Goal: Task Accomplishment & Management: Use online tool/utility

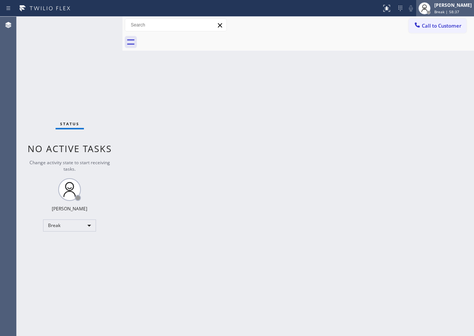
click at [442, 9] on div "[PERSON_NAME] Break | 58:37" at bounding box center [453, 8] width 41 height 13
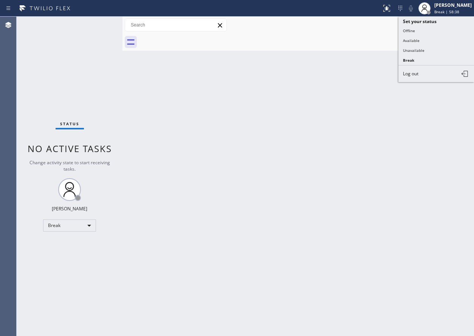
click at [285, 139] on div "Back to Dashboard Change Sender ID Customers Technicians Select a contact Outbo…" at bounding box center [299, 176] width 352 height 319
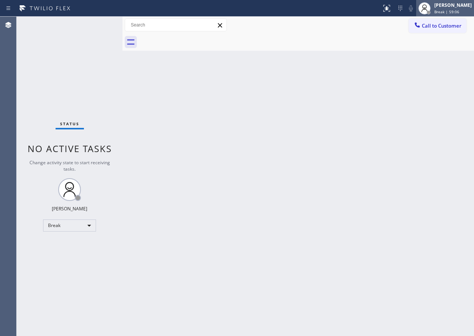
click at [432, 14] on div at bounding box center [428, 12] width 5 height 5
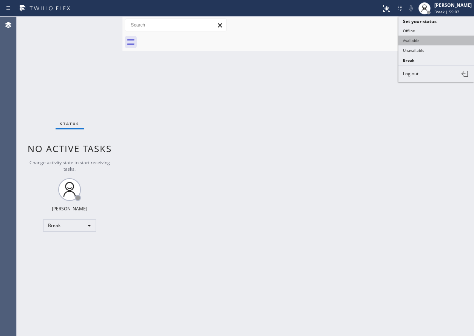
click at [420, 42] on button "Available" at bounding box center [437, 41] width 76 height 10
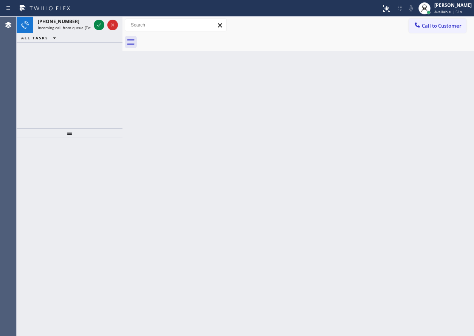
click at [438, 135] on div "Back to Dashboard Change Sender ID Customers Technicians Select a contact Outbo…" at bounding box center [299, 176] width 352 height 319
click at [98, 23] on icon at bounding box center [99, 24] width 9 height 9
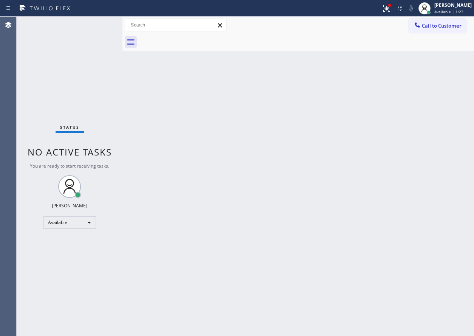
drag, startPoint x: 419, startPoint y: 105, endPoint x: 206, endPoint y: 61, distance: 217.8
click at [419, 105] on div "Back to Dashboard Change Sender ID Customers Technicians Select a contact Outbo…" at bounding box center [299, 176] width 352 height 319
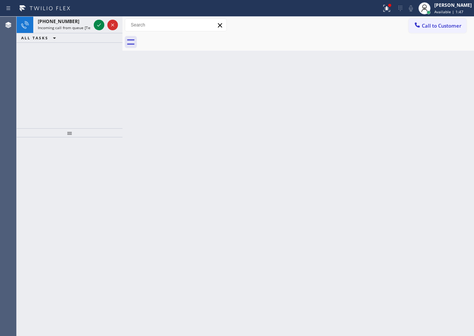
click at [402, 146] on div "Back to Dashboard Change Sender ID Customers Technicians Select a contact Outbo…" at bounding box center [299, 176] width 352 height 319
drag, startPoint x: 454, startPoint y: 138, endPoint x: 298, endPoint y: 92, distance: 163.0
click at [454, 138] on div "Back to Dashboard Change Sender ID Customers Technicians Select a contact Outbo…" at bounding box center [299, 176] width 352 height 319
click at [101, 26] on icon at bounding box center [99, 24] width 9 height 9
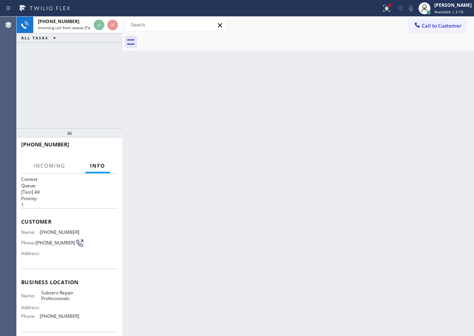
click at [327, 248] on div "Back to Dashboard Change Sender ID Customers Technicians Select a contact Outbo…" at bounding box center [299, 176] width 352 height 319
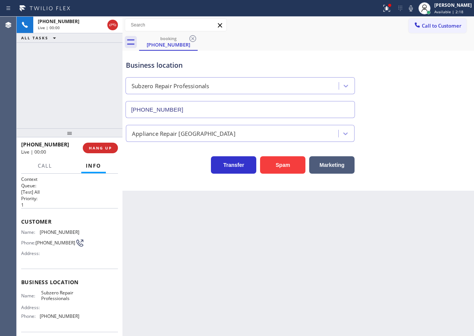
type input "[PHONE_NUMBER]"
click at [103, 146] on span "HANG UP" at bounding box center [100, 147] width 23 height 5
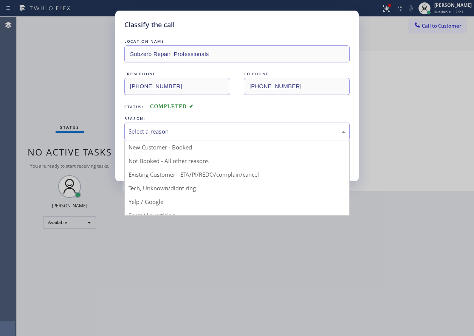
click at [177, 129] on div "Select a reason" at bounding box center [237, 131] width 217 height 9
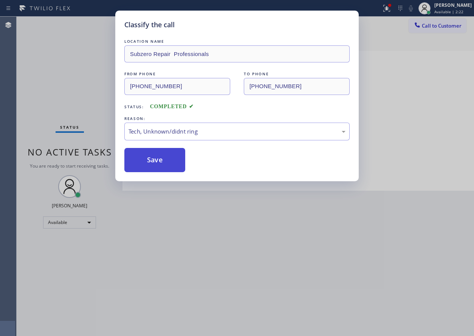
click at [166, 163] on button "Save" at bounding box center [154, 160] width 61 height 24
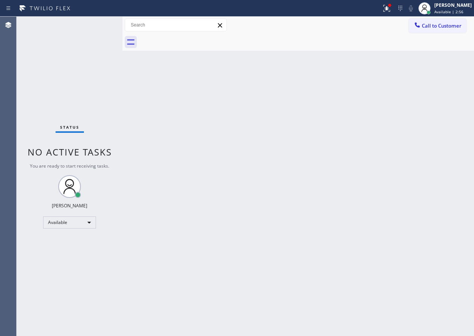
click at [389, 227] on div "Back to Dashboard Change Sender ID Customers Technicians Select a contact Outbo…" at bounding box center [299, 176] width 352 height 319
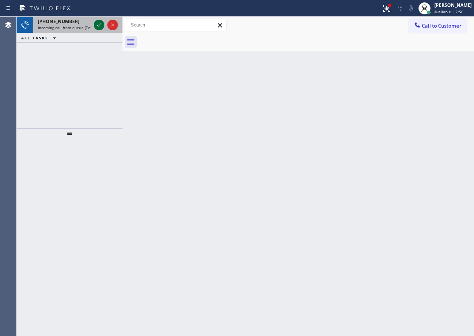
click at [99, 22] on icon at bounding box center [99, 24] width 9 height 9
click at [96, 23] on icon at bounding box center [99, 24] width 9 height 9
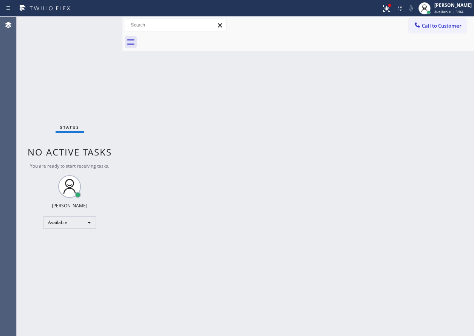
click at [331, 200] on div "Back to Dashboard Change Sender ID Customers Technicians Select a contact Outbo…" at bounding box center [299, 176] width 352 height 319
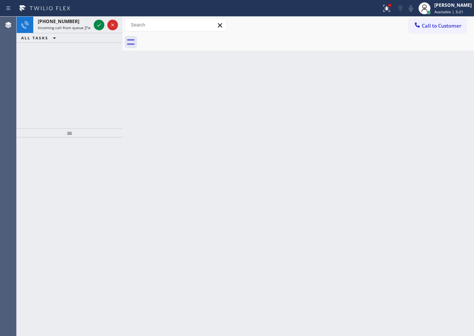
drag, startPoint x: 391, startPoint y: 143, endPoint x: 329, endPoint y: 112, distance: 69.5
click at [391, 143] on div "Back to Dashboard Change Sender ID Customers Technicians Select a contact Outbo…" at bounding box center [299, 176] width 352 height 319
click at [101, 25] on icon at bounding box center [99, 24] width 9 height 9
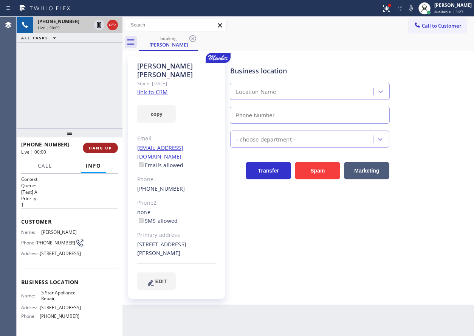
click at [105, 145] on span "HANG UP" at bounding box center [100, 147] width 23 height 5
type input "[PHONE_NUMBER]"
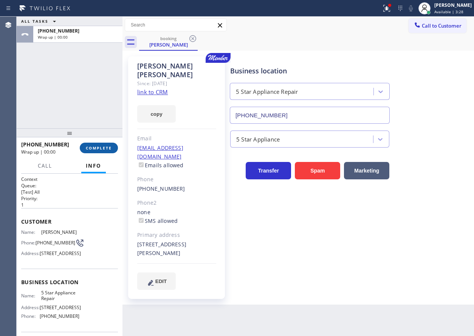
click at [103, 151] on button "COMPLETE" at bounding box center [99, 148] width 38 height 11
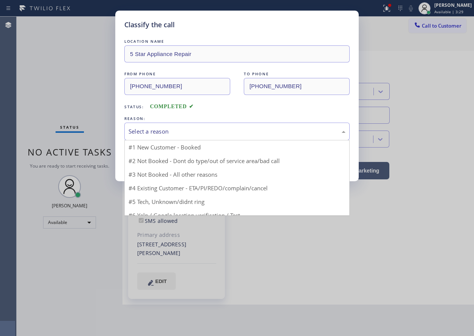
drag, startPoint x: 197, startPoint y: 130, endPoint x: 191, endPoint y: 219, distance: 89.5
click at [197, 136] on div "Select a reason" at bounding box center [236, 132] width 225 height 18
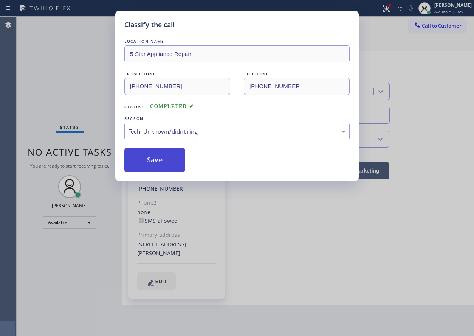
click at [173, 168] on button "Save" at bounding box center [154, 160] width 61 height 24
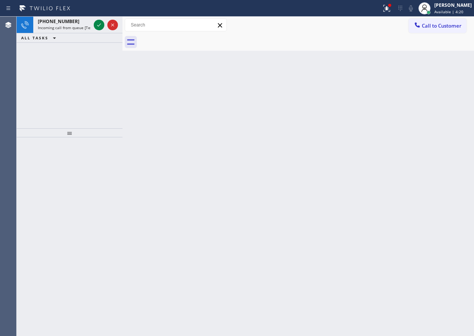
click at [434, 178] on div "Back to Dashboard Change Sender ID Customers Technicians Select a contact Outbo…" at bounding box center [299, 176] width 352 height 319
click at [97, 24] on icon at bounding box center [99, 24] width 9 height 9
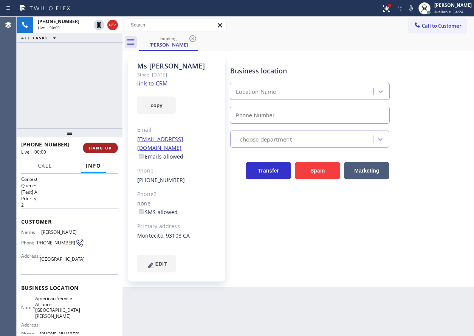
click at [101, 149] on span "HANG UP" at bounding box center [100, 147] width 23 height 5
type input "[PHONE_NUMBER]"
click at [101, 149] on span "HANG UP" at bounding box center [100, 147] width 23 height 5
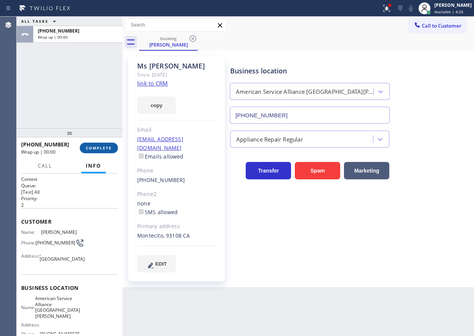
click at [103, 148] on span "COMPLETE" at bounding box center [99, 147] width 26 height 5
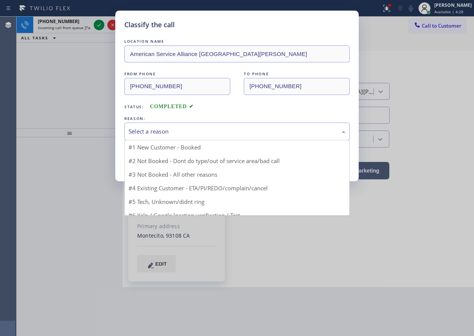
click at [213, 129] on div "Select a reason" at bounding box center [237, 131] width 217 height 9
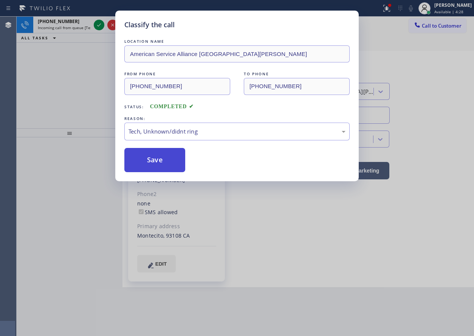
click at [156, 160] on button "Save" at bounding box center [154, 160] width 61 height 24
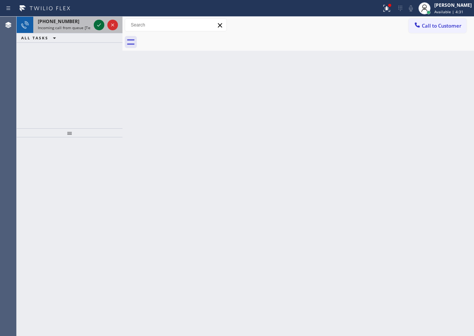
click at [97, 23] on icon at bounding box center [99, 24] width 9 height 9
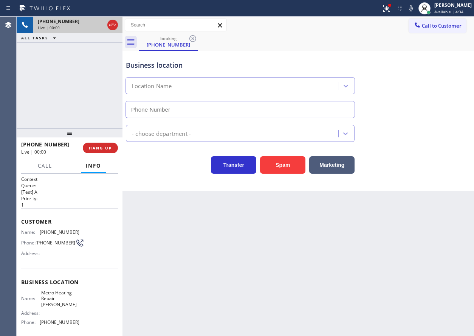
type input "[PHONE_NUMBER]"
click at [276, 169] on button "Spam" at bounding box center [282, 164] width 45 height 17
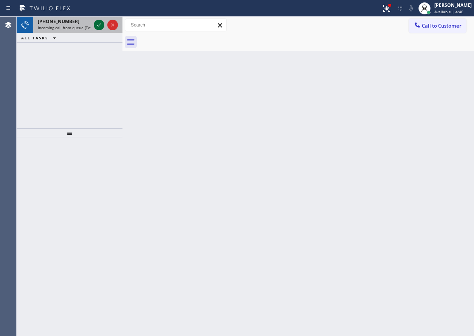
click at [99, 29] on button at bounding box center [99, 25] width 11 height 11
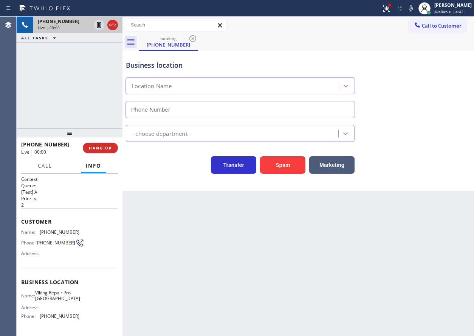
type input "[PHONE_NUMBER]"
click at [98, 147] on span "HANG UP" at bounding box center [100, 147] width 23 height 5
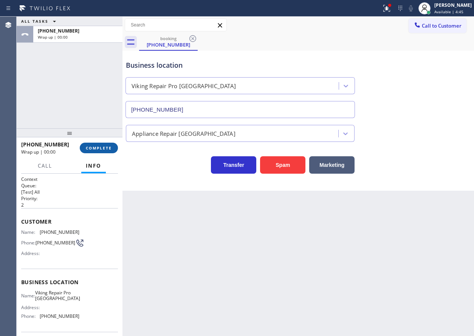
click at [95, 152] on button "COMPLETE" at bounding box center [99, 148] width 38 height 11
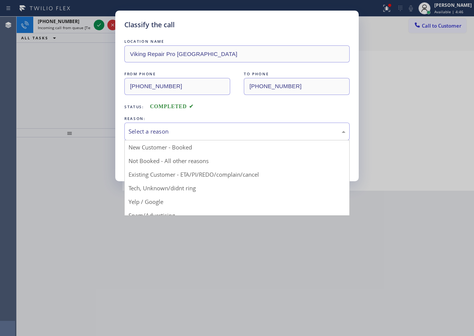
click at [146, 129] on div "Select a reason" at bounding box center [237, 131] width 217 height 9
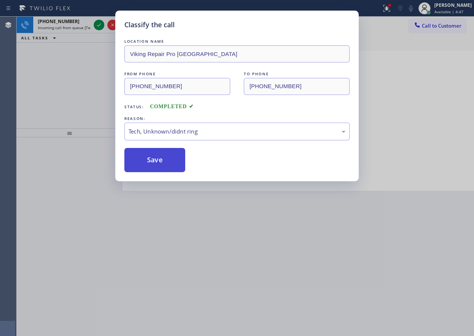
click at [152, 160] on button "Save" at bounding box center [154, 160] width 61 height 24
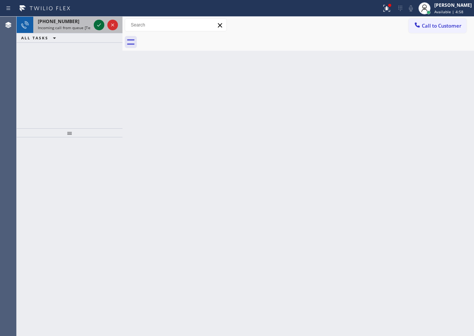
click at [101, 23] on icon at bounding box center [99, 24] width 9 height 9
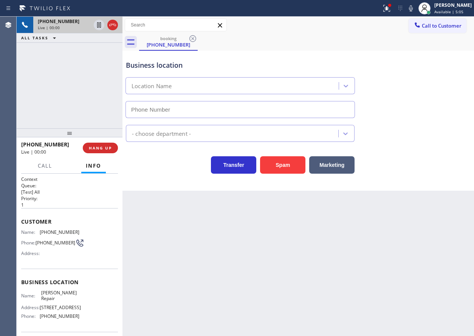
type input "[PHONE_NUMBER]"
click at [48, 298] on span "[PERSON_NAME] Repair" at bounding box center [60, 296] width 38 height 12
copy span "[PERSON_NAME] Repair"
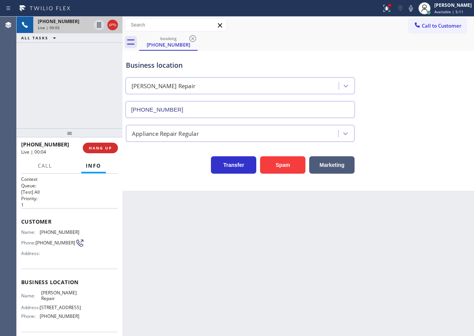
click at [228, 108] on input "[PHONE_NUMBER]" at bounding box center [241, 109] width 230 height 17
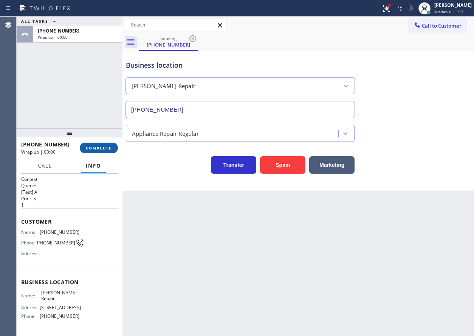
click at [112, 149] on span "COMPLETE" at bounding box center [99, 147] width 26 height 5
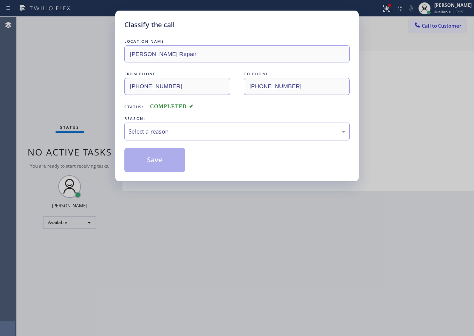
click at [189, 135] on div "Select a reason" at bounding box center [237, 131] width 217 height 9
click at [165, 169] on button "Save" at bounding box center [154, 160] width 61 height 24
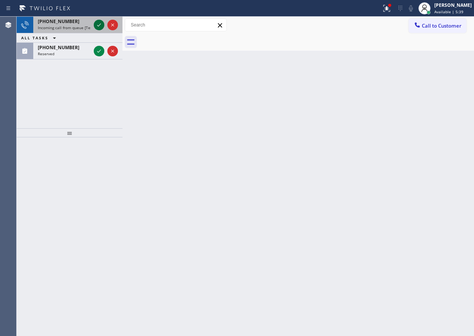
click at [99, 26] on icon at bounding box center [99, 24] width 9 height 9
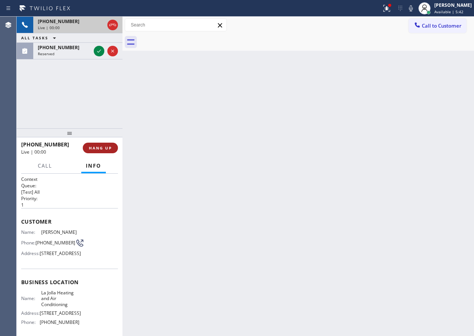
click at [111, 145] on span "HANG UP" at bounding box center [100, 147] width 23 height 5
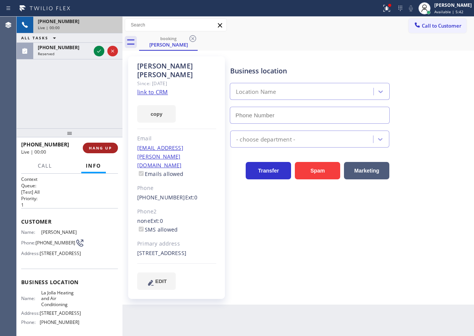
type input "[PHONE_NUMBER]"
click at [111, 145] on span "HANG UP" at bounding box center [100, 147] width 23 height 5
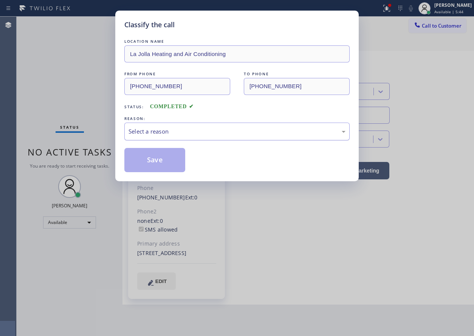
drag, startPoint x: 178, startPoint y: 130, endPoint x: 177, endPoint y: 136, distance: 6.5
click at [178, 130] on div "Select a reason" at bounding box center [237, 131] width 217 height 9
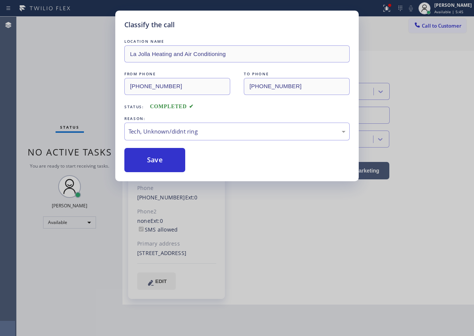
click at [161, 164] on button "Save" at bounding box center [154, 160] width 61 height 24
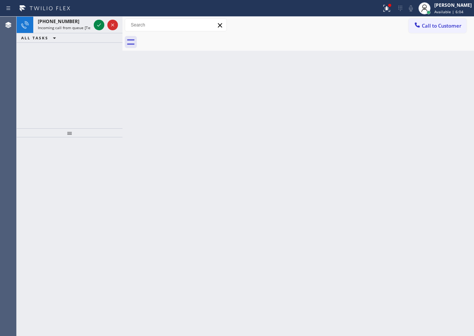
drag, startPoint x: 436, startPoint y: 224, endPoint x: 340, endPoint y: 173, distance: 107.8
click at [436, 224] on div "Back to Dashboard Change Sender ID Customers Technicians Select a contact Outbo…" at bounding box center [299, 176] width 352 height 319
click at [101, 25] on icon at bounding box center [99, 24] width 9 height 9
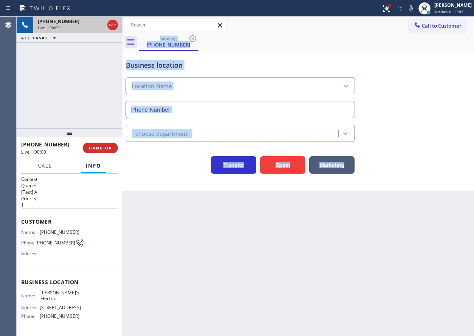
type input "[PHONE_NUMBER]"
click at [106, 144] on button "HANG UP" at bounding box center [100, 148] width 35 height 11
click at [106, 147] on span "HANG UP" at bounding box center [100, 147] width 23 height 5
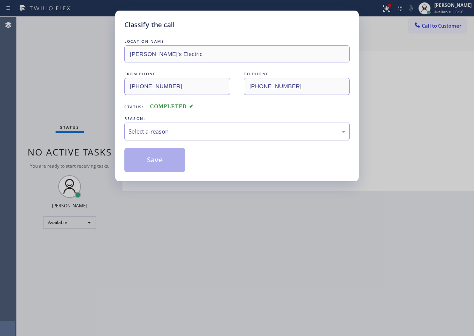
click at [196, 133] on div "Select a reason" at bounding box center [237, 131] width 217 height 9
click at [170, 165] on button "Save" at bounding box center [154, 160] width 61 height 24
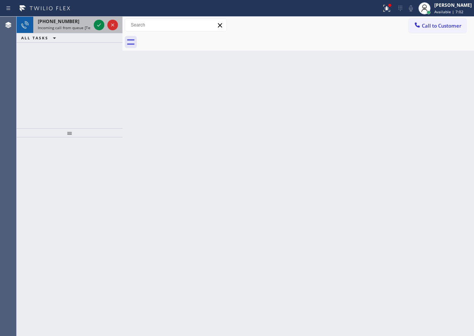
click at [73, 24] on div "[PHONE_NUMBER]" at bounding box center [64, 21] width 53 height 6
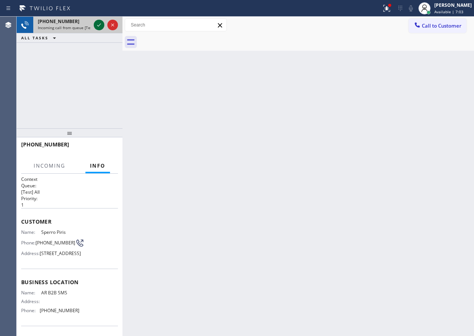
click at [99, 26] on icon at bounding box center [99, 24] width 9 height 9
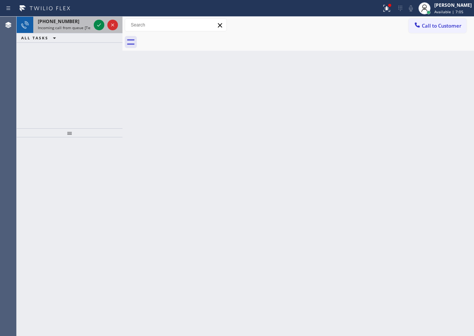
click at [60, 26] on span "Incoming call from queue [Test] All" at bounding box center [69, 27] width 63 height 5
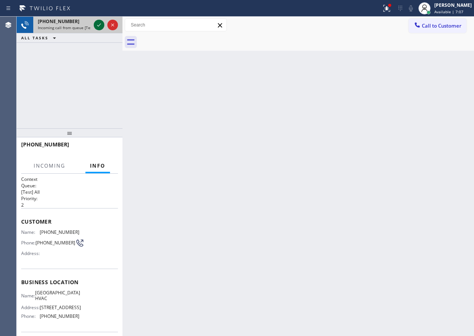
click at [97, 25] on icon at bounding box center [99, 24] width 9 height 9
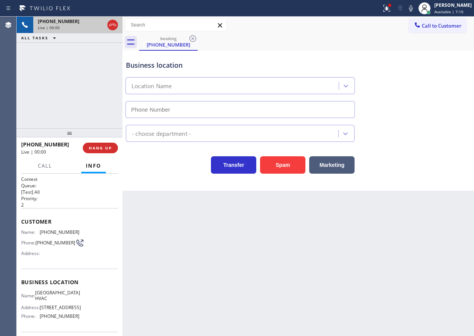
type input "[PHONE_NUMBER]"
click at [55, 296] on span "[GEOGRAPHIC_DATA] HVAC" at bounding box center [57, 296] width 45 height 12
click at [56, 296] on span "[GEOGRAPHIC_DATA] HVAC" at bounding box center [57, 296] width 45 height 12
copy span "[GEOGRAPHIC_DATA] HVAC"
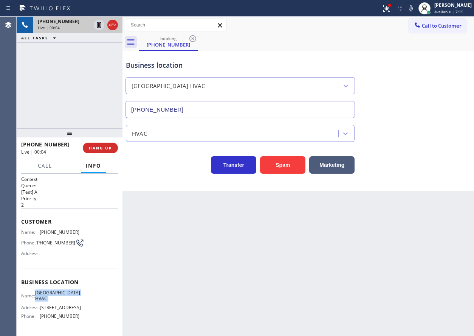
click at [231, 108] on input "[PHONE_NUMBER]" at bounding box center [241, 109] width 230 height 17
click at [407, 136] on div "HVAC" at bounding box center [298, 132] width 348 height 20
click at [109, 143] on button "HANG UP" at bounding box center [100, 148] width 35 height 11
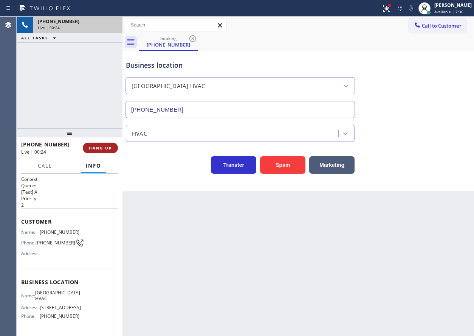
click at [109, 150] on span "HANG UP" at bounding box center [100, 147] width 23 height 5
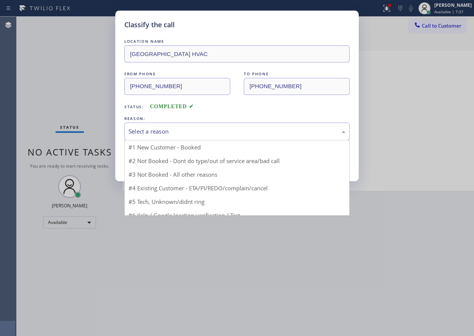
click at [205, 134] on div "Select a reason" at bounding box center [237, 131] width 217 height 9
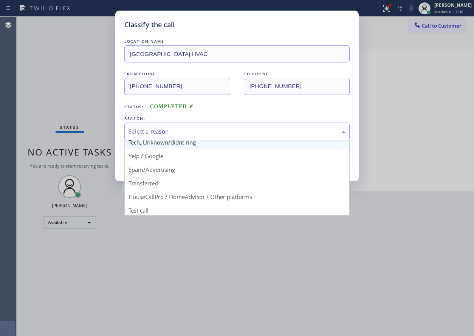
scroll to position [48, 0]
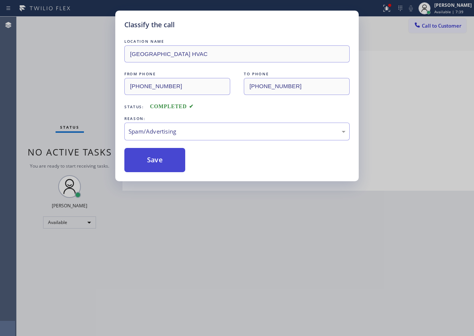
click at [165, 167] on button "Save" at bounding box center [154, 160] width 61 height 24
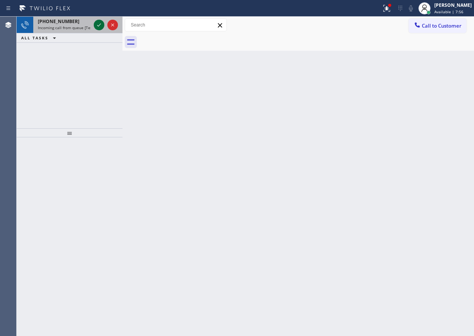
click at [100, 24] on icon at bounding box center [99, 24] width 9 height 9
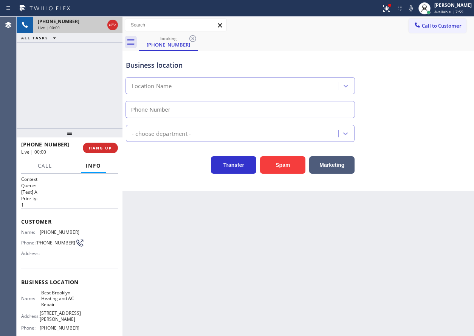
type input "[PHONE_NUMBER]"
click at [101, 152] on button "HANG UP" at bounding box center [100, 148] width 35 height 11
click at [101, 151] on button "HANG UP" at bounding box center [100, 148] width 35 height 11
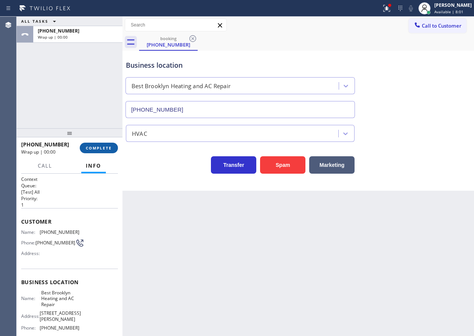
click at [110, 146] on span "COMPLETE" at bounding box center [99, 147] width 26 height 5
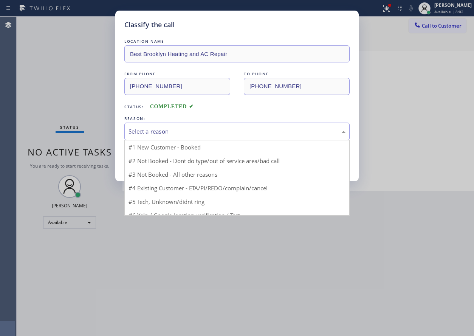
click at [205, 135] on div "Select a reason" at bounding box center [237, 131] width 217 height 9
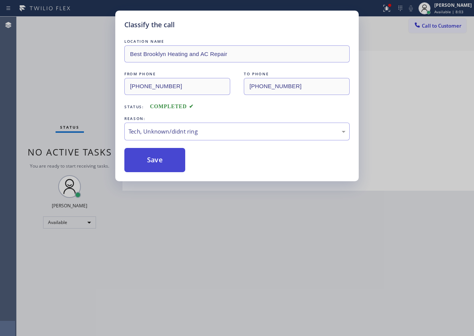
click at [173, 156] on button "Save" at bounding box center [154, 160] width 61 height 24
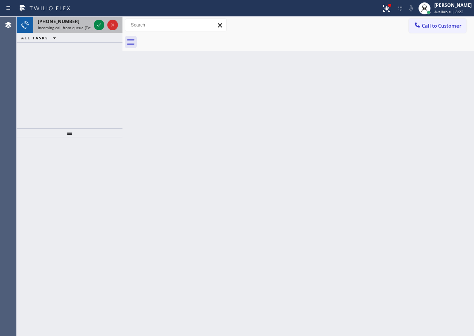
click at [82, 27] on span "Incoming call from queue [Test] All" at bounding box center [69, 27] width 63 height 5
click at [66, 33] on div "[PHONE_NUMBER] Incoming call from queue [Test] All" at bounding box center [70, 25] width 106 height 17
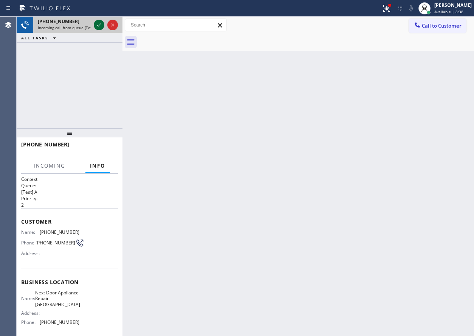
click at [98, 28] on icon at bounding box center [99, 24] width 9 height 9
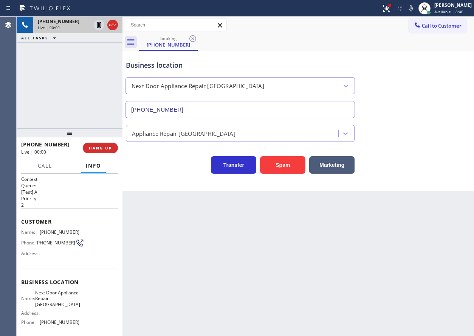
type input "[PHONE_NUMBER]"
click at [54, 305] on span "Next Door Appliance Repair [GEOGRAPHIC_DATA]" at bounding box center [57, 298] width 45 height 17
copy span "Next Door Appliance Repair [GEOGRAPHIC_DATA]"
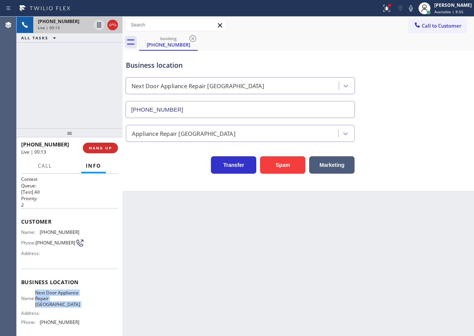
click at [220, 108] on input "[PHONE_NUMBER]" at bounding box center [241, 109] width 230 height 17
click at [182, 102] on input "[PHONE_NUMBER]" at bounding box center [241, 109] width 230 height 17
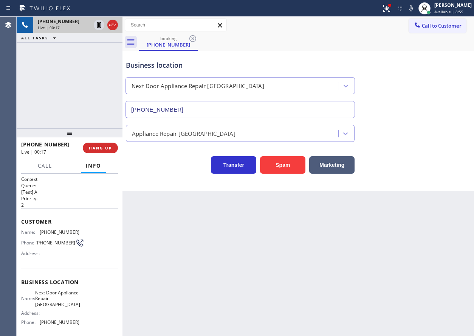
click at [182, 102] on input "[PHONE_NUMBER]" at bounding box center [241, 109] width 230 height 17
click at [59, 233] on span "[PHONE_NUMBER]" at bounding box center [60, 232] width 40 height 6
copy span "[PHONE_NUMBER]"
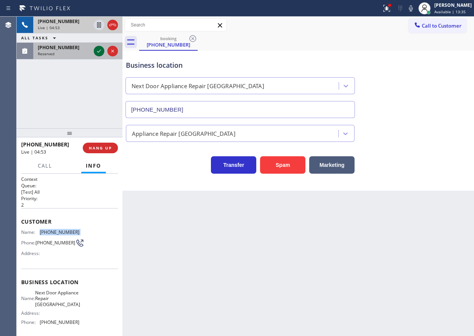
click at [98, 50] on icon at bounding box center [99, 51] width 9 height 9
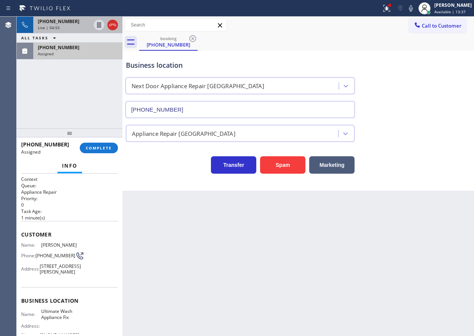
click at [32, 256] on span "Phone:" at bounding box center [28, 256] width 14 height 6
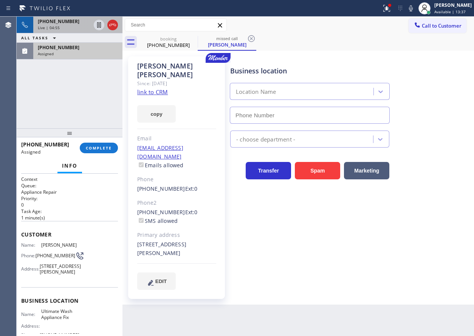
type input "[PHONE_NUMBER]"
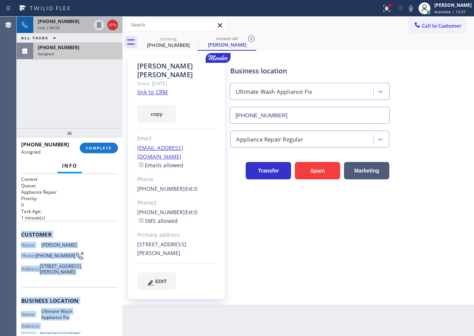
scroll to position [82, 0]
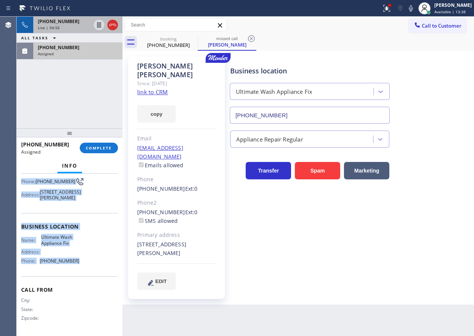
drag, startPoint x: 35, startPoint y: 248, endPoint x: 105, endPoint y: 266, distance: 72.1
click at [105, 266] on div "Context Queue: Appliance Repair Priority: 0 Task Age: [DEMOGRAPHIC_DATA] minute…" at bounding box center [70, 255] width 106 height 162
copy div "Customer Name: [PERSON_NAME] Phone: [PHONE_NUMBER] Address: [STREET_ADDRESS][PE…"
click at [102, 149] on span "COMPLETE" at bounding box center [99, 147] width 26 height 5
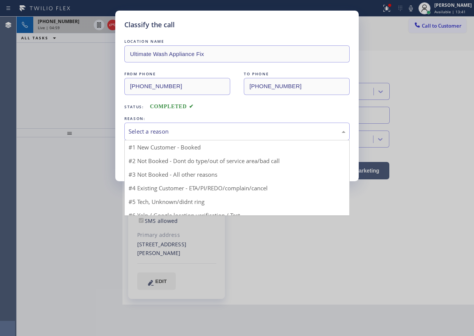
click at [197, 136] on div "Select a reason" at bounding box center [236, 132] width 225 height 18
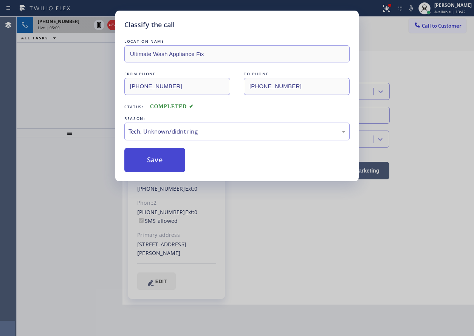
click at [163, 163] on button "Save" at bounding box center [154, 160] width 61 height 24
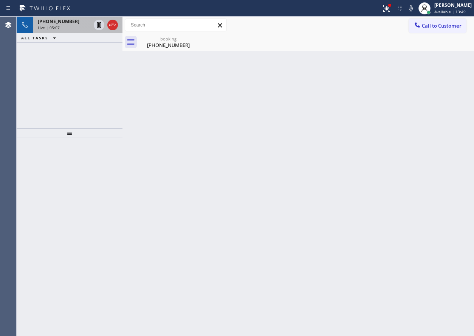
click at [421, 196] on div "Back to Dashboard Change Sender ID Customers Technicians Select a contact Outbo…" at bounding box center [299, 176] width 352 height 319
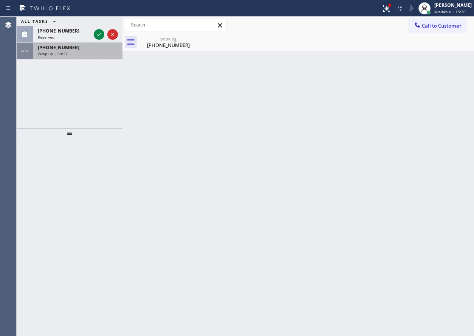
click at [78, 50] on div "[PHONE_NUMBER]" at bounding box center [78, 47] width 80 height 6
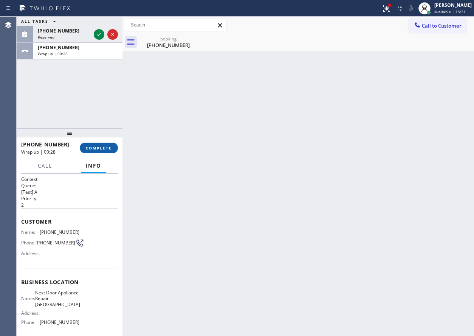
click at [104, 145] on button "COMPLETE" at bounding box center [99, 148] width 38 height 11
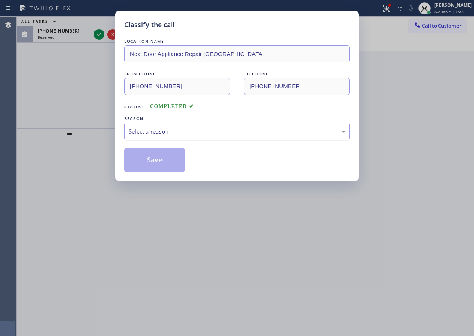
click at [173, 136] on div "Select a reason" at bounding box center [236, 132] width 225 height 18
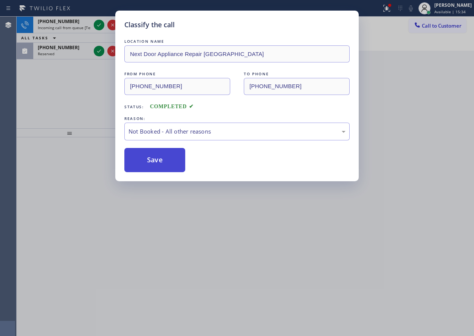
click at [158, 160] on button "Save" at bounding box center [154, 160] width 61 height 24
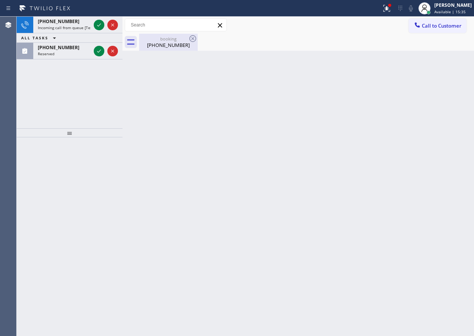
click at [163, 42] on div "[PHONE_NUMBER]" at bounding box center [168, 45] width 57 height 7
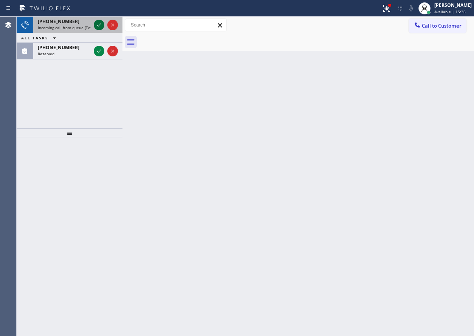
click at [99, 28] on icon at bounding box center [99, 24] width 9 height 9
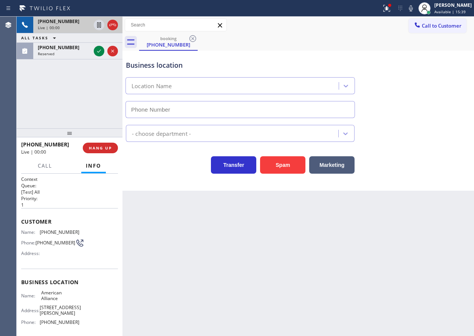
type input "[PHONE_NUMBER]"
click at [269, 164] on button "Spam" at bounding box center [282, 164] width 45 height 17
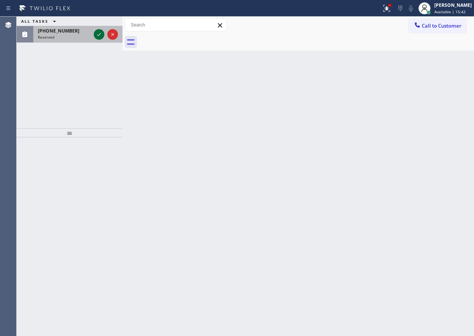
click at [99, 34] on icon at bounding box center [99, 34] width 9 height 9
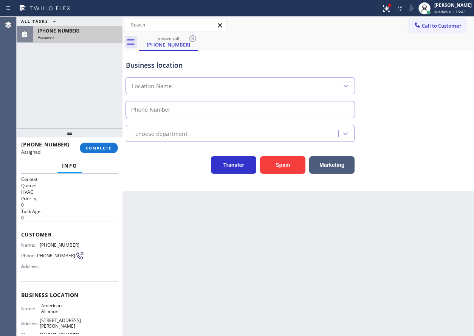
type input "[PHONE_NUMBER]"
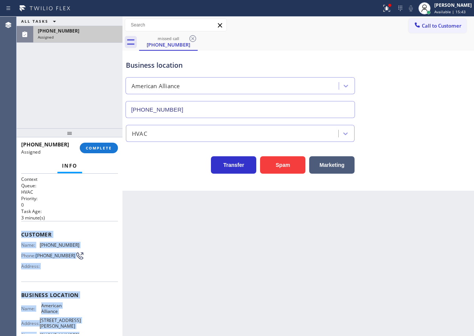
scroll to position [71, 0]
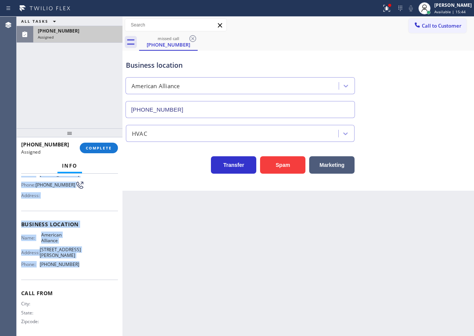
drag, startPoint x: 20, startPoint y: 236, endPoint x: 85, endPoint y: 265, distance: 71.6
click at [85, 265] on div "Context Queue: HVAC Priority: 0 Task Age: [DEMOGRAPHIC_DATA] minute(s) Customer…" at bounding box center [70, 255] width 106 height 162
copy div "Customer Name: [PHONE_NUMBER] Phone: [PHONE_NUMBER] Address: Business location …"
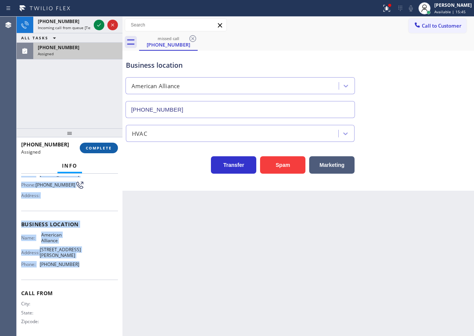
click at [95, 152] on button "COMPLETE" at bounding box center [99, 148] width 38 height 11
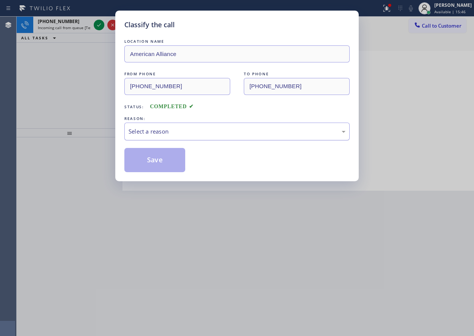
click at [203, 138] on div "Select a reason" at bounding box center [236, 132] width 225 height 18
click at [159, 162] on button "Save" at bounding box center [154, 160] width 61 height 24
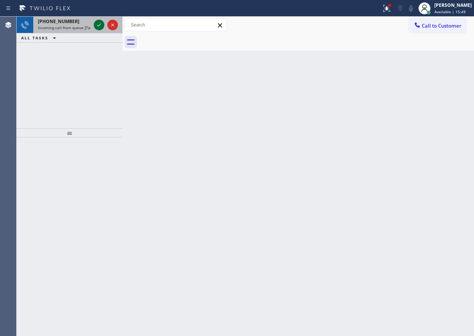
click at [98, 24] on icon at bounding box center [99, 24] width 9 height 9
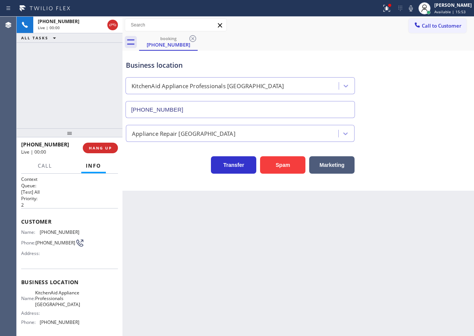
type input "[PHONE_NUMBER]"
click at [401, 101] on div "Business location KitchenAid Appliance Professionals [GEOGRAPHIC_DATA] [PHONE_N…" at bounding box center [298, 84] width 348 height 68
click at [59, 307] on span "KitchenAid Appliance Professionals [GEOGRAPHIC_DATA]" at bounding box center [57, 298] width 45 height 17
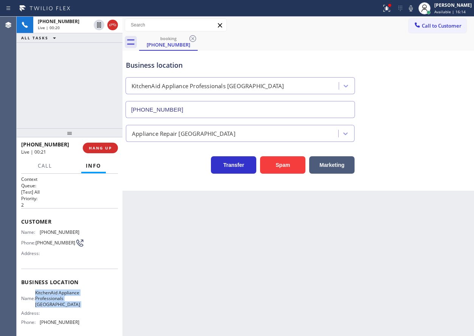
copy span "KitchenAid Appliance Professionals [GEOGRAPHIC_DATA]"
click at [234, 110] on input "[PHONE_NUMBER]" at bounding box center [241, 109] width 230 height 17
click at [58, 232] on span "[PHONE_NUMBER]" at bounding box center [60, 232] width 40 height 6
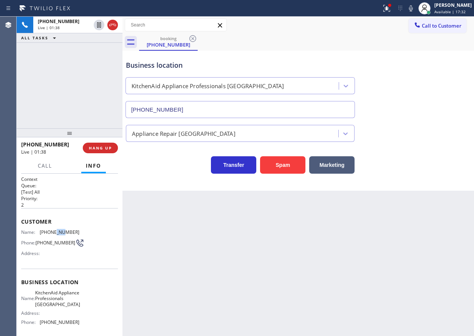
click at [58, 232] on span "[PHONE_NUMBER]" at bounding box center [60, 232] width 40 height 6
copy span "[PHONE_NUMBER]"
drag, startPoint x: 98, startPoint y: 50, endPoint x: 87, endPoint y: 318, distance: 269.1
click at [98, 50] on icon at bounding box center [99, 51] width 9 height 9
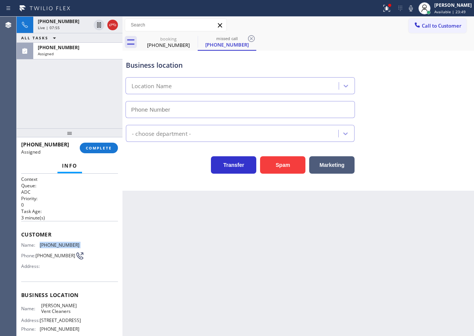
type input "[PHONE_NUMBER]"
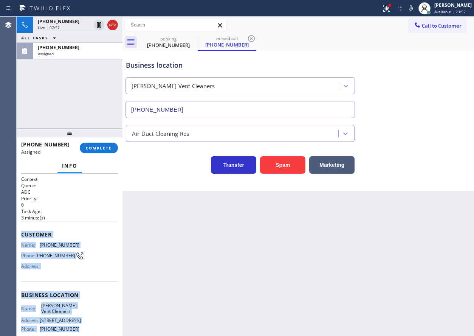
scroll to position [71, 0]
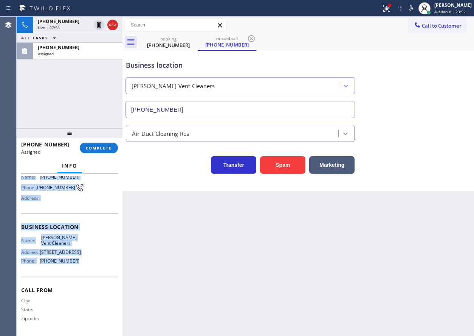
drag, startPoint x: 22, startPoint y: 234, endPoint x: 92, endPoint y: 272, distance: 80.4
click at [92, 272] on div "Context Queue: ADC Priority: 0 Task Age: [DEMOGRAPHIC_DATA] minute(s) Customer …" at bounding box center [69, 221] width 97 height 226
copy div "Customer Name: [PHONE_NUMBER] Phone: [PHONE_NUMBER] Address: Business location …"
click at [99, 144] on button "COMPLETE" at bounding box center [99, 148] width 38 height 11
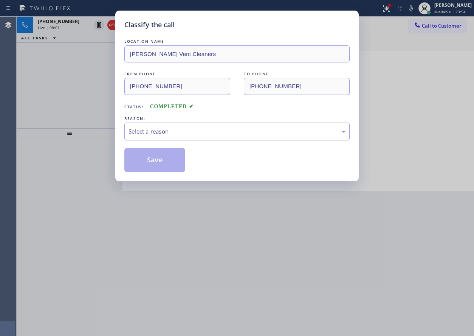
click at [175, 131] on div "Select a reason" at bounding box center [237, 131] width 217 height 9
click at [155, 157] on button "Save" at bounding box center [154, 160] width 61 height 24
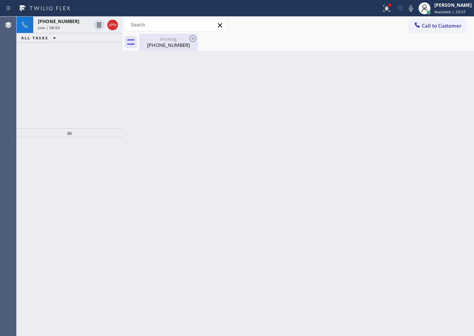
click at [171, 46] on div "[PHONE_NUMBER]" at bounding box center [168, 45] width 57 height 7
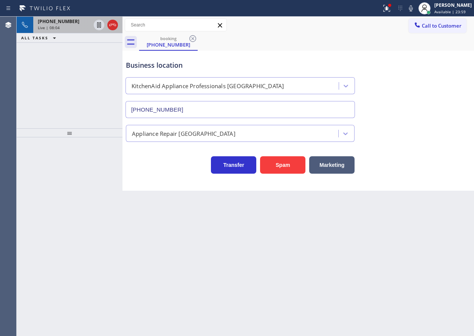
click at [43, 23] on span "[PHONE_NUMBER]" at bounding box center [59, 21] width 42 height 6
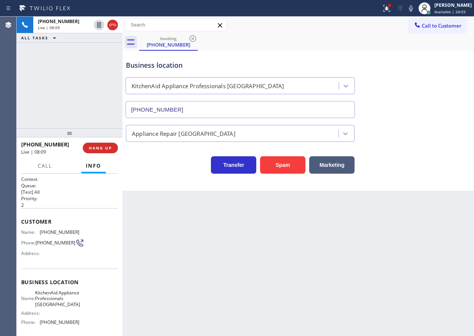
click at [396, 135] on div "Appliance Repair [GEOGRAPHIC_DATA]" at bounding box center [298, 132] width 348 height 20
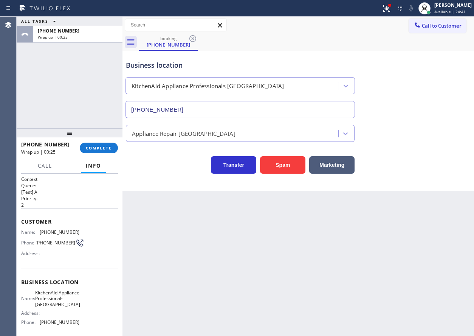
click at [102, 142] on div "[PHONE_NUMBER] Wrap up | 00:25 COMPLETE" at bounding box center [69, 148] width 97 height 20
click at [101, 148] on span "COMPLETE" at bounding box center [99, 147] width 26 height 5
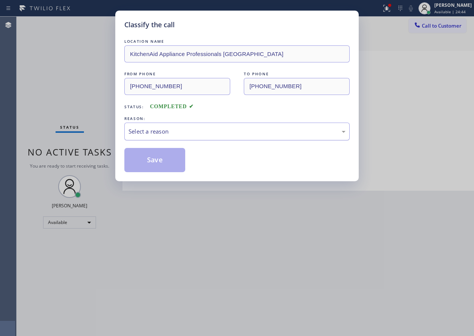
click at [218, 132] on div "Select a reason" at bounding box center [237, 131] width 217 height 9
click at [171, 159] on button "Save" at bounding box center [154, 160] width 61 height 24
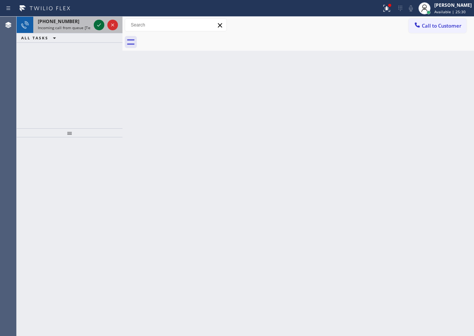
click at [96, 24] on icon at bounding box center [99, 24] width 9 height 9
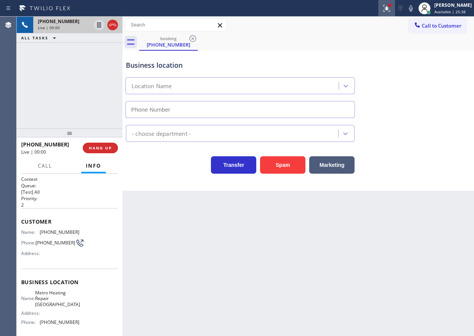
type input "[PHONE_NUMBER]"
click at [287, 167] on button "Spam" at bounding box center [282, 164] width 45 height 17
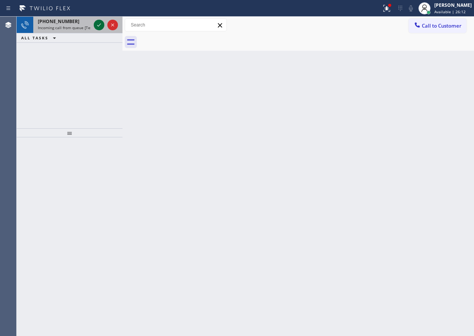
click at [95, 20] on icon at bounding box center [99, 24] width 9 height 9
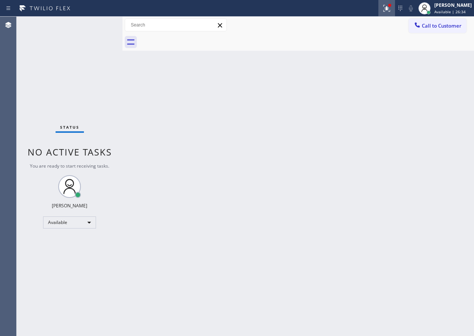
click at [387, 8] on div at bounding box center [387, 8] width 17 height 9
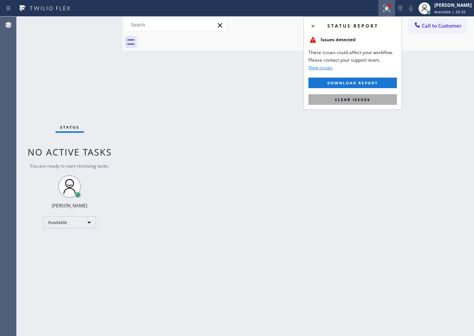
click at [375, 98] on button "Clear issues" at bounding box center [353, 99] width 88 height 11
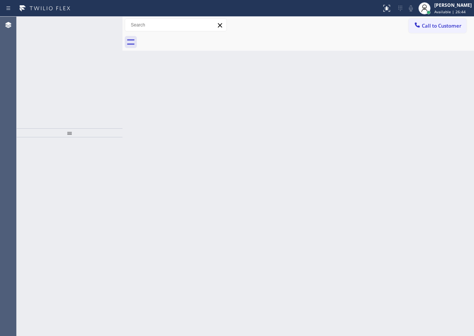
drag, startPoint x: 466, startPoint y: 106, endPoint x: 394, endPoint y: 143, distance: 80.5
click at [466, 107] on div "Back to Dashboard Change Sender ID Customers Technicians Select a contact Outbo…" at bounding box center [299, 176] width 352 height 319
drag, startPoint x: 101, startPoint y: 23, endPoint x: 154, endPoint y: 23, distance: 53.3
click at [101, 22] on icon at bounding box center [99, 24] width 9 height 9
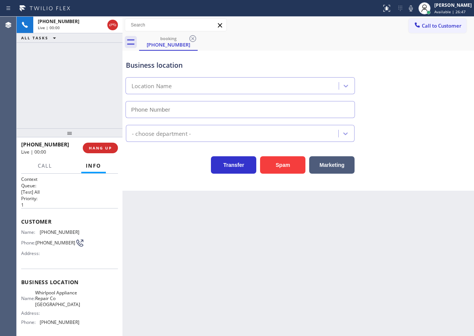
type input "[PHONE_NUMBER]"
click at [58, 307] on span "Whirlpool Appliance Repair Co [GEOGRAPHIC_DATA]" at bounding box center [57, 298] width 45 height 17
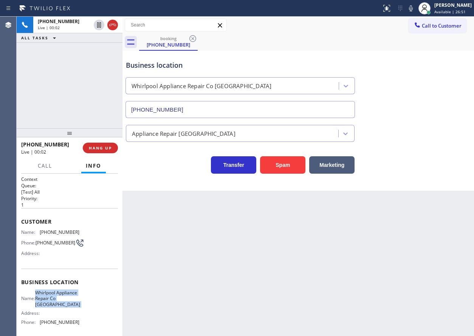
click at [58, 307] on span "Whirlpool Appliance Repair Co [GEOGRAPHIC_DATA]" at bounding box center [57, 298] width 45 height 17
copy span "Whirlpool Appliance Repair Co [GEOGRAPHIC_DATA]"
click at [221, 104] on input "[PHONE_NUMBER]" at bounding box center [241, 109] width 230 height 17
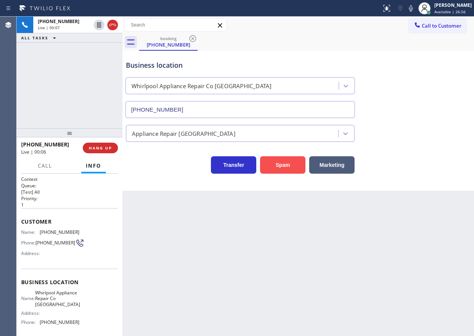
click at [300, 166] on button "Spam" at bounding box center [282, 164] width 45 height 17
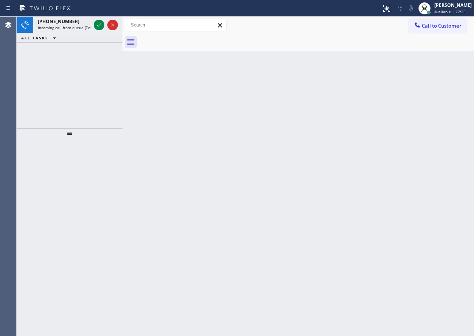
drag, startPoint x: 418, startPoint y: 129, endPoint x: 258, endPoint y: 63, distance: 173.2
click at [418, 129] on div "Back to Dashboard Change Sender ID Customers Technicians Select a contact Outbo…" at bounding box center [299, 176] width 352 height 319
click at [100, 21] on icon at bounding box center [99, 24] width 9 height 9
click at [98, 26] on icon at bounding box center [99, 24] width 4 height 3
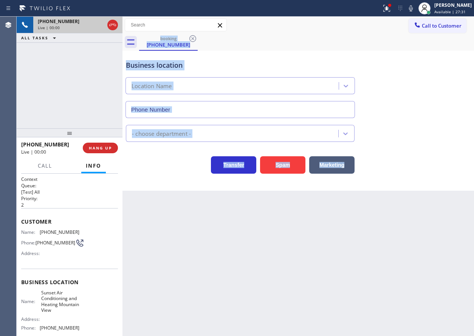
type input "[PHONE_NUMBER]"
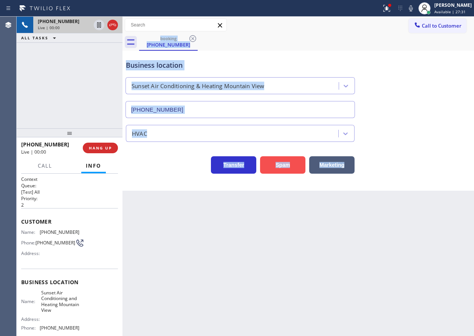
click at [290, 172] on button "Spam" at bounding box center [282, 164] width 45 height 17
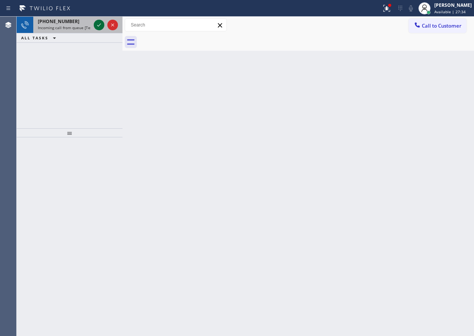
click at [98, 24] on icon at bounding box center [99, 24] width 9 height 9
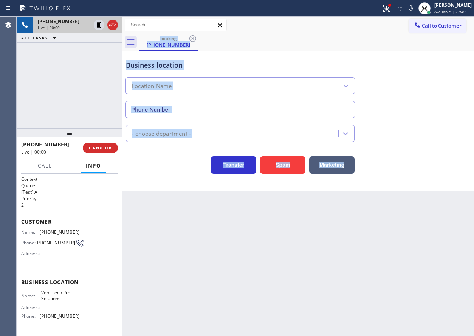
type input "[PHONE_NUMBER]"
click at [281, 166] on button "Spam" at bounding box center [282, 164] width 45 height 17
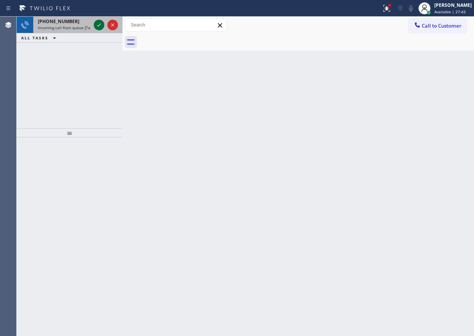
click at [99, 25] on icon at bounding box center [99, 24] width 9 height 9
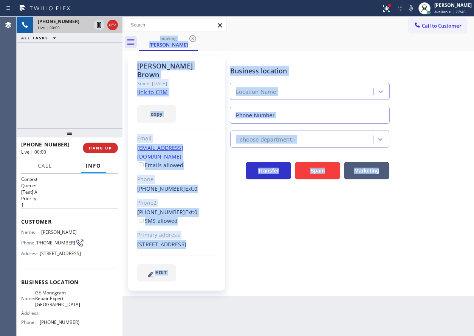
type input "[PHONE_NUMBER]"
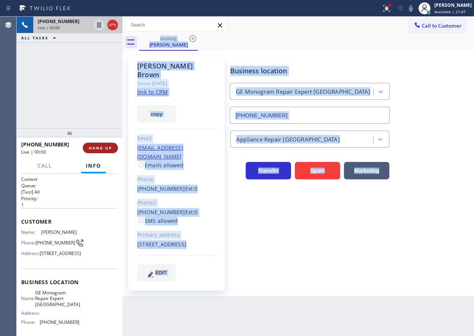
click at [100, 146] on span "HANG UP" at bounding box center [100, 147] width 23 height 5
click at [101, 145] on span "HANG UP" at bounding box center [100, 147] width 23 height 5
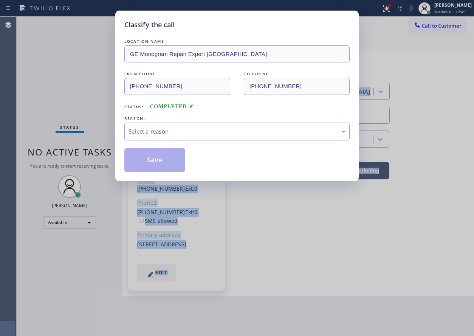
click at [189, 129] on div "Select a reason" at bounding box center [237, 131] width 217 height 9
click at [167, 163] on button "Save" at bounding box center [154, 160] width 61 height 24
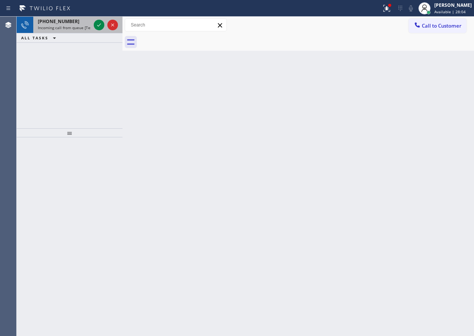
click at [59, 24] on span "[PHONE_NUMBER]" at bounding box center [59, 21] width 42 height 6
click at [60, 28] on span "Incoming call from queue [Test] All" at bounding box center [69, 27] width 63 height 5
click at [62, 23] on span "[PHONE_NUMBER]" at bounding box center [59, 21] width 42 height 6
click at [62, 29] on span "Incoming call from queue [Test] All" at bounding box center [69, 27] width 63 height 5
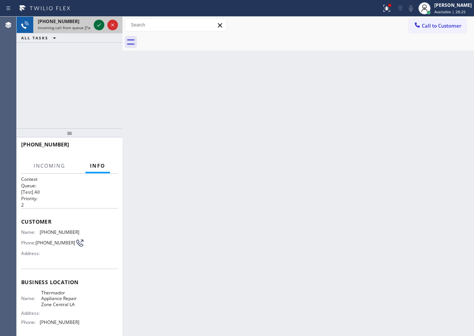
click at [97, 25] on icon at bounding box center [99, 24] width 9 height 9
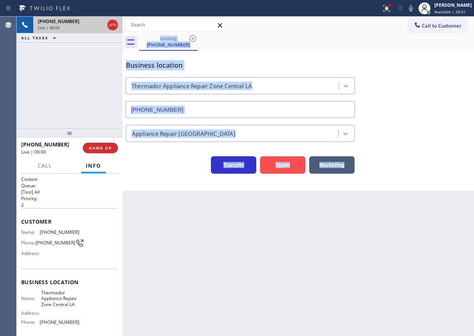
type input "[PHONE_NUMBER]"
click at [429, 217] on div "Back to Dashboard Change Sender ID Customers Technicians Select a contact Outbo…" at bounding box center [299, 176] width 352 height 319
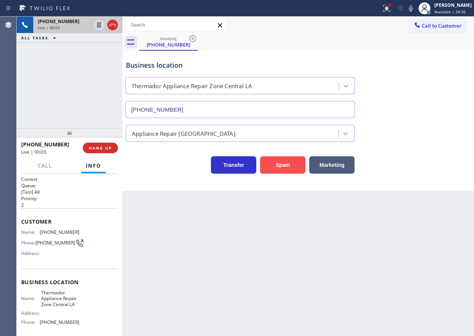
click at [272, 161] on button "Spam" at bounding box center [282, 164] width 45 height 17
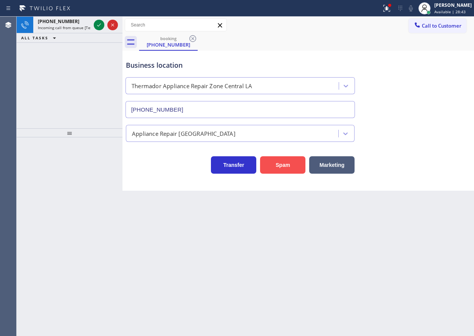
click at [274, 161] on button "Spam" at bounding box center [282, 164] width 45 height 17
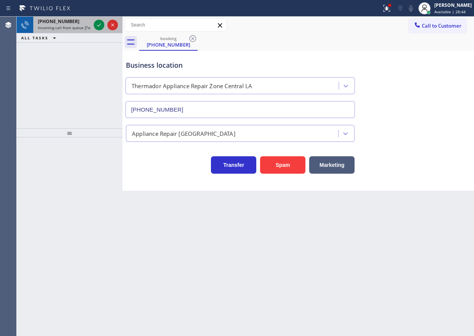
click at [75, 29] on span "Incoming call from queue [Test] All" at bounding box center [69, 27] width 63 height 5
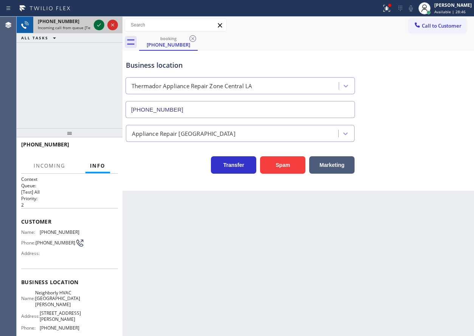
click at [99, 21] on icon at bounding box center [99, 24] width 9 height 9
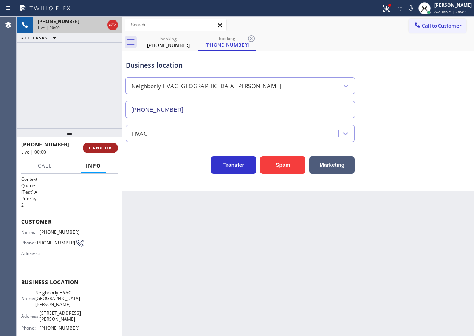
type input "[PHONE_NUMBER]"
click at [106, 144] on button "HANG UP" at bounding box center [100, 148] width 35 height 11
click at [105, 146] on span "HANG UP" at bounding box center [100, 147] width 23 height 5
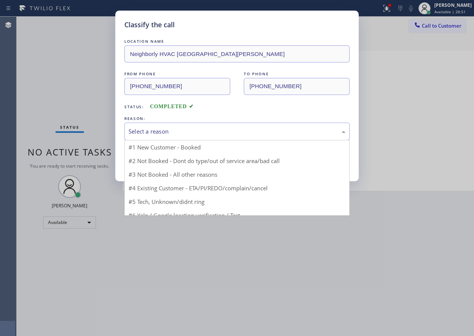
click at [178, 137] on div "Select a reason" at bounding box center [236, 132] width 225 height 18
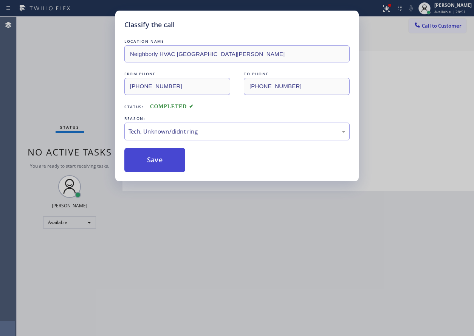
click at [161, 159] on button "Save" at bounding box center [154, 160] width 61 height 24
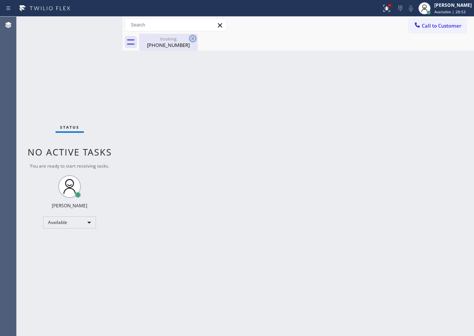
click at [194, 37] on icon at bounding box center [192, 38] width 9 height 9
click at [174, 38] on div "booking" at bounding box center [168, 39] width 57 height 6
click at [425, 162] on div "Back to Dashboard Change Sender ID Customers Technicians Select a contact Outbo…" at bounding box center [299, 176] width 352 height 319
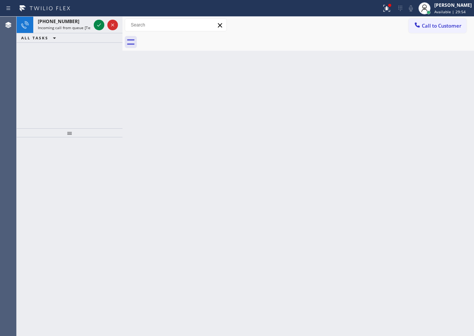
click at [400, 89] on div "Back to Dashboard Change Sender ID Customers Technicians Select a contact Outbo…" at bounding box center [299, 176] width 352 height 319
click at [83, 32] on div "[PHONE_NUMBER] Incoming call from queue [Test] All" at bounding box center [62, 25] width 59 height 17
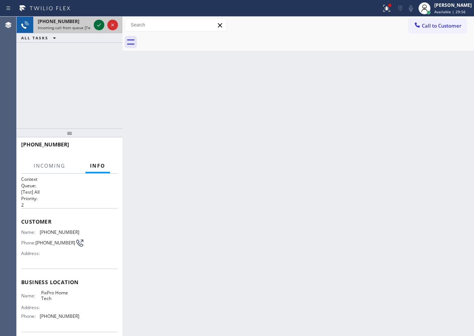
click at [97, 23] on icon at bounding box center [99, 24] width 9 height 9
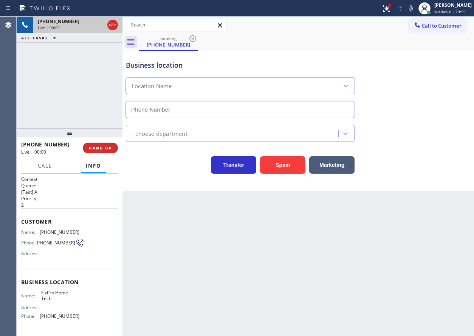
type input "[PHONE_NUMBER]"
click at [298, 170] on button "Spam" at bounding box center [282, 164] width 45 height 17
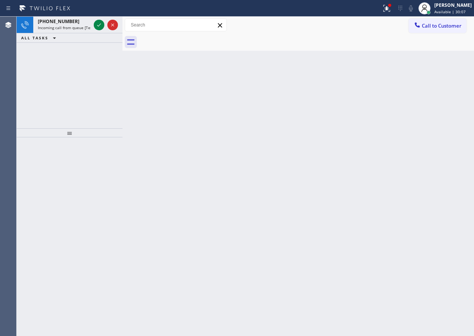
drag, startPoint x: 429, startPoint y: 182, endPoint x: 390, endPoint y: 148, distance: 52.5
click at [429, 182] on div "Back to Dashboard Change Sender ID Customers Technicians Select a contact Outbo…" at bounding box center [299, 176] width 352 height 319
click at [99, 26] on icon at bounding box center [99, 24] width 9 height 9
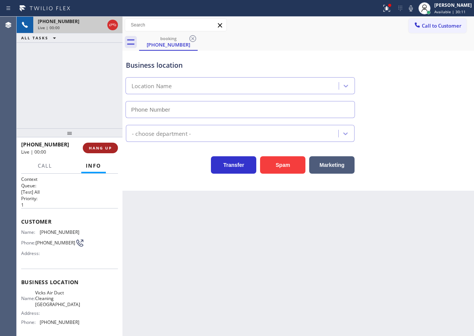
type input "[PHONE_NUMBER]"
click at [101, 146] on span "HANG UP" at bounding box center [100, 147] width 23 height 5
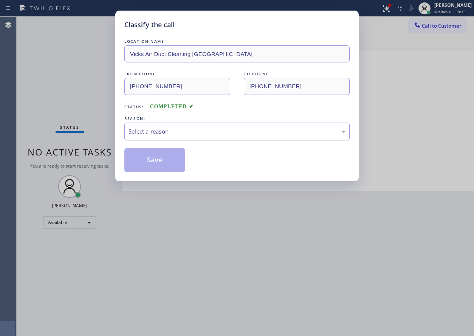
click at [208, 133] on div "Select a reason" at bounding box center [237, 131] width 217 height 9
click at [155, 165] on button "Save" at bounding box center [154, 160] width 61 height 24
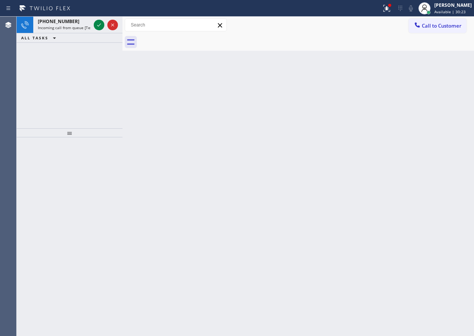
click at [393, 236] on div "Back to Dashboard Change Sender ID Customers Technicians Select a contact Outbo…" at bounding box center [299, 176] width 352 height 319
click at [61, 29] on span "Incoming call from queue [Test] All" at bounding box center [69, 27] width 63 height 5
click at [97, 27] on icon at bounding box center [99, 24] width 9 height 9
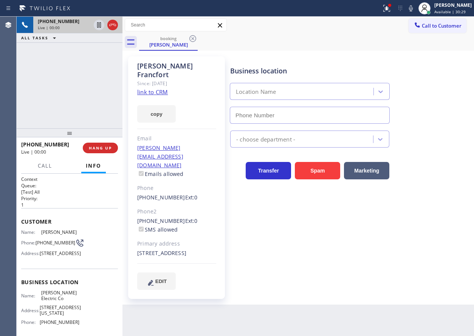
type input "[PHONE_NUMBER]"
click at [153, 88] on link "link to CRM" at bounding box center [152, 92] width 31 height 8
click at [57, 301] on span "[PERSON_NAME] Electric Co" at bounding box center [60, 296] width 38 height 12
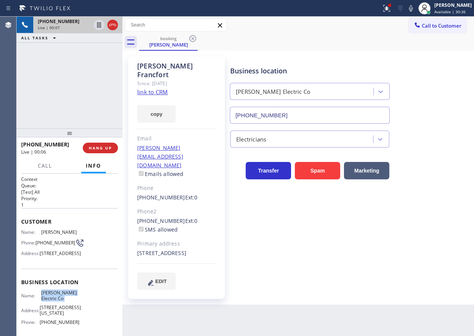
click at [327, 113] on input "[PHONE_NUMBER]" at bounding box center [310, 115] width 160 height 17
click at [50, 245] on span "[PHONE_NUMBER]" at bounding box center [56, 243] width 40 height 6
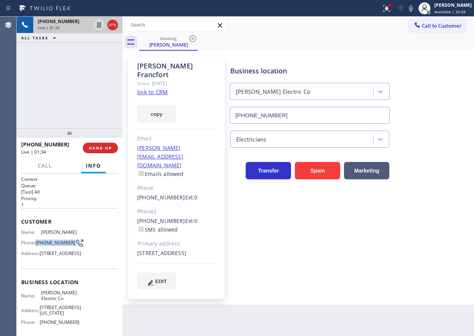
click at [50, 245] on span "[PHONE_NUMBER]" at bounding box center [56, 243] width 40 height 6
click at [415, 5] on icon at bounding box center [411, 8] width 9 height 9
click at [99, 26] on icon at bounding box center [99, 24] width 9 height 9
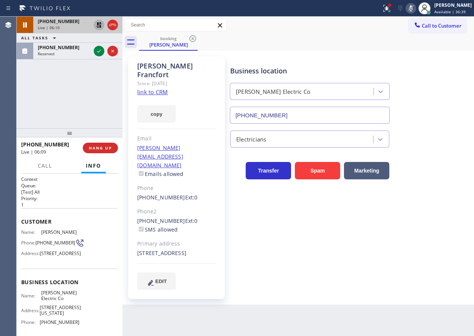
click at [427, 233] on div "Business location [PERSON_NAME] Electric Co [PHONE_NUMBER] Electricians Transfe…" at bounding box center [351, 172] width 244 height 229
click at [427, 175] on div "Transfer Spam Marketing" at bounding box center [351, 167] width 244 height 24
click at [101, 53] on icon at bounding box center [99, 51] width 9 height 9
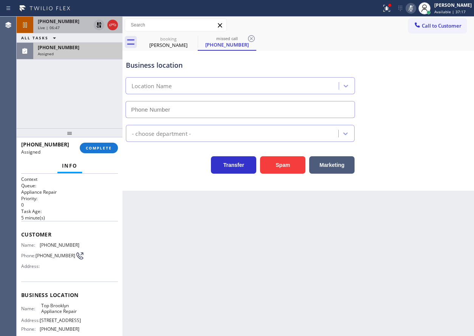
type input "[PHONE_NUMBER]"
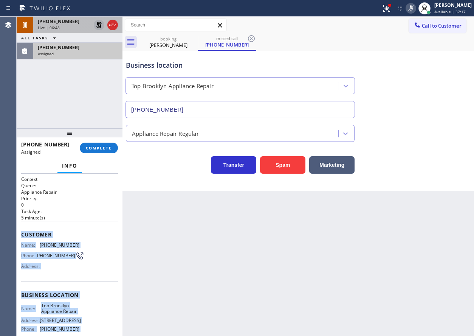
scroll to position [71, 0]
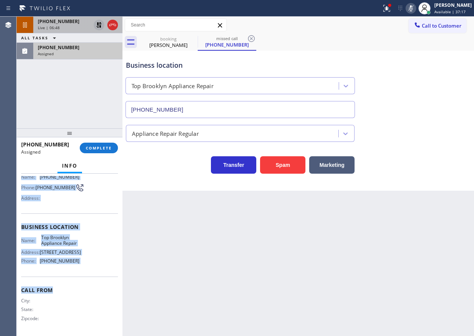
drag, startPoint x: 23, startPoint y: 233, endPoint x: 84, endPoint y: 277, distance: 76.1
click at [84, 277] on div "Context Queue: Appliance Repair Priority: 0 Task Age: [DEMOGRAPHIC_DATA] minute…" at bounding box center [69, 221] width 97 height 226
click at [93, 153] on button "COMPLETE" at bounding box center [99, 148] width 38 height 11
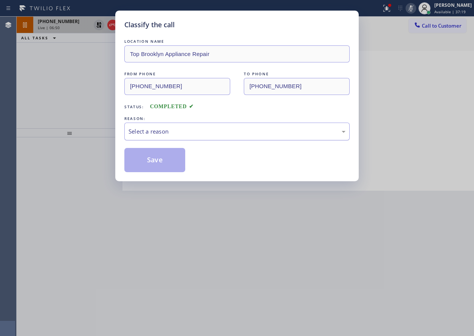
click at [174, 133] on div "Select a reason" at bounding box center [237, 131] width 217 height 9
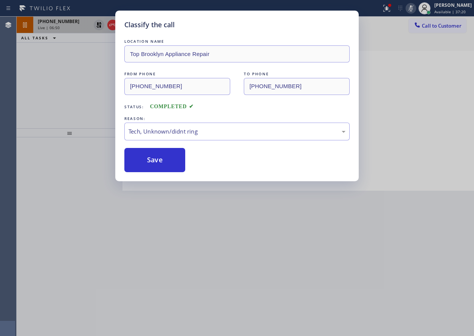
click at [149, 159] on button "Save" at bounding box center [154, 160] width 61 height 24
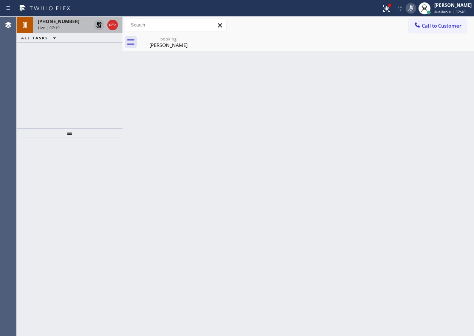
click at [414, 11] on icon at bounding box center [411, 8] width 9 height 9
click at [415, 71] on div "Back to Dashboard Change Sender ID Customers Technicians Select a contact Outbo…" at bounding box center [299, 176] width 352 height 319
click at [97, 28] on icon at bounding box center [99, 24] width 9 height 9
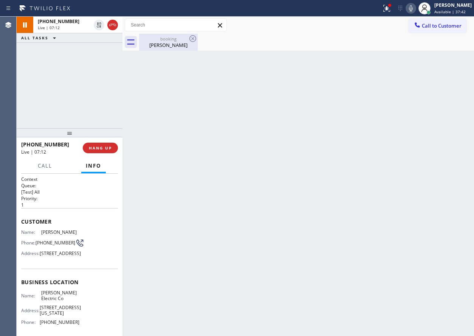
click at [156, 37] on div "booking" at bounding box center [168, 39] width 57 height 6
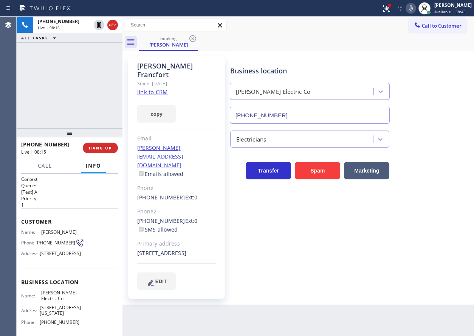
drag, startPoint x: 199, startPoint y: 92, endPoint x: 324, endPoint y: 93, distance: 124.4
click at [199, 96] on div "copy" at bounding box center [176, 109] width 79 height 26
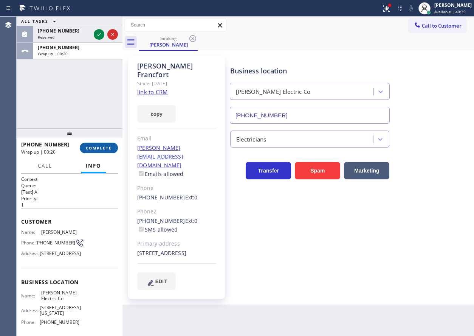
click at [105, 147] on span "COMPLETE" at bounding box center [99, 147] width 26 height 5
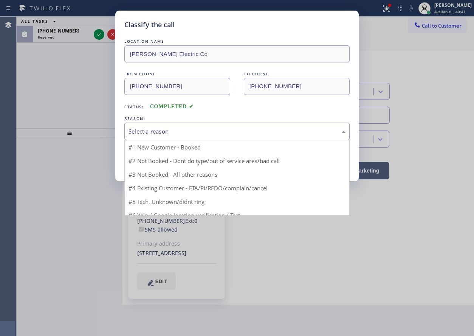
click at [211, 133] on div "Select a reason" at bounding box center [237, 131] width 217 height 9
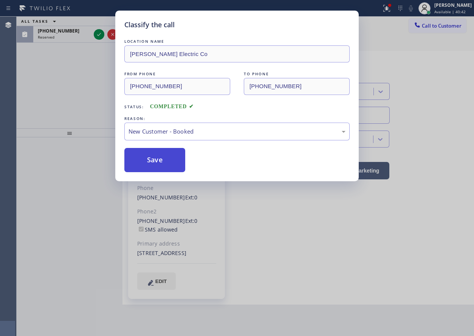
drag, startPoint x: 163, startPoint y: 155, endPoint x: 161, endPoint y: 11, distance: 143.7
click at [163, 155] on button "Save" at bounding box center [154, 160] width 61 height 24
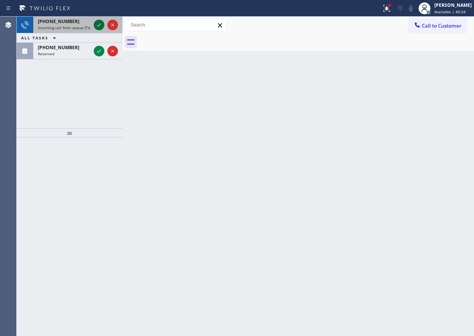
click at [97, 25] on icon at bounding box center [99, 24] width 9 height 9
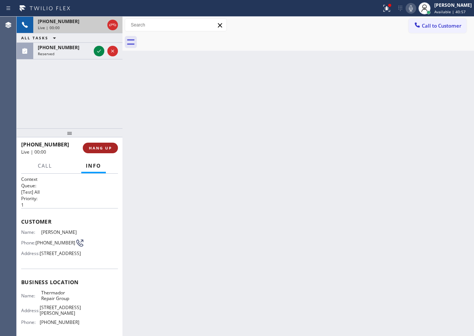
click at [113, 149] on button "HANG UP" at bounding box center [100, 148] width 35 height 11
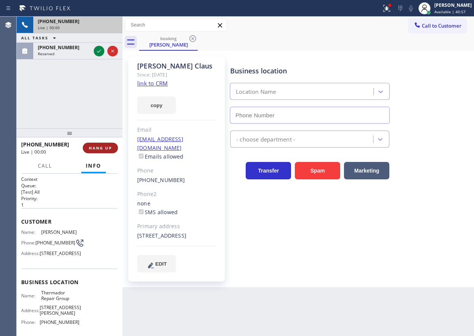
click at [113, 149] on button "HANG UP" at bounding box center [100, 148] width 35 height 11
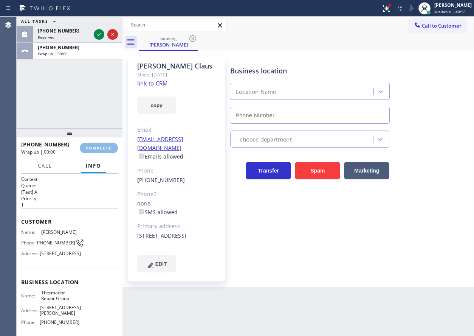
type input "[PHONE_NUMBER]"
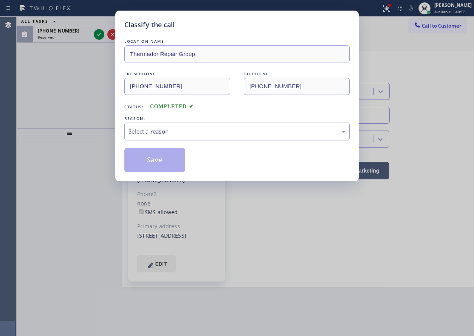
drag, startPoint x: 129, startPoint y: 122, endPoint x: 130, endPoint y: 128, distance: 6.2
click at [129, 122] on div "REASON:" at bounding box center [236, 119] width 225 height 8
click at [130, 129] on div "Select a reason" at bounding box center [237, 131] width 217 height 9
click at [154, 157] on button "Save" at bounding box center [154, 160] width 61 height 24
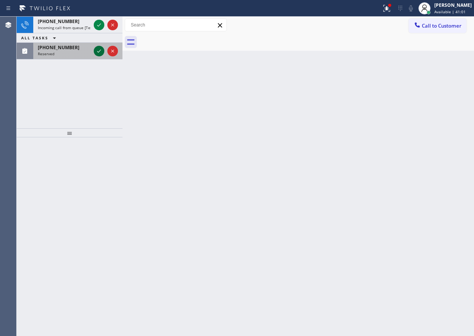
click at [97, 52] on icon at bounding box center [99, 51] width 9 height 9
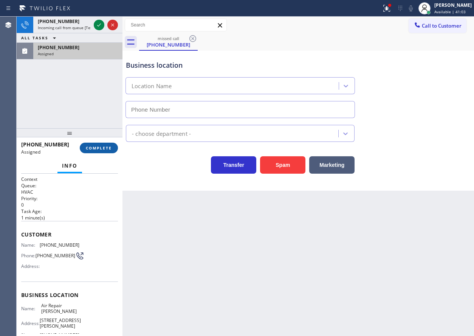
type input "[PHONE_NUMBER]"
click at [93, 147] on span "COMPLETE" at bounding box center [99, 147] width 26 height 5
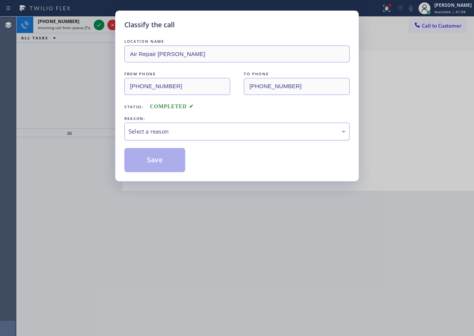
click at [181, 134] on div "Select a reason" at bounding box center [237, 131] width 217 height 9
drag, startPoint x: 165, startPoint y: 164, endPoint x: 165, endPoint y: 55, distance: 108.5
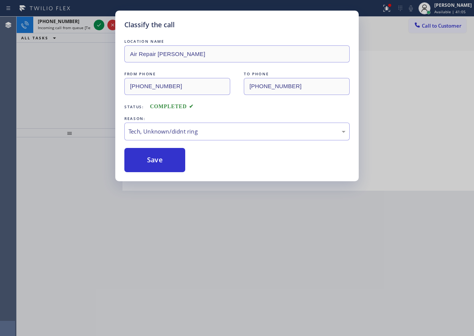
click at [165, 163] on button "Save" at bounding box center [154, 160] width 61 height 24
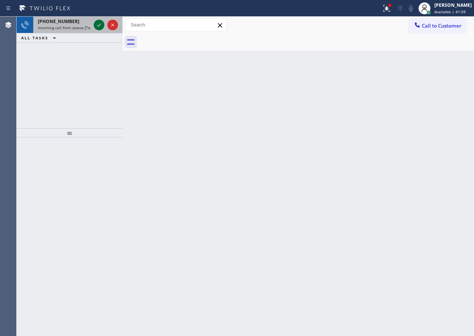
click at [95, 23] on icon at bounding box center [99, 24] width 9 height 9
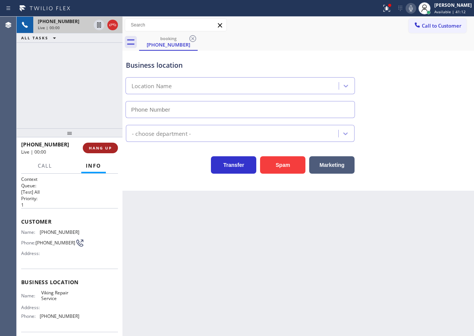
click at [95, 149] on span "HANG UP" at bounding box center [100, 147] width 23 height 5
type input "[PHONE_NUMBER]"
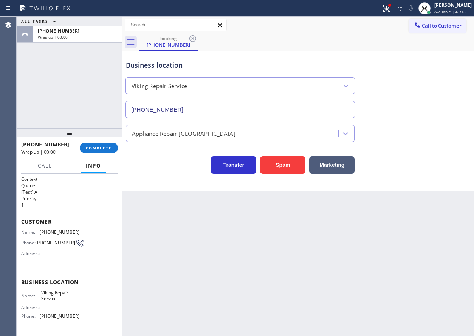
click at [99, 147] on span "COMPLETE" at bounding box center [99, 147] width 26 height 5
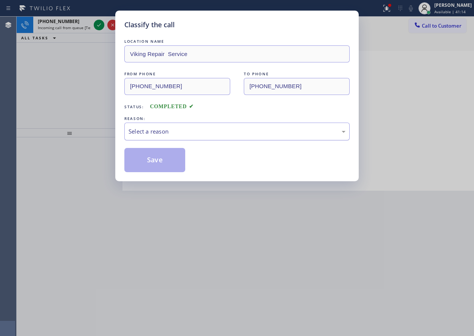
click at [191, 128] on div "Select a reason" at bounding box center [237, 131] width 217 height 9
click at [179, 163] on button "Save" at bounding box center [154, 160] width 61 height 24
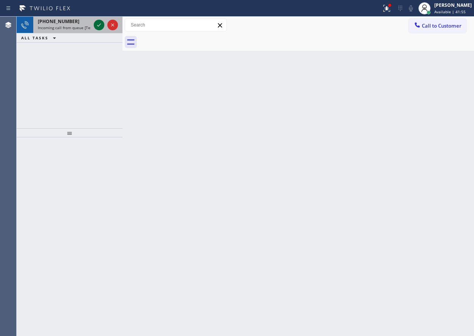
click at [97, 22] on icon at bounding box center [99, 24] width 9 height 9
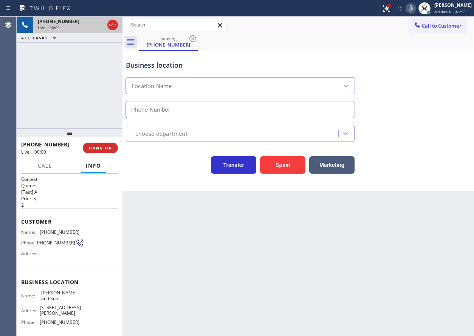
type input "[PHONE_NUMBER]"
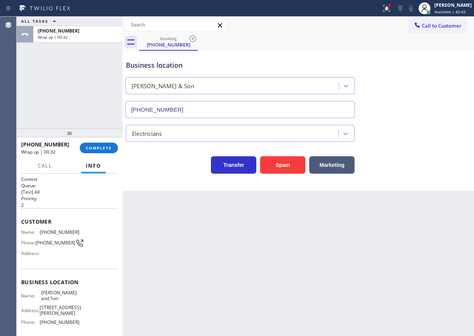
drag, startPoint x: 103, startPoint y: 150, endPoint x: 160, endPoint y: 148, distance: 56.4
click at [105, 150] on span "COMPLETE" at bounding box center [99, 147] width 26 height 5
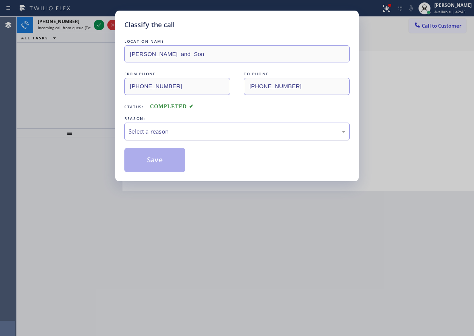
drag, startPoint x: 221, startPoint y: 126, endPoint x: 257, endPoint y: 109, distance: 39.8
click at [220, 126] on div "Select a reason" at bounding box center [236, 132] width 225 height 18
click at [149, 160] on button "Save" at bounding box center [154, 160] width 61 height 24
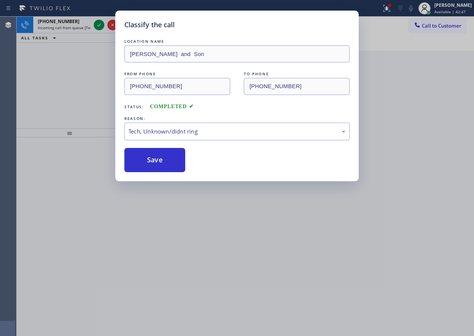
click at [96, 23] on div "Classify the call LOCATION NAME [PERSON_NAME] and Son FROM PHONE [PHONE_NUMBER]…" at bounding box center [237, 168] width 474 height 336
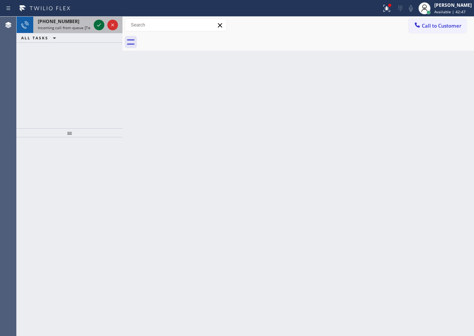
click at [98, 24] on icon at bounding box center [99, 24] width 9 height 9
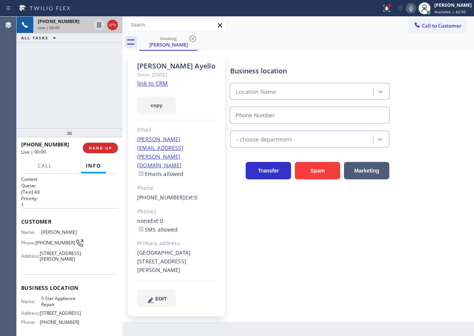
type input "[PHONE_NUMBER]"
click at [156, 83] on link "link to CRM" at bounding box center [152, 83] width 31 height 8
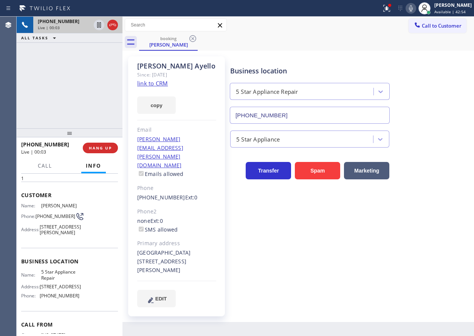
scroll to position [70, 0]
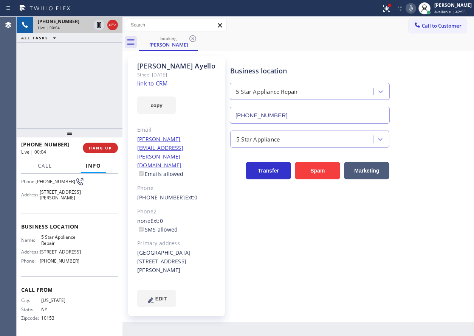
click at [54, 244] on span "5 Star Appliance Repair" at bounding box center [60, 240] width 38 height 12
click at [299, 108] on input "[PHONE_NUMBER]" at bounding box center [310, 115] width 160 height 17
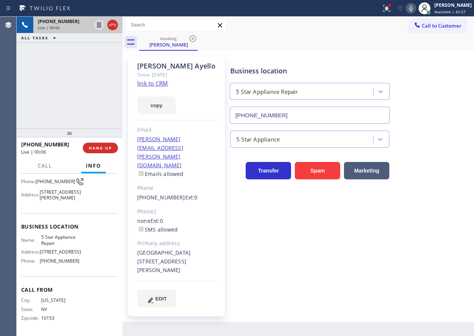
click at [299, 108] on input "[PHONE_NUMBER]" at bounding box center [310, 115] width 160 height 17
click at [391, 5] on div at bounding box center [389, 5] width 3 height 3
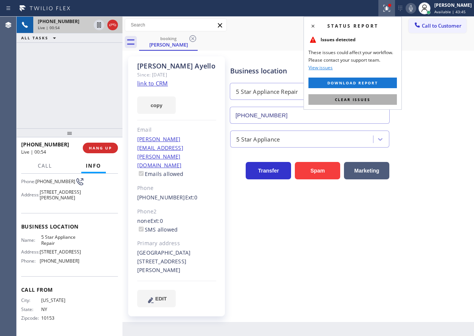
click at [376, 102] on button "Clear issues" at bounding box center [353, 99] width 88 height 11
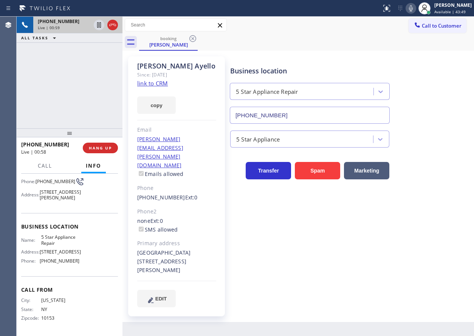
click at [413, 8] on icon at bounding box center [411, 8] width 4 height 6
click at [99, 26] on icon at bounding box center [99, 24] width 4 height 5
click at [416, 111] on div "Business location 5 Star Appliance Repair [PHONE_NUMBER]" at bounding box center [351, 89] width 244 height 68
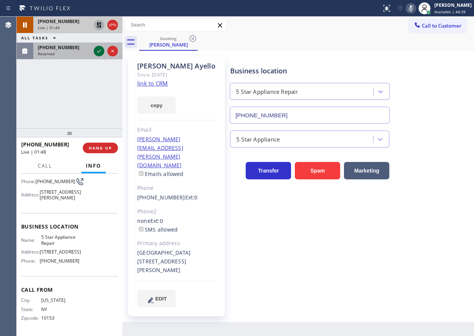
click at [95, 52] on icon at bounding box center [99, 51] width 9 height 9
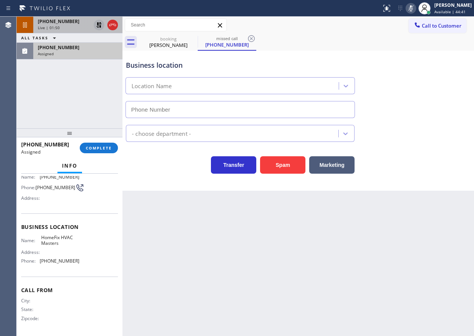
scroll to position [64, 0]
type input "[PHONE_NUMBER]"
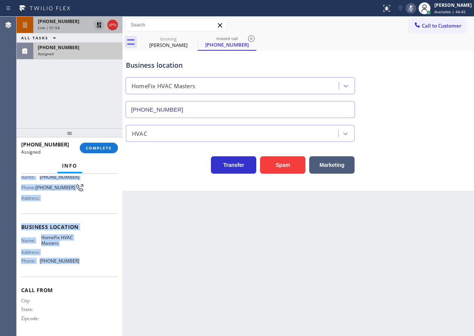
drag, startPoint x: 22, startPoint y: 225, endPoint x: 90, endPoint y: 264, distance: 78.1
click at [90, 264] on div "Context Queue: HVAC Priority: 0 Task Age: Customer Name: [PHONE_NUMBER] Phone: …" at bounding box center [69, 223] width 97 height 219
click at [101, 151] on button "COMPLETE" at bounding box center [99, 148] width 38 height 11
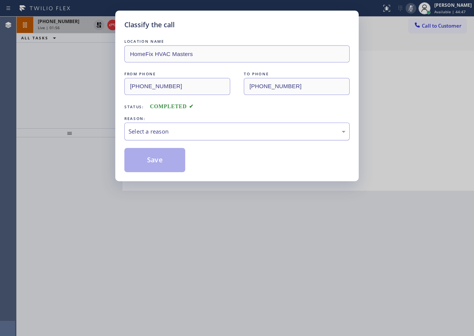
click at [193, 136] on div "Select a reason" at bounding box center [236, 132] width 225 height 18
click at [168, 157] on button "Save" at bounding box center [154, 160] width 61 height 24
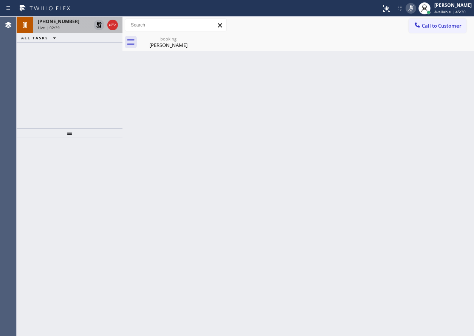
click at [436, 125] on div "Back to Dashboard Change Sender ID Customers Technicians Select a contact Outbo…" at bounding box center [299, 176] width 352 height 319
click at [165, 48] on div "[PERSON_NAME]" at bounding box center [168, 45] width 57 height 7
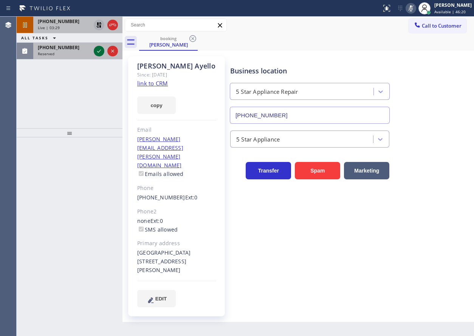
click at [96, 51] on icon at bounding box center [99, 51] width 9 height 9
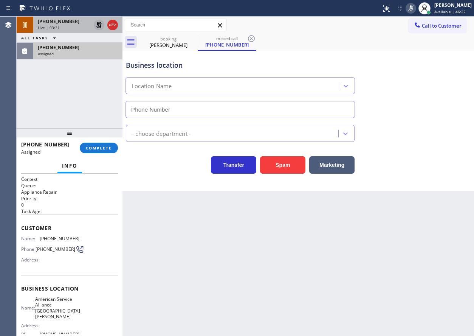
type input "[PHONE_NUMBER]"
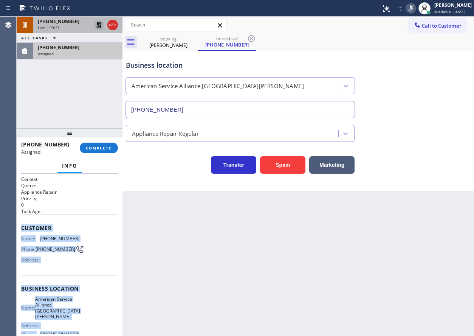
scroll to position [70, 0]
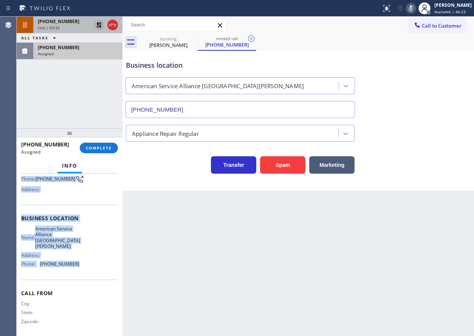
drag, startPoint x: 19, startPoint y: 226, endPoint x: 106, endPoint y: 266, distance: 95.9
click at [106, 266] on div "Context Queue: Appliance Repair Priority: 0 Task Age: Customer Name: [PHONE_NUM…" at bounding box center [70, 255] width 106 height 162
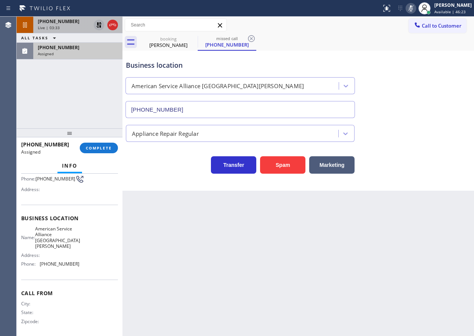
click at [107, 140] on div "[PHONE_NUMBER] Assigned COMPLETE" at bounding box center [69, 148] width 97 height 20
click at [106, 143] on button "COMPLETE" at bounding box center [99, 148] width 38 height 11
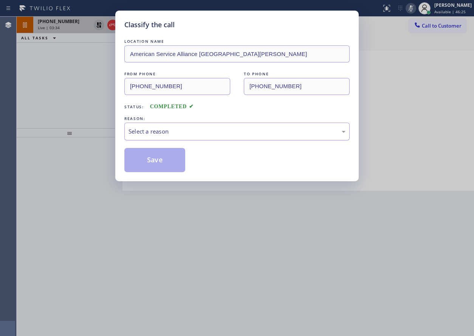
drag, startPoint x: 181, startPoint y: 128, endPoint x: 181, endPoint y: 134, distance: 6.4
click at [181, 128] on div "Select a reason" at bounding box center [237, 131] width 217 height 9
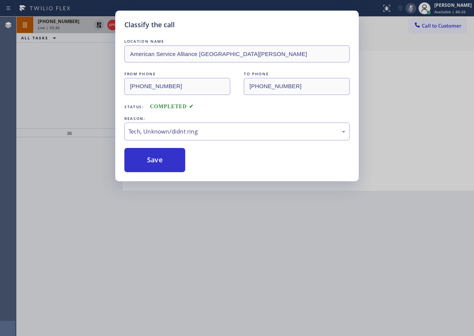
click at [157, 161] on button "Save" at bounding box center [154, 160] width 61 height 24
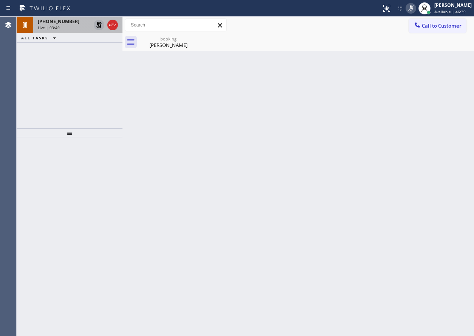
click at [427, 152] on div "Back to Dashboard Change Sender ID Customers Technicians Select a contact Outbo…" at bounding box center [299, 176] width 352 height 319
click at [414, 12] on icon at bounding box center [411, 8] width 9 height 9
click at [99, 21] on icon at bounding box center [99, 24] width 9 height 9
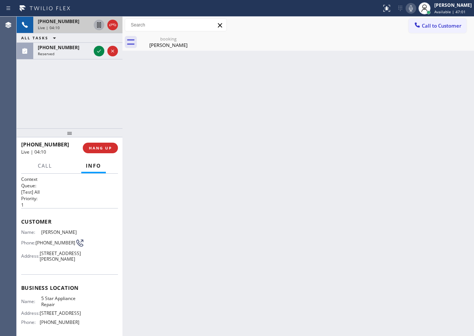
click at [416, 126] on div "Back to Dashboard Change Sender ID Customers Technicians Select a contact Outbo…" at bounding box center [299, 176] width 352 height 319
click at [98, 51] on icon at bounding box center [99, 51] width 9 height 9
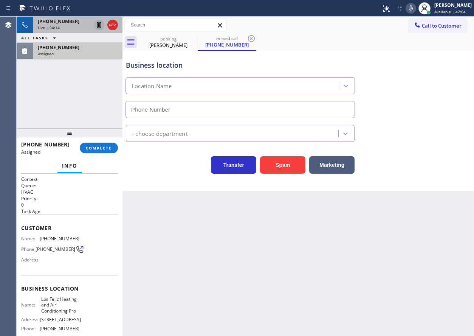
type input "[PHONE_NUMBER]"
click at [29, 232] on div "Customer Name: [PHONE_NUMBER] Phone: [PHONE_NUMBER] Address:" at bounding box center [69, 244] width 97 height 61
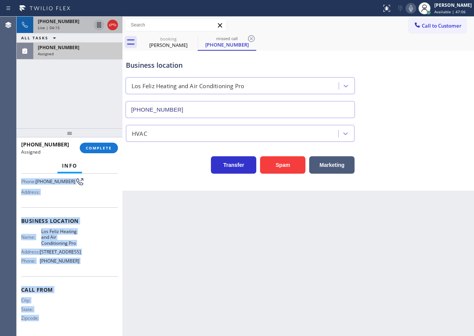
scroll to position [76, 0]
drag, startPoint x: 22, startPoint y: 228, endPoint x: 85, endPoint y: 265, distance: 74.3
click at [85, 265] on div "Context Queue: HVAC Priority: 0 Task Age: Customer Name: [PHONE_NUMBER] Phone: …" at bounding box center [69, 220] width 97 height 225
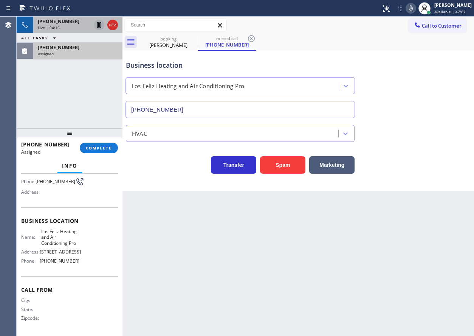
click at [103, 155] on div "[PHONE_NUMBER] Assigned COMPLETE" at bounding box center [69, 148] width 97 height 20
click at [102, 145] on span "COMPLETE" at bounding box center [99, 147] width 26 height 5
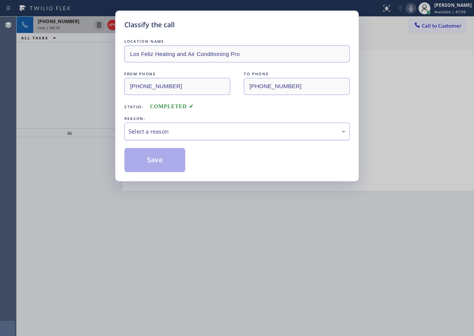
click at [194, 131] on div "Select a reason" at bounding box center [237, 131] width 217 height 9
click at [163, 162] on button "Save" at bounding box center [154, 160] width 61 height 24
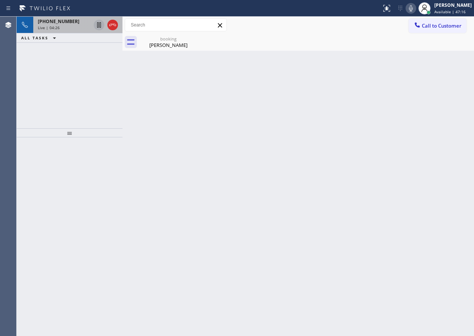
click at [437, 120] on div "Back to Dashboard Change Sender ID Customers Technicians Select a contact Outbo…" at bounding box center [299, 176] width 352 height 319
click at [173, 43] on div "[PERSON_NAME]" at bounding box center [168, 45] width 57 height 7
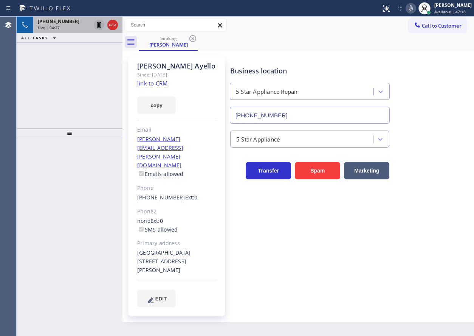
click at [75, 29] on div "Live | 04:27" at bounding box center [64, 27] width 53 height 5
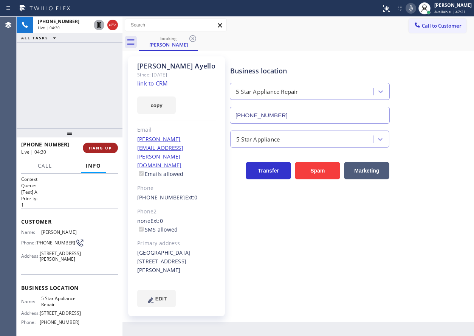
click at [101, 146] on span "HANG UP" at bounding box center [100, 147] width 23 height 5
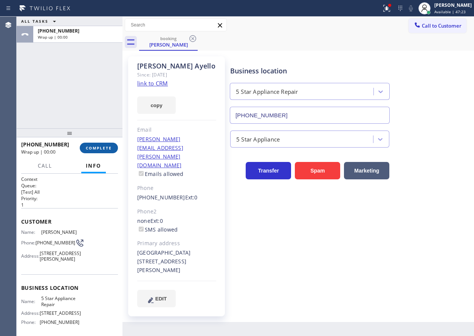
click at [110, 149] on span "COMPLETE" at bounding box center [99, 147] width 26 height 5
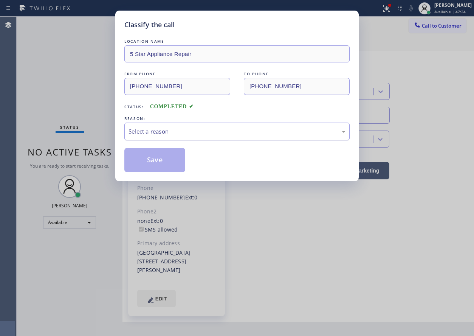
click at [181, 132] on div "Select a reason" at bounding box center [237, 131] width 217 height 9
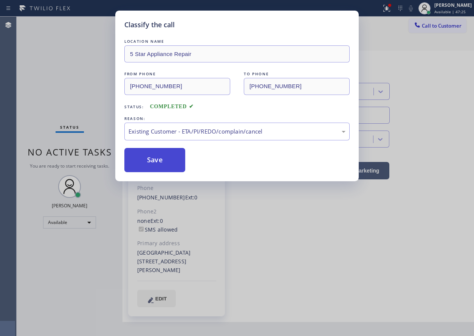
click at [159, 158] on button "Save" at bounding box center [154, 160] width 61 height 24
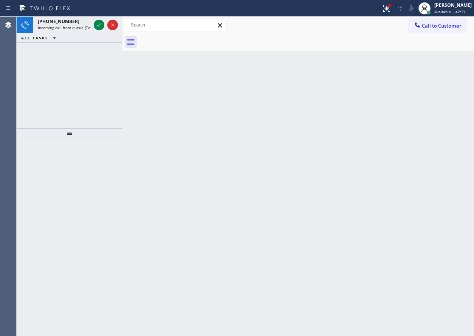
click at [433, 184] on div "Back to Dashboard Change Sender ID Customers Technicians Select a contact Outbo…" at bounding box center [299, 176] width 352 height 319
click at [98, 22] on icon at bounding box center [99, 24] width 9 height 9
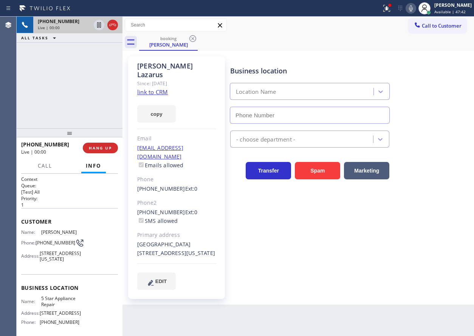
type input "[PHONE_NUMBER]"
click at [167, 88] on link "link to CRM" at bounding box center [152, 92] width 31 height 8
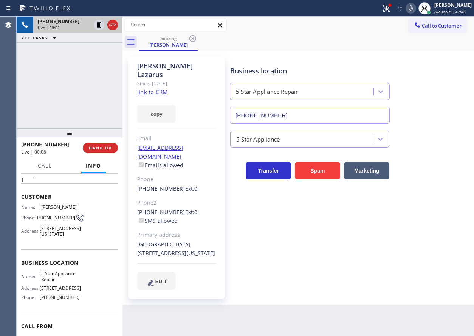
scroll to position [38, 0]
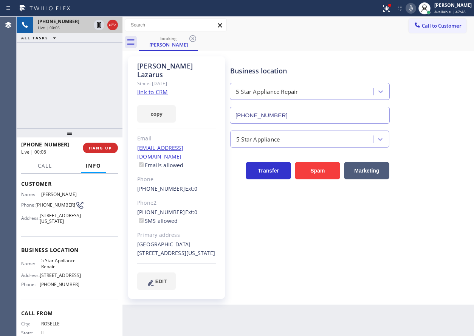
click at [55, 269] on span "5 Star Appliance Repair" at bounding box center [60, 264] width 38 height 12
click at [319, 114] on input "[PHONE_NUMBER]" at bounding box center [310, 115] width 160 height 17
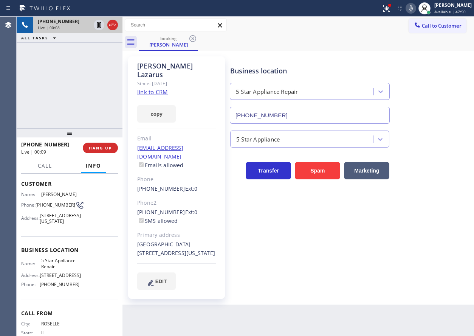
click at [319, 114] on input "[PHONE_NUMBER]" at bounding box center [310, 115] width 160 height 17
click at [98, 26] on icon at bounding box center [99, 24] width 4 height 5
click at [416, 6] on icon at bounding box center [411, 8] width 9 height 9
click at [97, 25] on icon at bounding box center [99, 24] width 9 height 9
click at [416, 10] on icon at bounding box center [411, 8] width 9 height 9
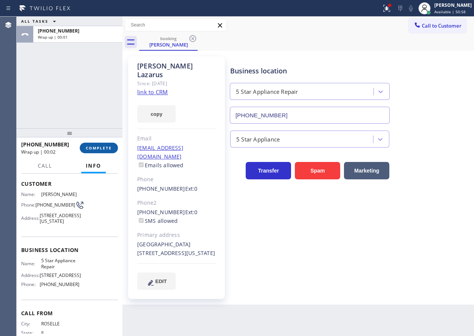
click at [114, 147] on button "COMPLETE" at bounding box center [99, 148] width 38 height 11
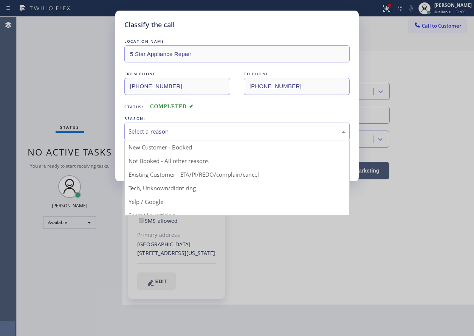
click at [225, 131] on div "Select a reason" at bounding box center [237, 131] width 217 height 9
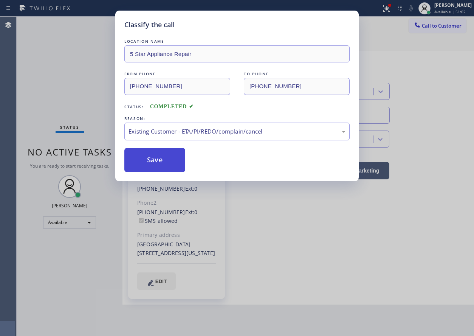
click at [154, 160] on button "Save" at bounding box center [154, 160] width 61 height 24
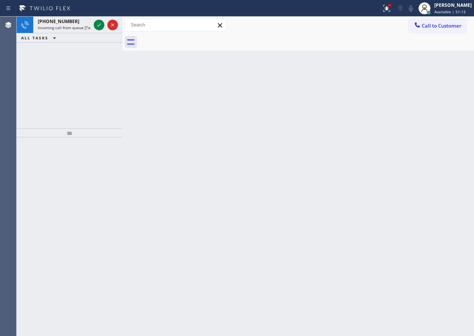
drag, startPoint x: 430, startPoint y: 124, endPoint x: 299, endPoint y: 63, distance: 145.3
click at [430, 124] on div "Back to Dashboard Change Sender ID Customers Technicians Select a contact Outbo…" at bounding box center [299, 176] width 352 height 319
click at [96, 23] on icon at bounding box center [99, 24] width 9 height 9
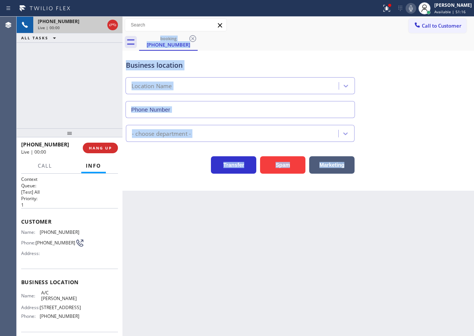
type input "[PHONE_NUMBER]"
click at [97, 151] on button "HANG UP" at bounding box center [100, 148] width 35 height 11
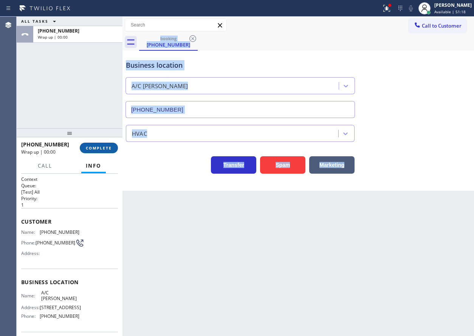
click at [97, 151] on button "COMPLETE" at bounding box center [99, 148] width 38 height 11
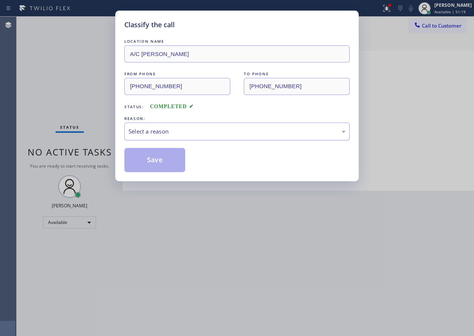
click at [193, 134] on div "Select a reason" at bounding box center [237, 131] width 217 height 9
click at [156, 157] on button "Save" at bounding box center [154, 160] width 61 height 24
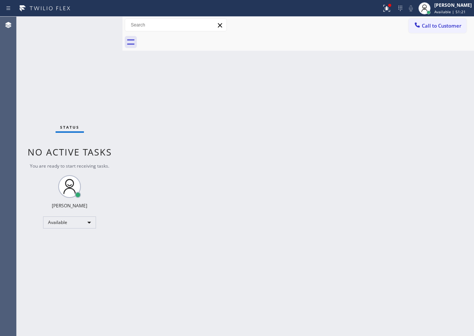
click at [421, 172] on div "Back to Dashboard Change Sender ID Customers Technicians Select a contact Outbo…" at bounding box center [299, 176] width 352 height 319
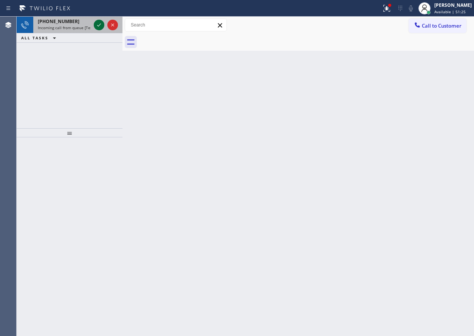
click at [100, 25] on icon at bounding box center [99, 24] width 9 height 9
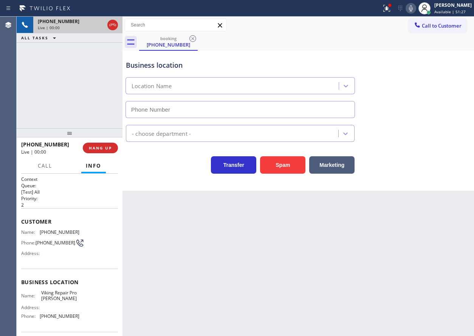
type input "[PHONE_NUMBER]"
click at [270, 170] on button "Spam" at bounding box center [282, 164] width 45 height 17
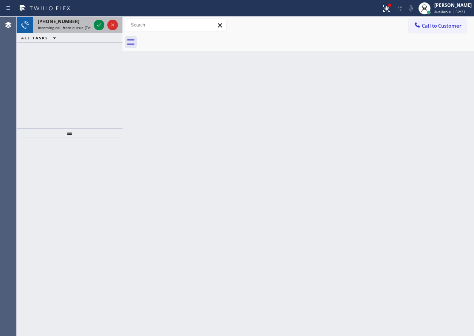
click at [101, 26] on icon at bounding box center [99, 24] width 9 height 9
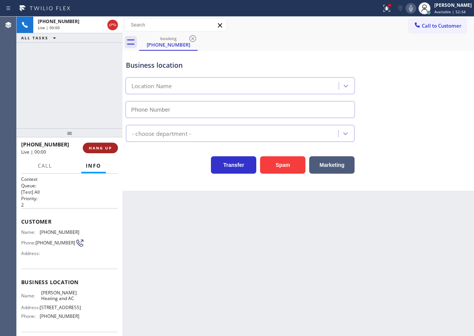
type input "[PHONE_NUMBER]"
click at [96, 146] on span "HANG UP" at bounding box center [100, 147] width 23 height 5
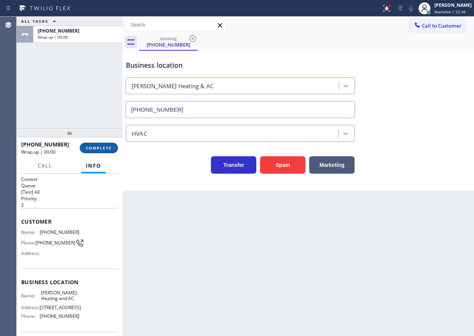
click at [97, 148] on span "COMPLETE" at bounding box center [99, 147] width 26 height 5
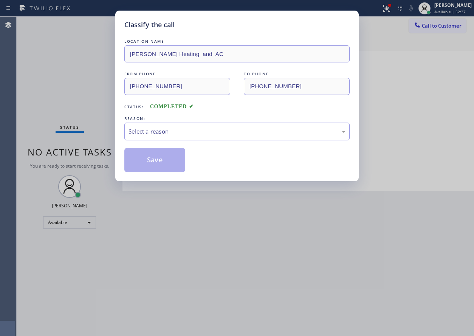
click at [168, 129] on div "Select a reason" at bounding box center [237, 131] width 217 height 9
click at [168, 163] on button "Save" at bounding box center [154, 160] width 61 height 24
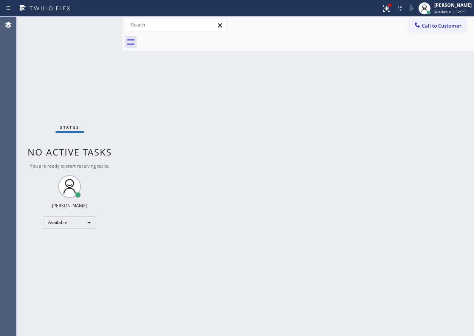
click at [438, 156] on div "Back to Dashboard Change Sender ID Customers Technicians Select a contact Outbo…" at bounding box center [299, 176] width 352 height 319
drag, startPoint x: 396, startPoint y: 9, endPoint x: 377, endPoint y: 53, distance: 46.9
click at [391, 9] on icon at bounding box center [386, 8] width 9 height 9
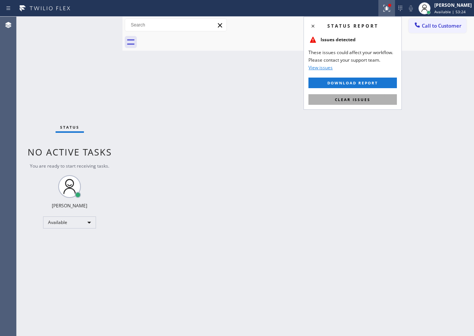
click at [344, 102] on button "Clear issues" at bounding box center [353, 99] width 88 height 11
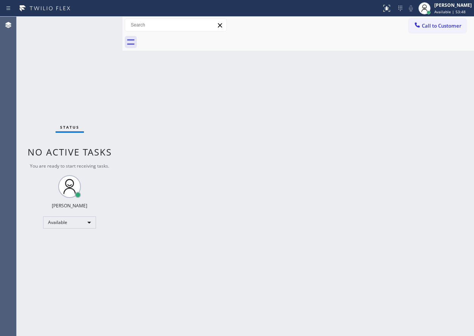
click at [418, 171] on div "Back to Dashboard Change Sender ID Customers Technicians Select a contact Outbo…" at bounding box center [299, 176] width 352 height 319
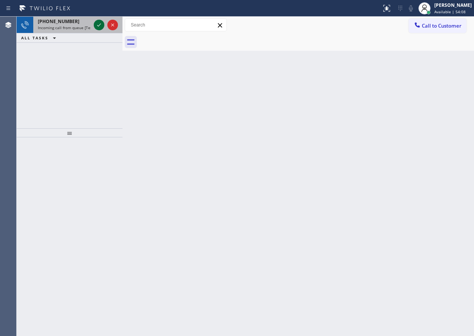
click at [99, 28] on icon at bounding box center [99, 24] width 9 height 9
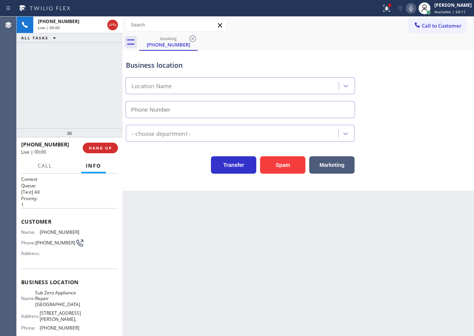
type input "[PHONE_NUMBER]"
click at [88, 151] on button "HANG UP" at bounding box center [100, 148] width 35 height 11
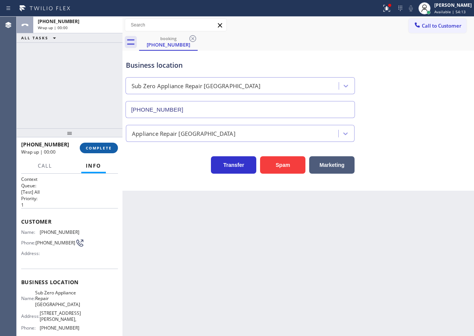
click at [88, 151] on button "COMPLETE" at bounding box center [99, 148] width 38 height 11
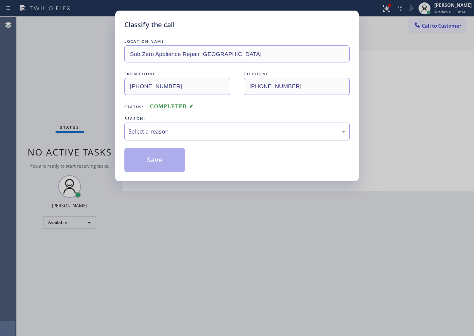
click at [157, 133] on div "Select a reason" at bounding box center [237, 131] width 217 height 9
click at [158, 156] on button "Save" at bounding box center [154, 160] width 61 height 24
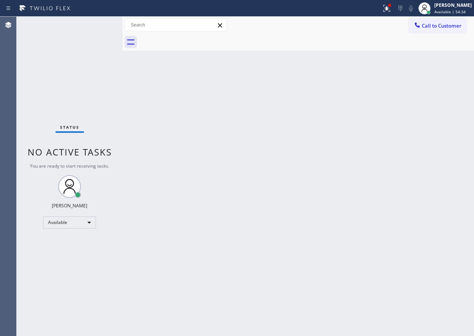
click at [416, 164] on div "Back to Dashboard Change Sender ID Customers Technicians Select a contact Outbo…" at bounding box center [299, 176] width 352 height 319
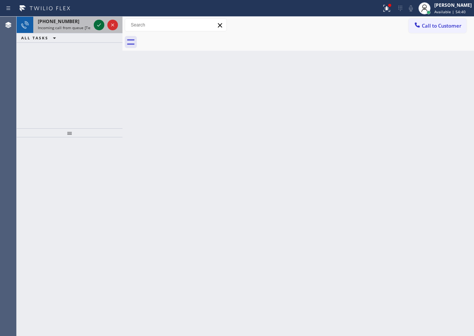
click at [99, 24] on icon at bounding box center [99, 24] width 9 height 9
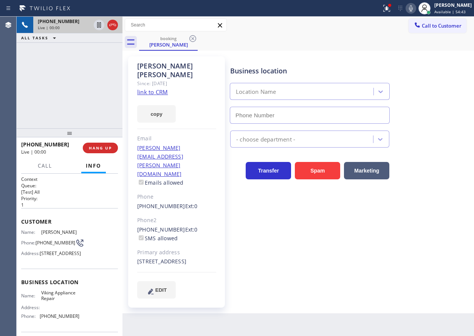
type input "[PHONE_NUMBER]"
click at [141, 88] on link "link to CRM" at bounding box center [152, 92] width 31 height 8
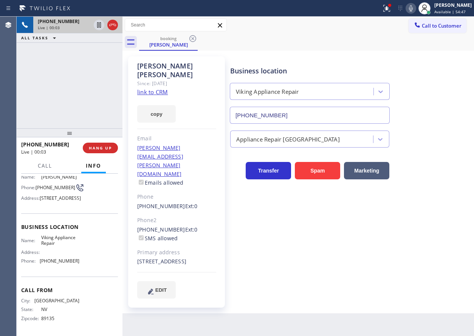
click at [54, 242] on span "Viking Appliance Repair" at bounding box center [60, 240] width 38 height 12
click at [340, 113] on input "[PHONE_NUMBER]" at bounding box center [310, 115] width 160 height 17
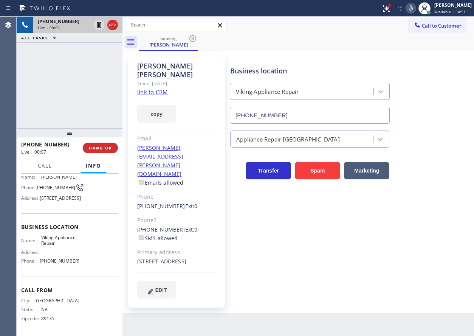
click at [340, 113] on input "[PHONE_NUMBER]" at bounding box center [310, 115] width 160 height 17
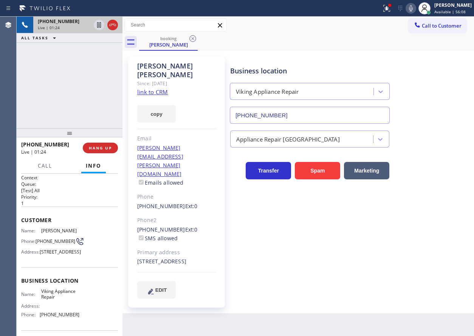
scroll to position [0, 0]
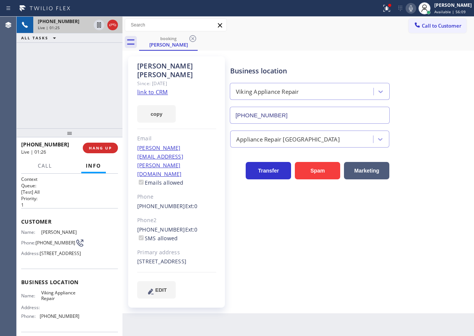
click at [56, 245] on span "[PHONE_NUMBER]" at bounding box center [56, 243] width 40 height 6
click at [442, 9] on span "Available | 1h" at bounding box center [448, 11] width 26 height 5
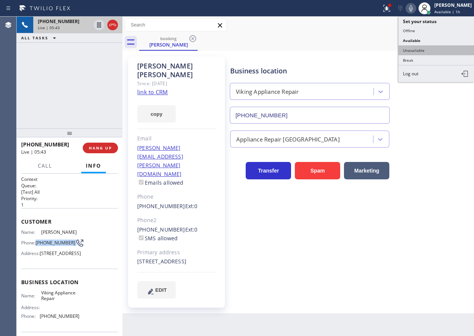
click at [439, 51] on button "Unavailable" at bounding box center [437, 50] width 76 height 10
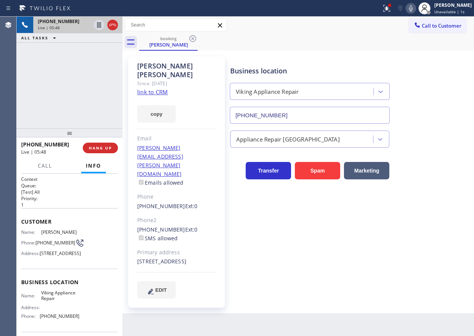
click at [432, 127] on div "Appliance Repair [GEOGRAPHIC_DATA]" at bounding box center [351, 137] width 244 height 20
click at [107, 149] on span "HANG UP" at bounding box center [100, 147] width 23 height 5
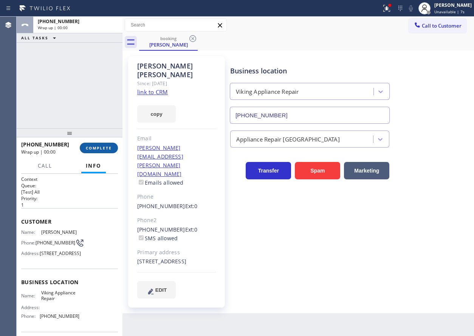
click at [107, 149] on span "COMPLETE" at bounding box center [99, 147] width 26 height 5
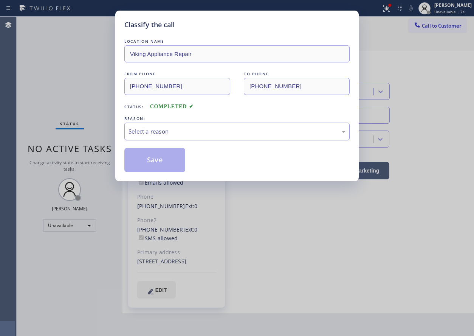
click at [162, 131] on div "Select a reason" at bounding box center [237, 131] width 217 height 9
click at [160, 155] on button "Save" at bounding box center [154, 160] width 61 height 24
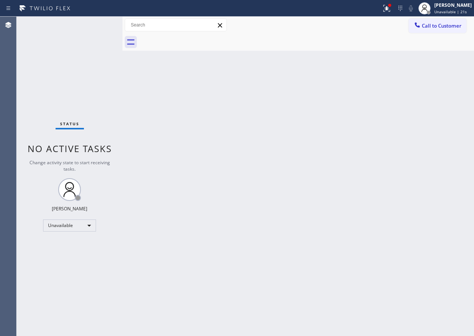
click at [417, 104] on div "Back to Dashboard Change Sender ID Customers Technicians Select a contact Outbo…" at bounding box center [299, 176] width 352 height 319
click at [453, 22] on button "Call to Customer" at bounding box center [438, 26] width 58 height 14
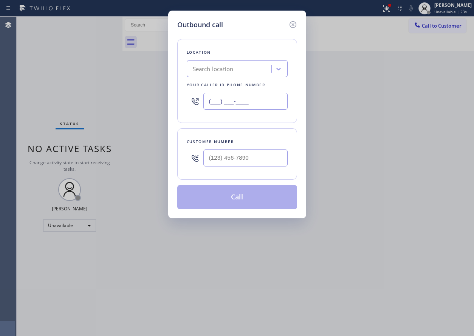
click at [265, 103] on input "(___) ___-____" at bounding box center [245, 101] width 84 height 17
paste input "855) 393-3634"
type input "[PHONE_NUMBER]"
click at [256, 154] on input "(___) ___-____" at bounding box center [245, 157] width 84 height 17
paste input "909) 917-8154"
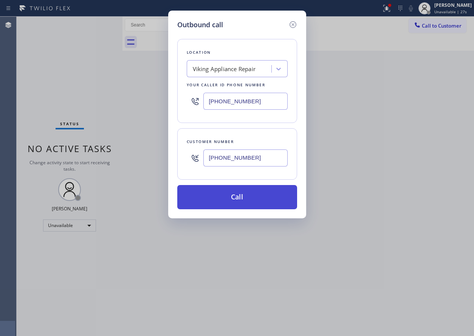
type input "[PHONE_NUMBER]"
click at [240, 197] on button "Call" at bounding box center [237, 197] width 120 height 24
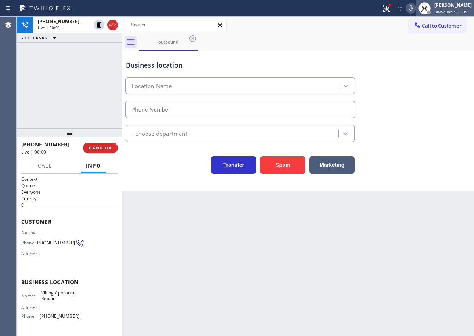
type input "[PHONE_NUMBER]"
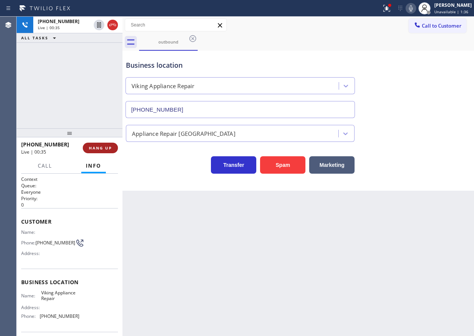
click at [110, 148] on span "HANG UP" at bounding box center [100, 147] width 23 height 5
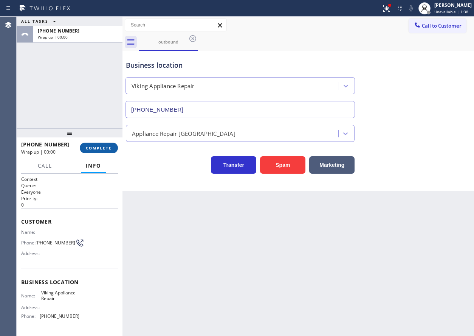
click at [110, 148] on span "COMPLETE" at bounding box center [99, 147] width 26 height 5
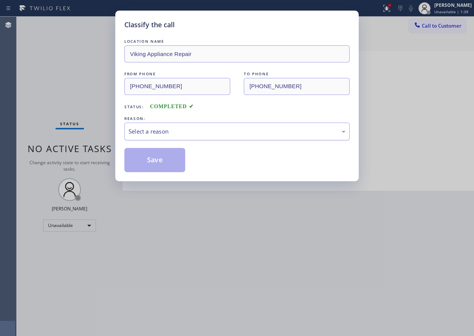
click at [172, 137] on div "Select a reason" at bounding box center [236, 132] width 225 height 18
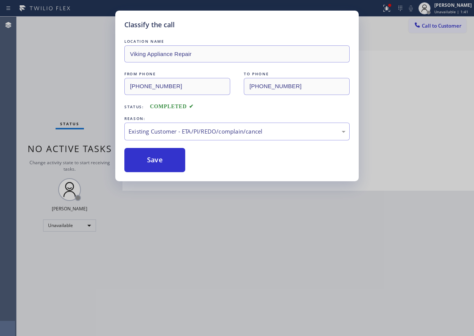
drag, startPoint x: 158, startPoint y: 167, endPoint x: 320, endPoint y: 34, distance: 210.1
click at [158, 166] on button "Save" at bounding box center [154, 160] width 61 height 24
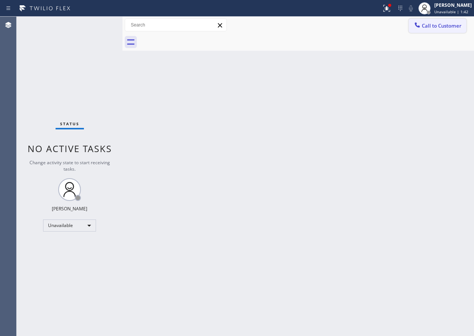
click at [438, 28] on span "Call to Customer" at bounding box center [442, 25] width 40 height 7
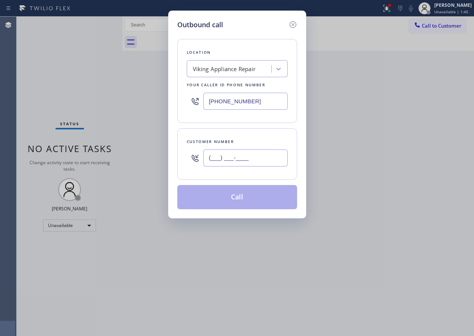
click at [277, 155] on input "(___) ___-____" at bounding box center [245, 157] width 84 height 17
paste input "909) 917-8154"
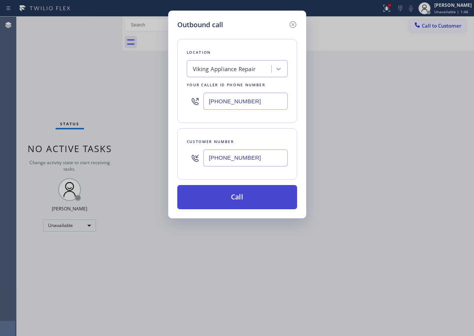
type input "[PHONE_NUMBER]"
click at [244, 185] on button "Call" at bounding box center [237, 197] width 120 height 24
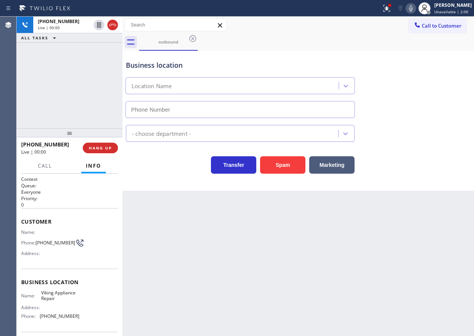
type input "[PHONE_NUMBER]"
click at [108, 150] on span "HANG UP" at bounding box center [100, 147] width 23 height 5
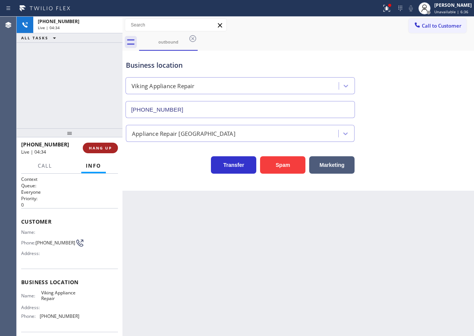
click at [108, 150] on span "HANG UP" at bounding box center [100, 147] width 23 height 5
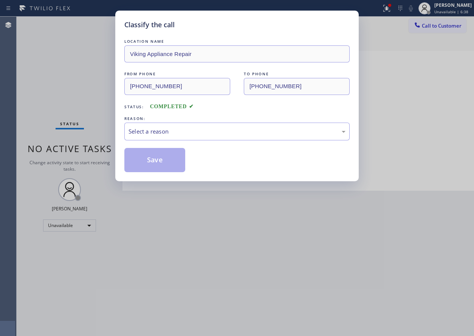
click at [148, 132] on div "Select a reason" at bounding box center [237, 131] width 217 height 9
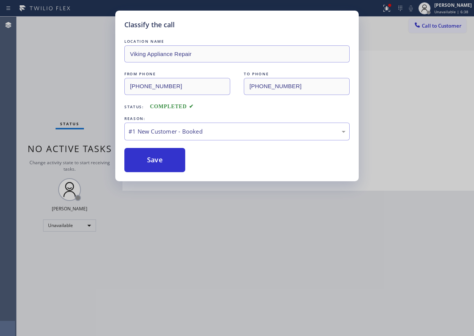
drag, startPoint x: 149, startPoint y: 162, endPoint x: 161, endPoint y: 2, distance: 160.8
click at [149, 162] on button "Save" at bounding box center [154, 160] width 61 height 24
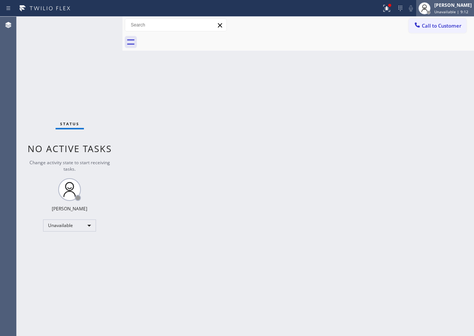
click at [461, 14] on span "Unavailable | 9:12" at bounding box center [452, 11] width 34 height 5
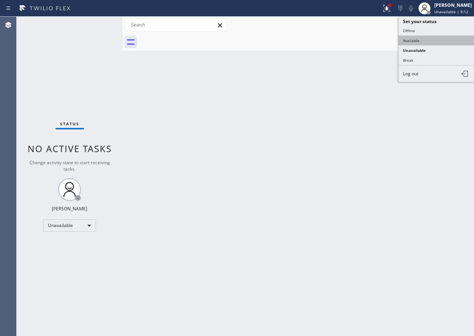
click at [426, 37] on button "Available" at bounding box center [437, 41] width 76 height 10
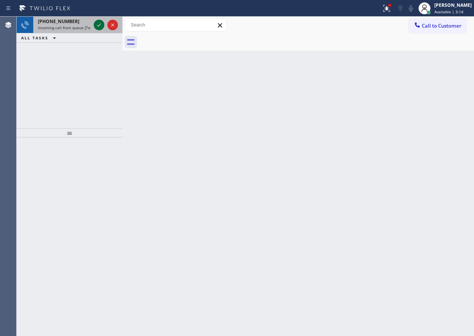
click at [95, 28] on icon at bounding box center [99, 24] width 9 height 9
click at [96, 24] on icon at bounding box center [99, 24] width 9 height 9
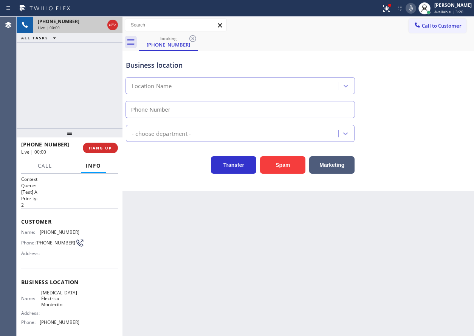
type input "[PHONE_NUMBER]"
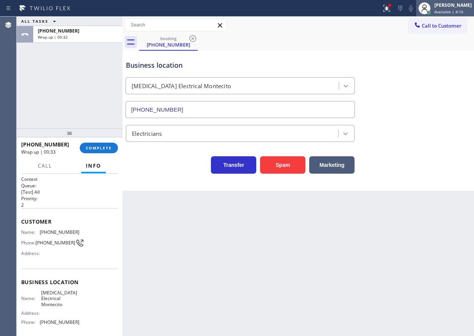
click at [452, 6] on div "[PERSON_NAME]" at bounding box center [453, 5] width 37 height 6
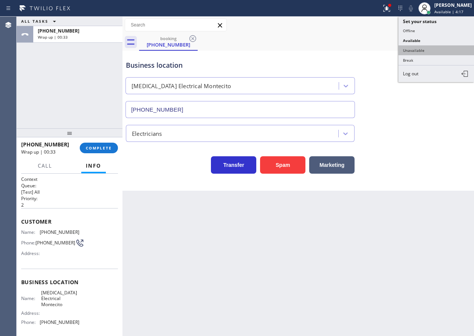
click at [426, 47] on button "Unavailable" at bounding box center [437, 50] width 76 height 10
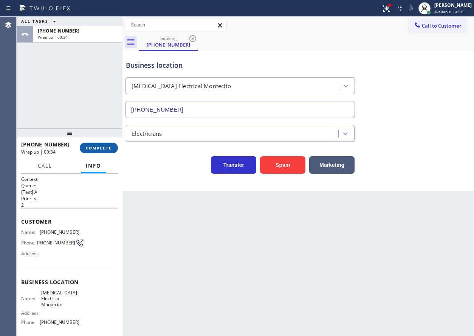
click at [107, 148] on span "COMPLETE" at bounding box center [99, 147] width 26 height 5
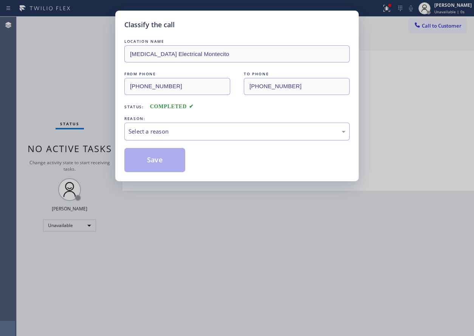
click at [190, 129] on div "Select a reason" at bounding box center [237, 131] width 217 height 9
drag, startPoint x: 162, startPoint y: 160, endPoint x: 455, endPoint y: 31, distance: 319.9
click at [162, 160] on button "Save" at bounding box center [154, 160] width 61 height 24
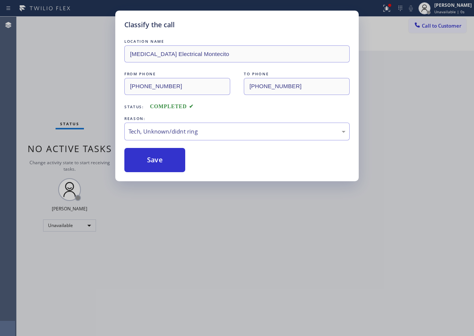
drag, startPoint x: 371, startPoint y: 120, endPoint x: 388, endPoint y: 83, distance: 39.9
click at [372, 119] on div "Classify the call LOCATION NAME [MEDICAL_DATA] Electrical Montecito FROM PHONE …" at bounding box center [237, 168] width 474 height 336
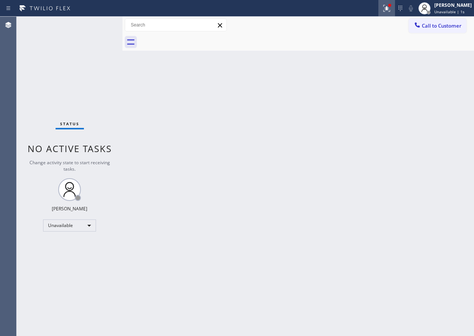
click at [391, 10] on icon at bounding box center [386, 8] width 9 height 9
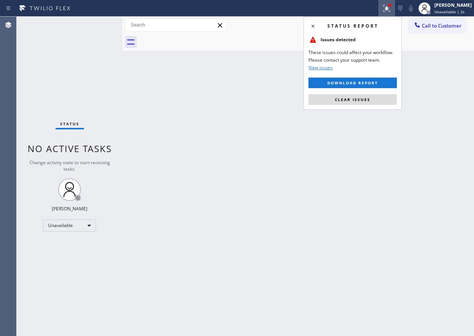
click at [376, 101] on button "Clear issues" at bounding box center [353, 99] width 88 height 11
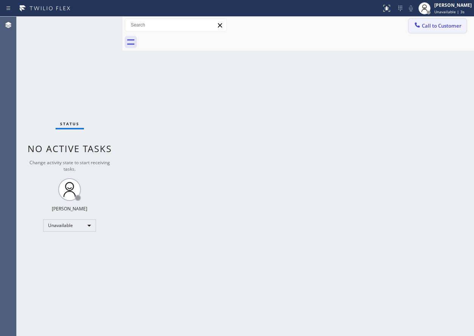
click at [458, 29] on button "Call to Customer" at bounding box center [438, 26] width 58 height 14
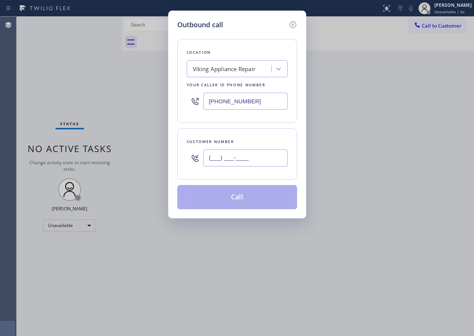
click at [255, 156] on input "(___) ___-____" at bounding box center [245, 157] width 84 height 17
paste input "909) 917-8154"
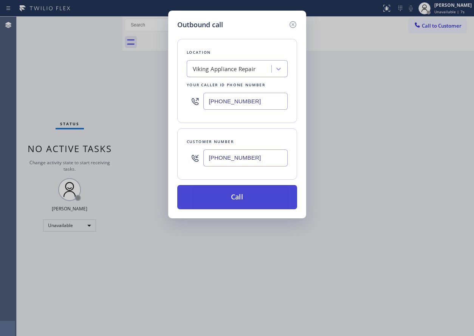
type input "[PHONE_NUMBER]"
click at [233, 199] on button "Call" at bounding box center [237, 197] width 120 height 24
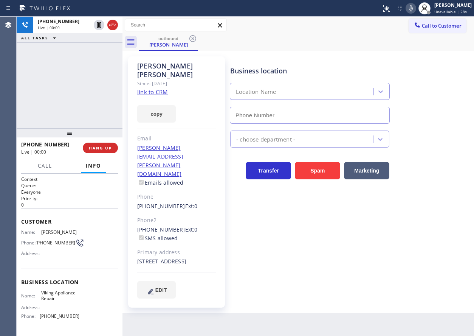
type input "[PHONE_NUMBER]"
click at [448, 206] on div "Business location Viking Appliance Repair [PHONE_NUMBER] Appliance Repair High …" at bounding box center [351, 177] width 244 height 238
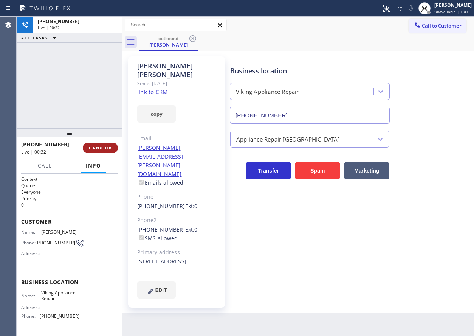
click at [88, 151] on button "HANG UP" at bounding box center [100, 148] width 35 height 11
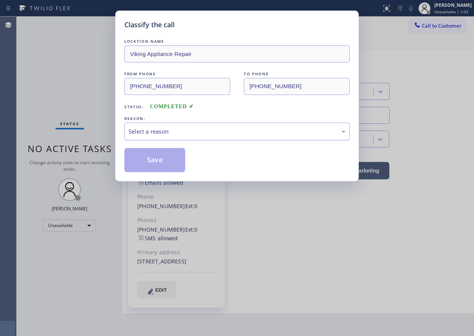
click at [180, 131] on div "Select a reason" at bounding box center [237, 131] width 217 height 9
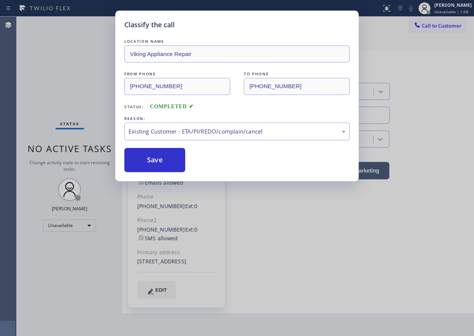
click at [164, 158] on button "Save" at bounding box center [154, 160] width 61 height 24
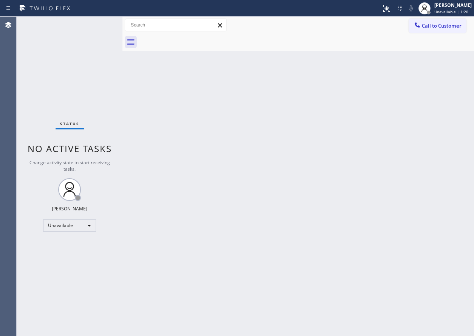
click at [407, 178] on div "Back to Dashboard Change Sender ID Customers Technicians Select a contact Outbo…" at bounding box center [299, 176] width 352 height 319
click at [461, 13] on span "Unavailable | 2:14" at bounding box center [452, 11] width 34 height 5
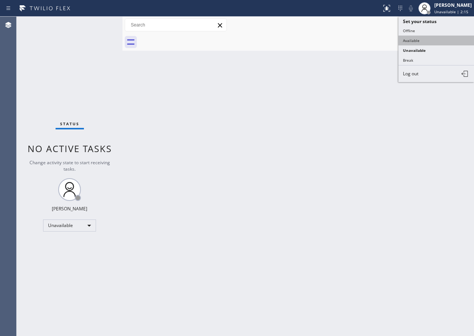
click at [438, 39] on button "Available" at bounding box center [437, 41] width 76 height 10
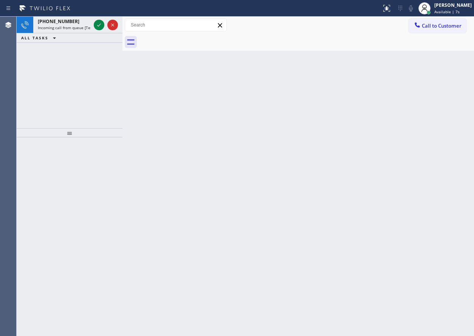
click at [196, 76] on div "Back to Dashboard Change Sender ID Customers Technicians Select a contact Outbo…" at bounding box center [299, 176] width 352 height 319
click at [97, 22] on icon at bounding box center [99, 24] width 9 height 9
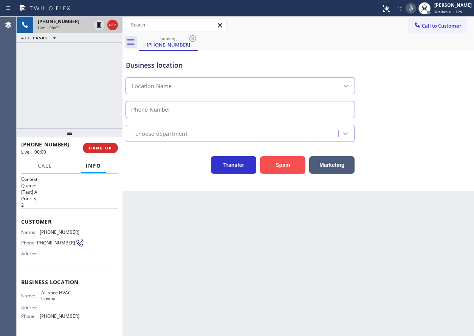
click at [289, 163] on button "Spam" at bounding box center [282, 164] width 45 height 17
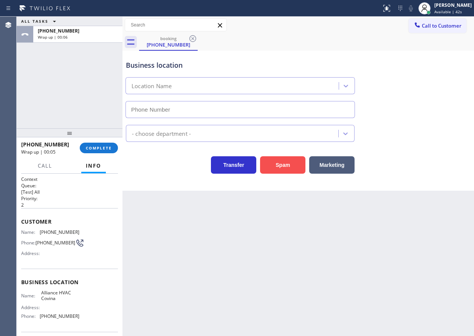
click at [286, 164] on button "Spam" at bounding box center [282, 164] width 45 height 17
click at [102, 144] on button "COMPLETE" at bounding box center [99, 148] width 38 height 11
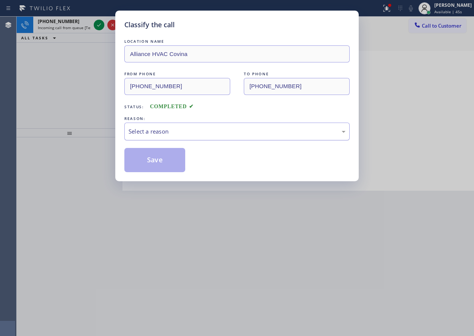
click at [166, 135] on div "Select a reason" at bounding box center [237, 131] width 217 height 9
click at [162, 161] on button "Save" at bounding box center [154, 160] width 61 height 24
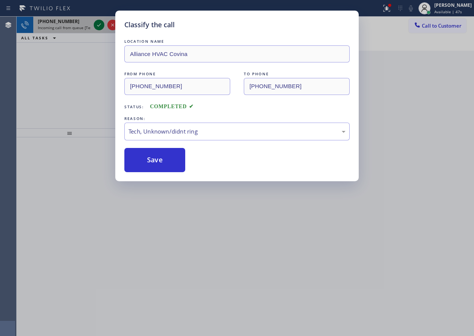
click at [98, 26] on icon at bounding box center [99, 24] width 9 height 9
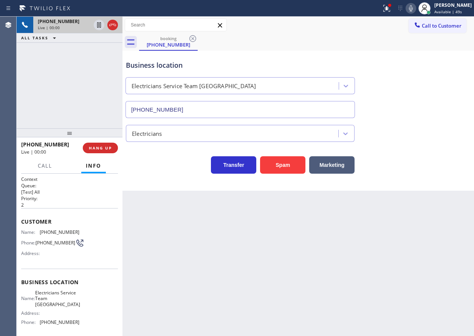
type input "[PHONE_NUMBER]"
click at [292, 171] on button "Spam" at bounding box center [282, 164] width 45 height 17
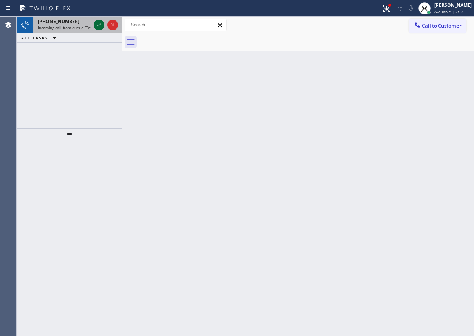
click at [99, 25] on icon at bounding box center [99, 24] width 4 height 3
click at [96, 25] on icon at bounding box center [99, 24] width 9 height 9
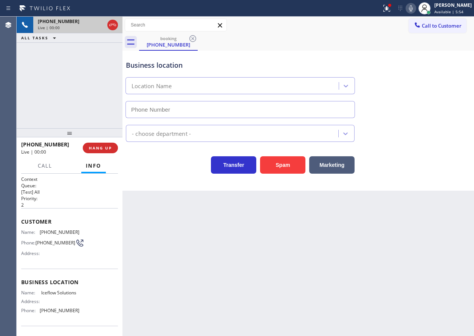
type input "[PHONE_NUMBER]"
click at [272, 165] on button "Spam" at bounding box center [282, 164] width 45 height 17
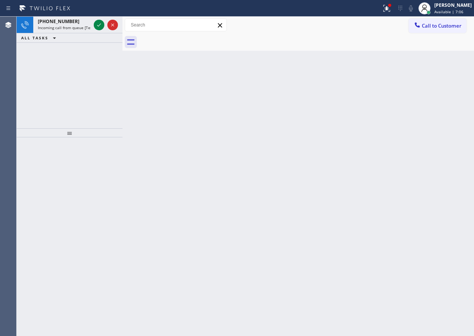
click at [436, 95] on div "Back to Dashboard Change Sender ID Customers Technicians Select a contact Outbo…" at bounding box center [299, 176] width 352 height 319
click at [98, 26] on icon at bounding box center [99, 24] width 9 height 9
click at [100, 26] on icon at bounding box center [99, 24] width 9 height 9
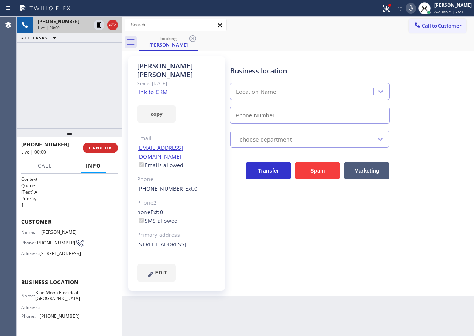
type input "[PHONE_NUMBER]"
click at [151, 88] on link "link to CRM" at bounding box center [152, 92] width 31 height 8
click at [69, 301] on span "Blue Moon Electrical [GEOGRAPHIC_DATA]" at bounding box center [57, 296] width 45 height 12
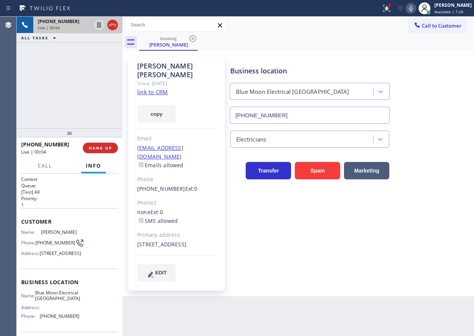
click at [64, 301] on span "Blue Moon Electrical [GEOGRAPHIC_DATA]" at bounding box center [57, 296] width 45 height 12
click at [352, 118] on input "[PHONE_NUMBER]" at bounding box center [310, 115] width 160 height 17
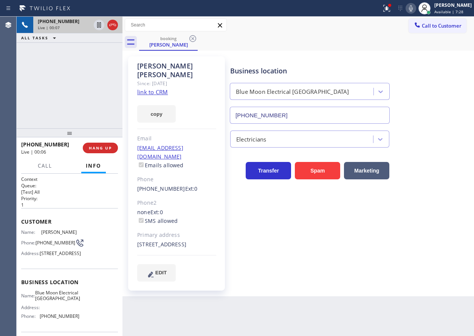
click at [352, 118] on input "[PHONE_NUMBER]" at bounding box center [310, 115] width 160 height 17
click at [97, 26] on icon at bounding box center [99, 24] width 4 height 5
click at [413, 8] on icon at bounding box center [411, 8] width 4 height 6
drag, startPoint x: 436, startPoint y: 244, endPoint x: 362, endPoint y: 198, distance: 87.1
click at [436, 244] on div "Business location Blue Moon Electrical [GEOGRAPHIC_DATA] [PHONE_NUMBER] Electri…" at bounding box center [351, 168] width 244 height 221
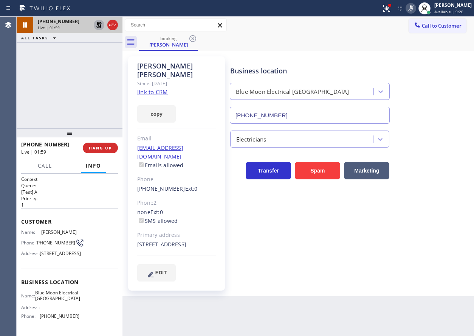
click at [98, 25] on icon at bounding box center [98, 24] width 5 height 5
click at [416, 10] on icon at bounding box center [411, 8] width 9 height 9
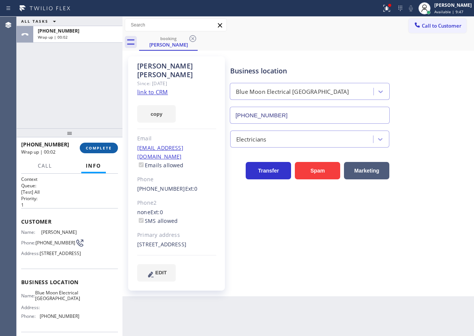
click at [107, 146] on span "COMPLETE" at bounding box center [99, 147] width 26 height 5
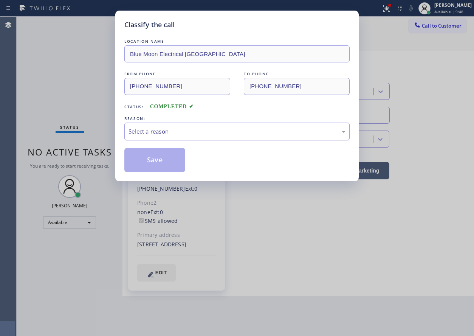
click at [208, 133] on div "Select a reason" at bounding box center [237, 131] width 217 height 9
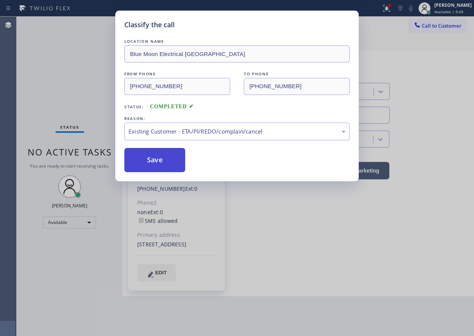
click at [161, 161] on button "Save" at bounding box center [154, 160] width 61 height 24
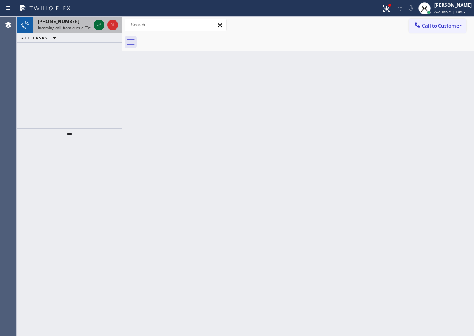
click at [97, 23] on icon at bounding box center [99, 24] width 9 height 9
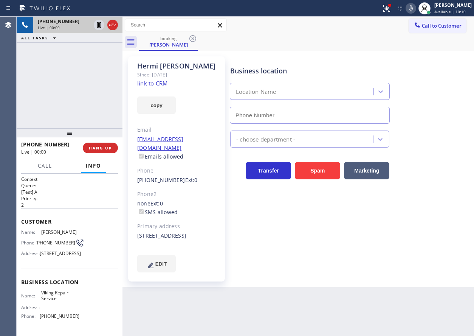
type input "[PHONE_NUMBER]"
click at [162, 84] on link "link to CRM" at bounding box center [152, 83] width 31 height 8
click at [53, 301] on span "Viking Repair Service" at bounding box center [60, 296] width 38 height 12
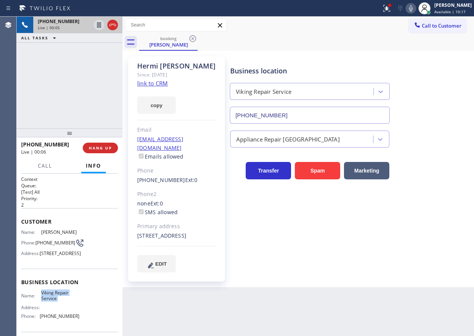
click at [296, 115] on input "[PHONE_NUMBER]" at bounding box center [310, 115] width 160 height 17
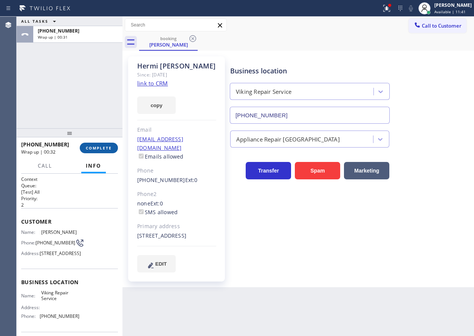
click at [107, 150] on span "COMPLETE" at bounding box center [99, 147] width 26 height 5
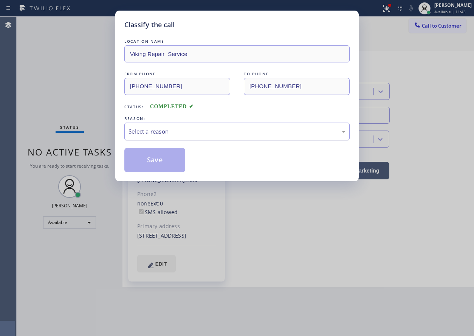
click at [169, 130] on div "Select a reason" at bounding box center [237, 131] width 217 height 9
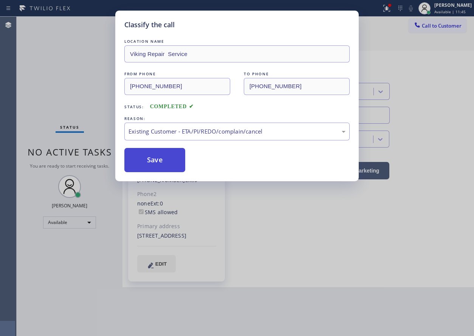
click at [160, 163] on button "Save" at bounding box center [154, 160] width 61 height 24
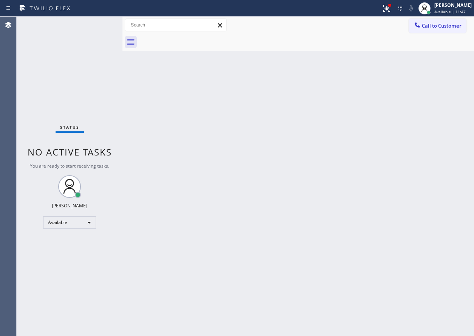
click at [418, 203] on div "Back to Dashboard Change Sender ID Customers Technicians Select a contact Outbo…" at bounding box center [299, 176] width 352 height 319
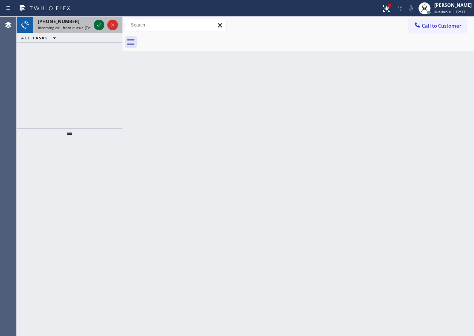
click at [95, 23] on icon at bounding box center [99, 24] width 9 height 9
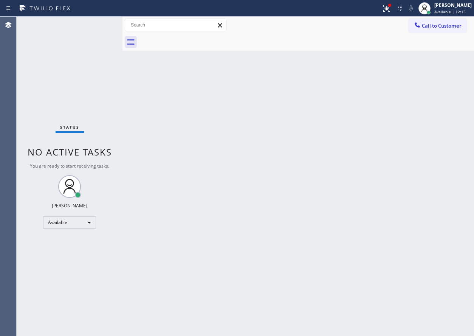
click at [96, 23] on div "Status No active tasks You are ready to start receiving tasks. [PERSON_NAME] Av…" at bounding box center [70, 176] width 106 height 319
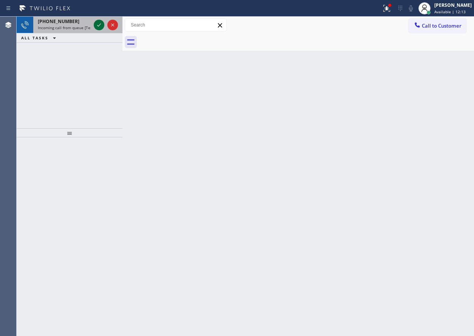
click at [98, 24] on icon at bounding box center [99, 24] width 9 height 9
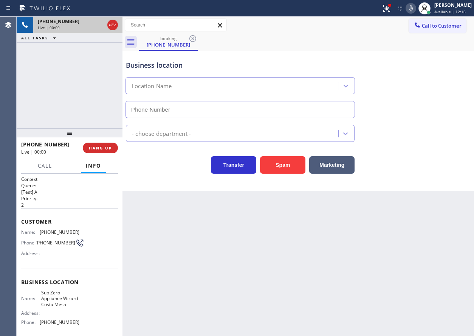
type input "[PHONE_NUMBER]"
click at [64, 304] on span "Sub Zero Appliance Wizard Costa Mesa" at bounding box center [60, 298] width 38 height 17
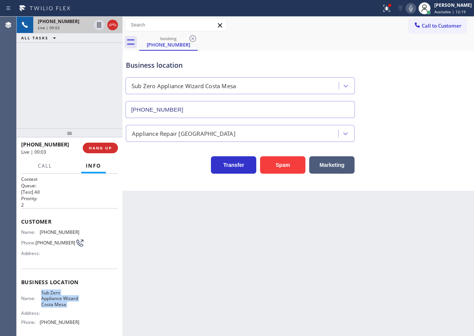
click at [64, 304] on span "Sub Zero Appliance Wizard Costa Mesa" at bounding box center [60, 298] width 38 height 17
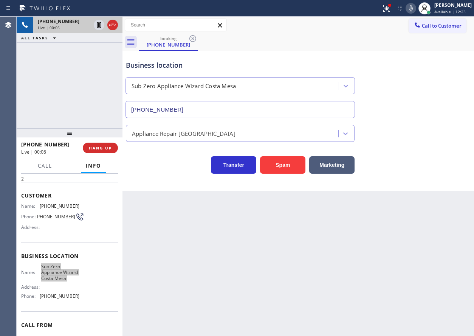
scroll to position [70, 0]
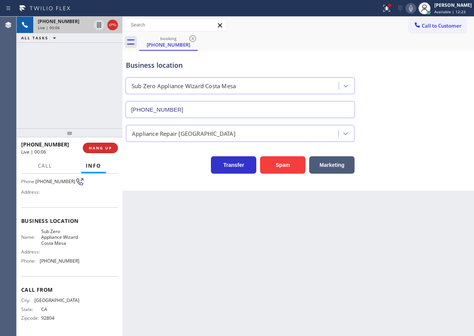
click at [70, 262] on span "[PHONE_NUMBER]" at bounding box center [60, 261] width 40 height 6
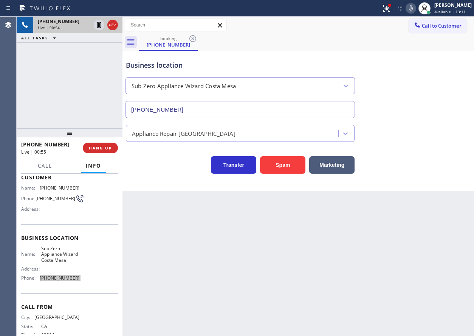
scroll to position [0, 0]
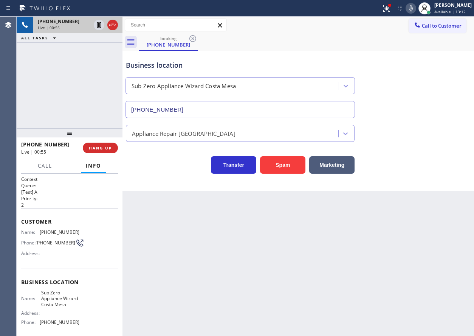
click at [61, 230] on span "[PHONE_NUMBER]" at bounding box center [60, 232] width 40 height 6
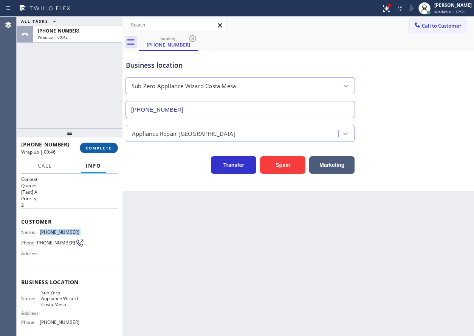
click at [110, 144] on button "COMPLETE" at bounding box center [99, 148] width 38 height 11
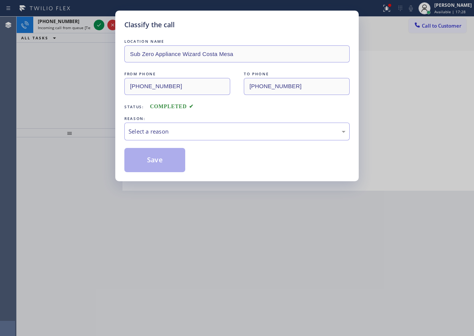
click at [164, 143] on div "LOCATION NAME Sub Zero Appliance Wizard Costa Mesa FROM PHONE [PHONE_NUMBER] TO…" at bounding box center [236, 104] width 225 height 135
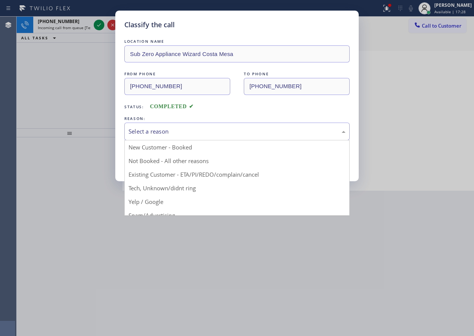
click at [166, 136] on div "Select a reason" at bounding box center [236, 132] width 225 height 18
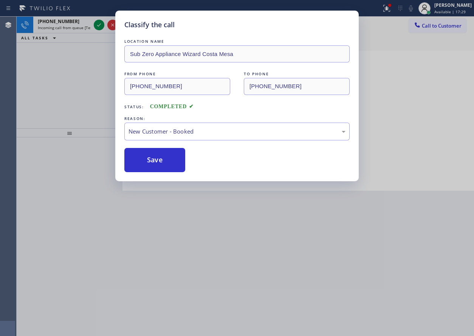
click at [155, 156] on button "Save" at bounding box center [154, 160] width 61 height 24
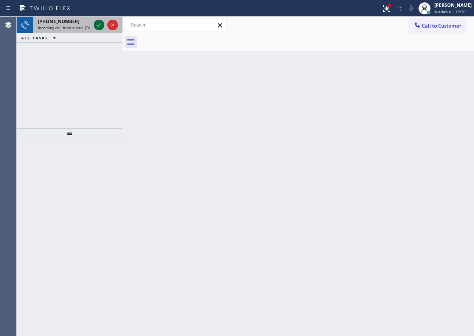
click at [97, 24] on icon at bounding box center [99, 24] width 9 height 9
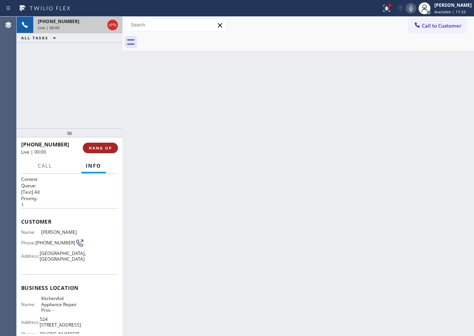
click at [99, 146] on span "HANG UP" at bounding box center [100, 147] width 23 height 5
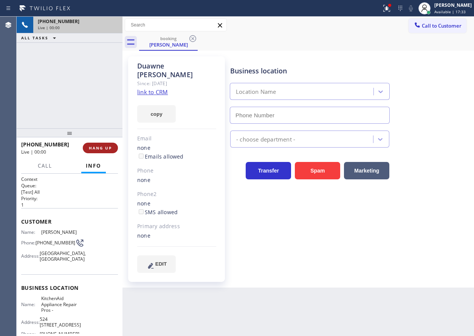
click at [99, 146] on span "HANG UP" at bounding box center [100, 147] width 23 height 5
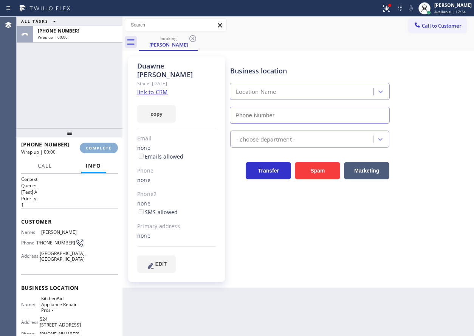
type input "[PHONE_NUMBER]"
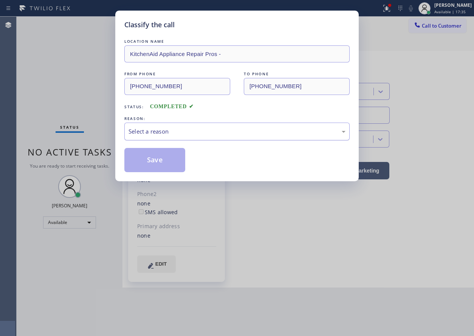
click at [174, 134] on div "Select a reason" at bounding box center [237, 131] width 217 height 9
click at [167, 165] on button "Save" at bounding box center [154, 160] width 61 height 24
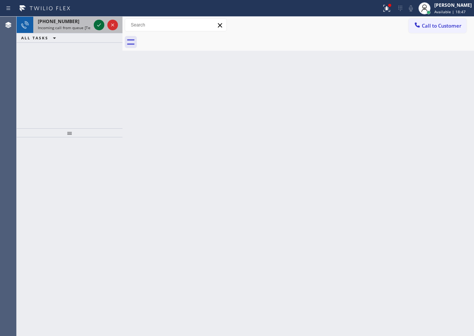
click at [98, 25] on icon at bounding box center [99, 24] width 9 height 9
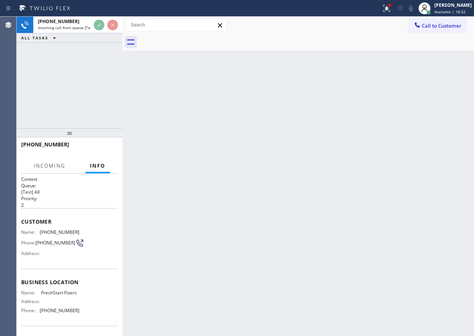
click at [198, 120] on div "Back to Dashboard Change Sender ID Customers Technicians Select a contact Outbo…" at bounding box center [299, 176] width 352 height 319
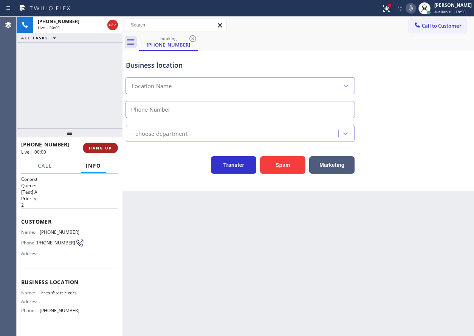
type input "[PHONE_NUMBER]"
click at [110, 146] on span "HANG UP" at bounding box center [100, 147] width 23 height 5
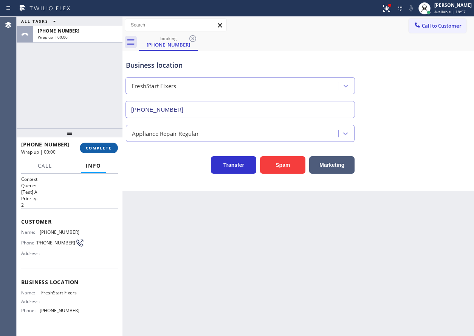
click at [110, 146] on span "COMPLETE" at bounding box center [99, 147] width 26 height 5
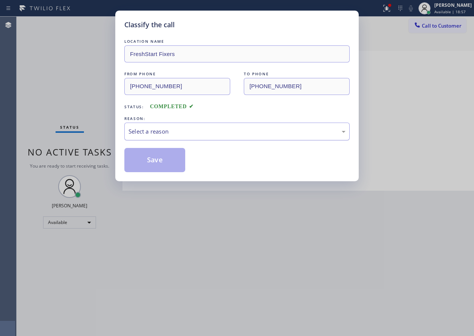
click at [167, 135] on div "Select a reason" at bounding box center [237, 131] width 217 height 9
click at [161, 158] on button "Save" at bounding box center [154, 160] width 61 height 24
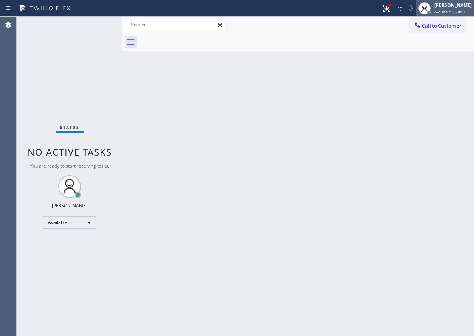
click at [446, 6] on div "[PERSON_NAME]" at bounding box center [453, 5] width 37 height 6
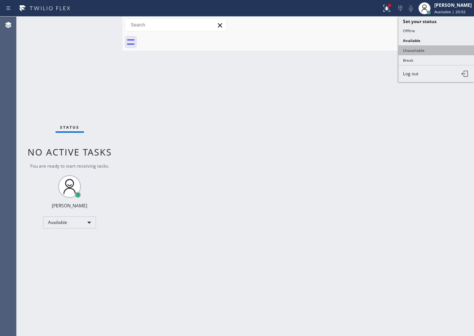
click at [417, 50] on button "Unavailable" at bounding box center [437, 50] width 76 height 10
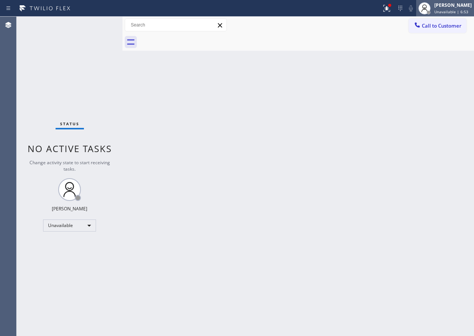
click at [455, 7] on div "[PERSON_NAME]" at bounding box center [453, 5] width 37 height 6
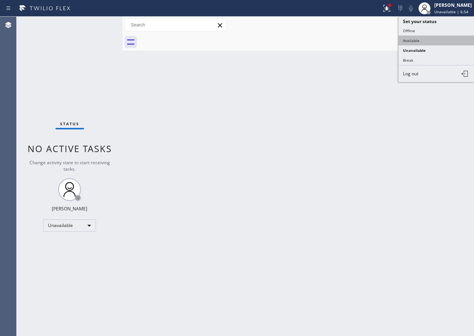
click at [429, 44] on button "Available" at bounding box center [437, 41] width 76 height 10
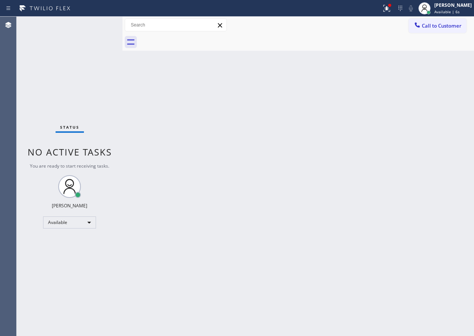
click at [418, 68] on div "Back to Dashboard Change Sender ID Customers Technicians Select a contact Outbo…" at bounding box center [299, 176] width 352 height 319
click at [391, 11] on icon at bounding box center [386, 8] width 9 height 9
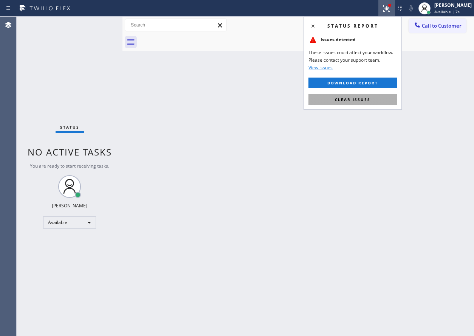
click at [383, 98] on button "Clear issues" at bounding box center [353, 99] width 88 height 11
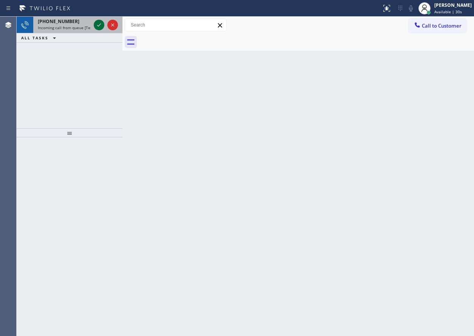
click at [99, 26] on icon at bounding box center [99, 24] width 4 height 3
click at [96, 26] on icon at bounding box center [99, 24] width 9 height 9
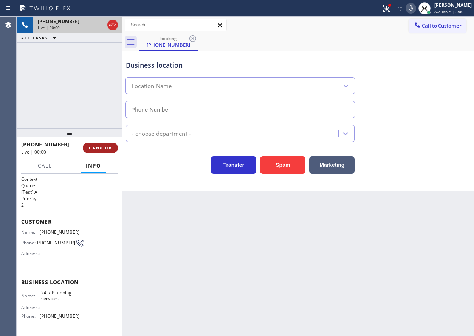
type input "[PHONE_NUMBER]"
click at [103, 148] on span "HANG UP" at bounding box center [100, 147] width 23 height 5
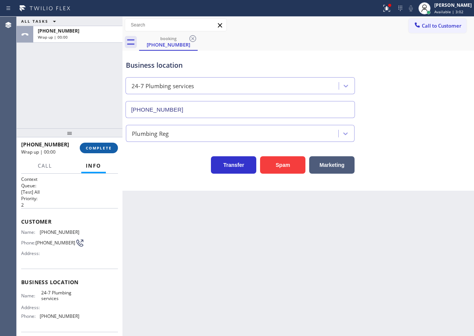
click at [112, 146] on button "COMPLETE" at bounding box center [99, 148] width 38 height 11
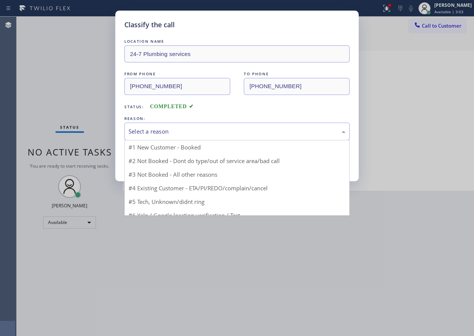
drag, startPoint x: 169, startPoint y: 132, endPoint x: 175, endPoint y: 189, distance: 57.8
click at [169, 137] on div "Select a reason" at bounding box center [236, 132] width 225 height 18
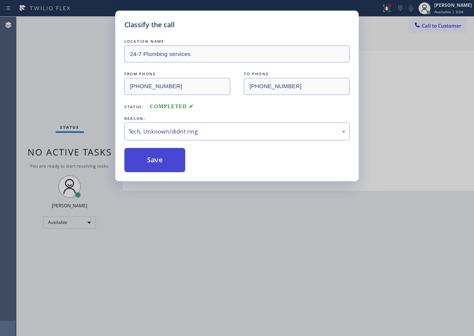
click at [150, 160] on button "Save" at bounding box center [154, 160] width 61 height 24
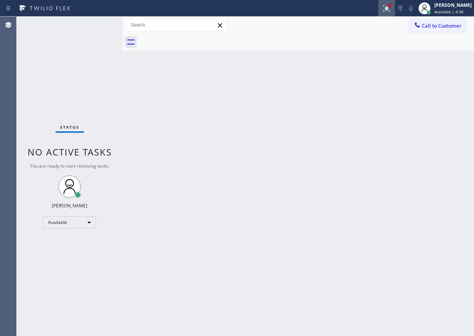
click at [391, 11] on icon at bounding box center [386, 8] width 9 height 9
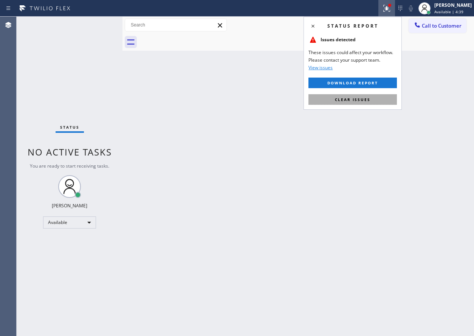
click at [374, 101] on button "Clear issues" at bounding box center [353, 99] width 88 height 11
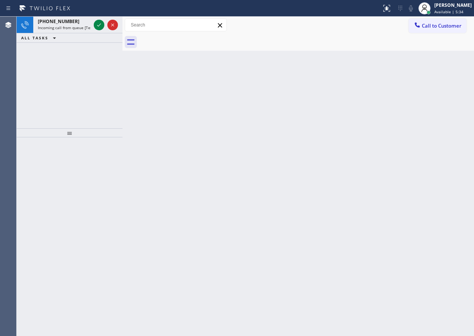
click at [421, 136] on div "Back to Dashboard Change Sender ID Customers Technicians Select a contact Outbo…" at bounding box center [299, 176] width 352 height 319
click at [98, 26] on icon at bounding box center [99, 24] width 4 height 3
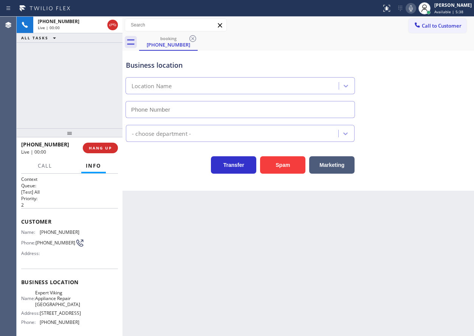
type input "[PHONE_NUMBER]"
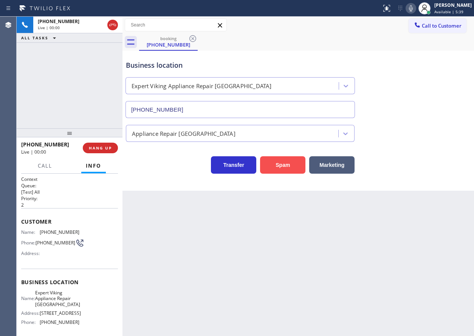
click at [284, 163] on button "Spam" at bounding box center [282, 164] width 45 height 17
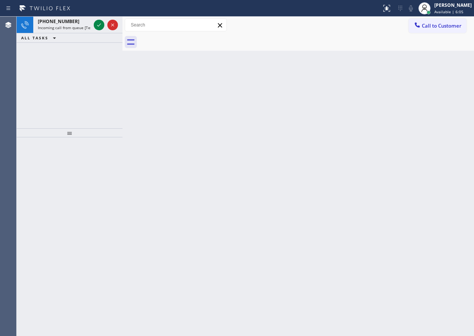
drag, startPoint x: 411, startPoint y: 89, endPoint x: 228, endPoint y: 36, distance: 190.4
click at [411, 89] on div "Back to Dashboard Change Sender ID Customers Technicians Select a contact Outbo…" at bounding box center [299, 176] width 352 height 319
click at [96, 28] on icon at bounding box center [99, 24] width 9 height 9
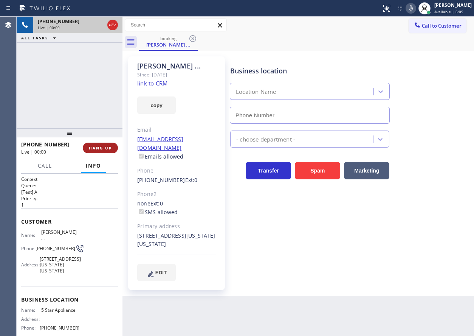
click at [102, 147] on span "HANG UP" at bounding box center [100, 147] width 23 height 5
type input "[PHONE_NUMBER]"
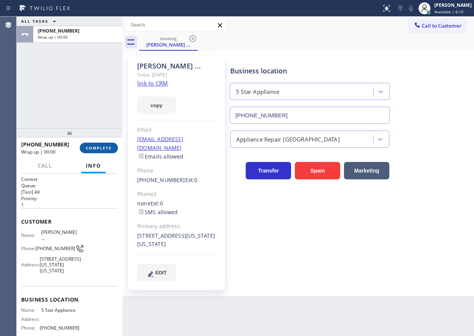
click at [102, 147] on span "COMPLETE" at bounding box center [99, 147] width 26 height 5
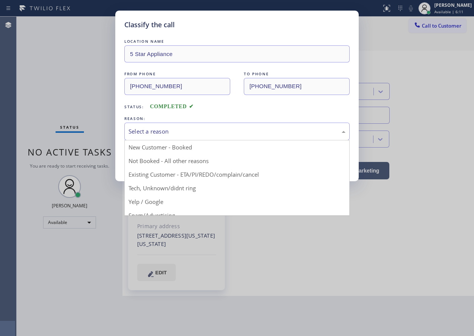
click at [154, 137] on div "Select a reason" at bounding box center [236, 132] width 225 height 18
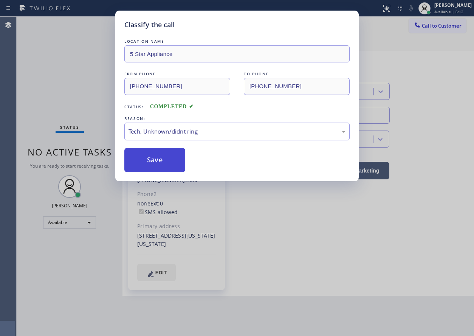
click at [157, 160] on button "Save" at bounding box center [154, 160] width 61 height 24
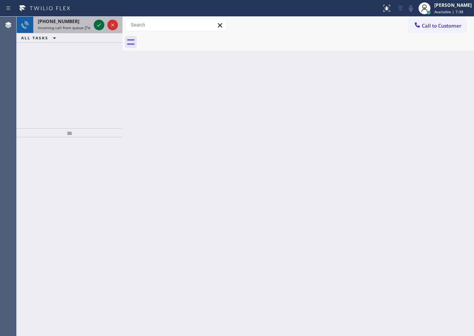
click at [101, 27] on icon at bounding box center [99, 24] width 9 height 9
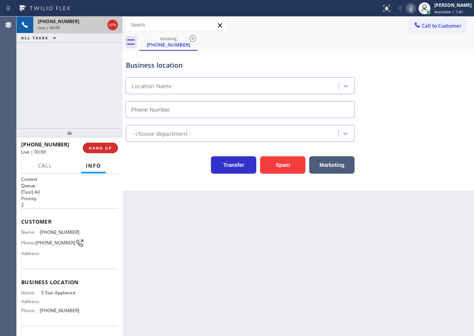
type input "[PHONE_NUMBER]"
click at [116, 149] on button "HANG UP" at bounding box center [100, 148] width 35 height 11
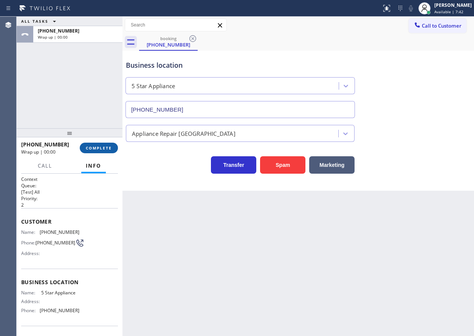
click at [111, 149] on span "COMPLETE" at bounding box center [99, 147] width 26 height 5
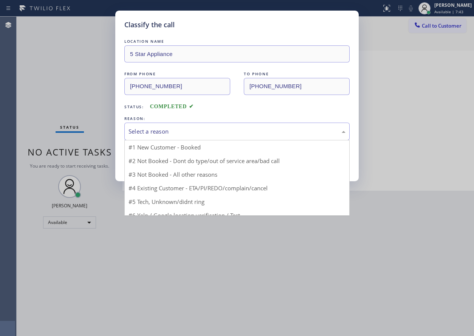
click at [170, 123] on div "Select a reason" at bounding box center [236, 132] width 225 height 18
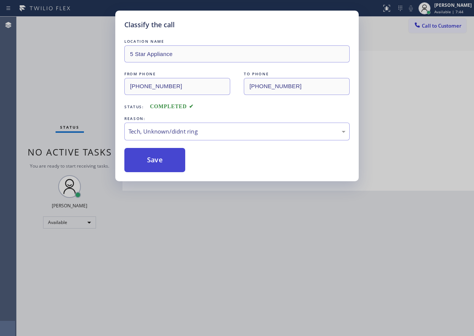
click at [161, 171] on button "Save" at bounding box center [154, 160] width 61 height 24
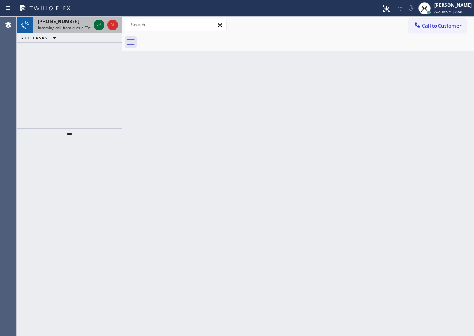
click at [101, 26] on icon at bounding box center [99, 24] width 9 height 9
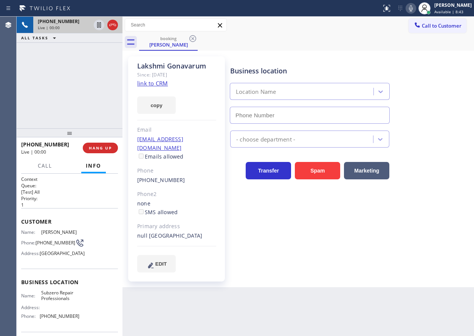
type input "[PHONE_NUMBER]"
click at [155, 83] on link "link to CRM" at bounding box center [152, 83] width 31 height 8
click at [60, 301] on span "Subzero Repair Professionals" at bounding box center [60, 296] width 38 height 12
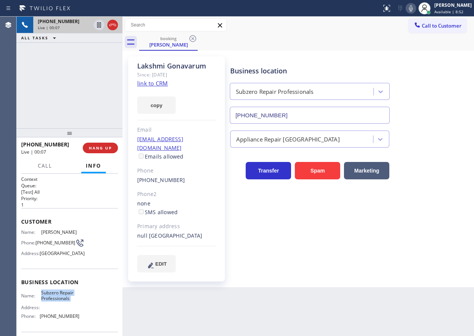
click at [300, 116] on input "[PHONE_NUMBER]" at bounding box center [310, 115] width 160 height 17
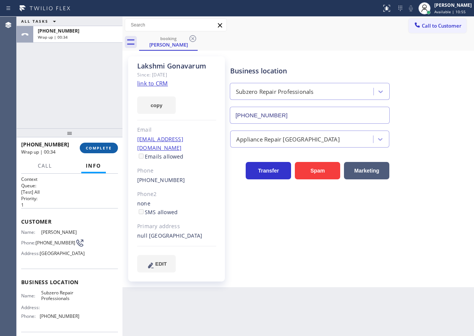
click at [99, 149] on span "COMPLETE" at bounding box center [99, 147] width 26 height 5
click at [286, 242] on div "Business location Subzero Repair Professionals [PHONE_NUMBER] Appliance Repair …" at bounding box center [351, 164] width 244 height 212
click at [116, 151] on button "COMPLETE" at bounding box center [99, 148] width 38 height 11
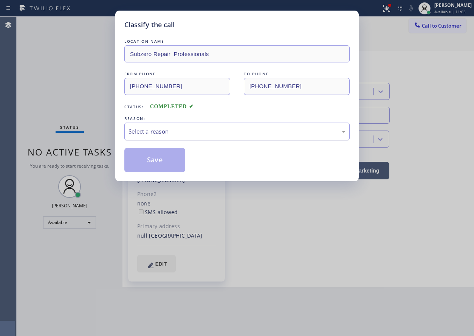
click at [182, 124] on div "REASON: Select a reason" at bounding box center [236, 128] width 225 height 26
click at [182, 132] on div "Select a reason" at bounding box center [237, 131] width 217 height 9
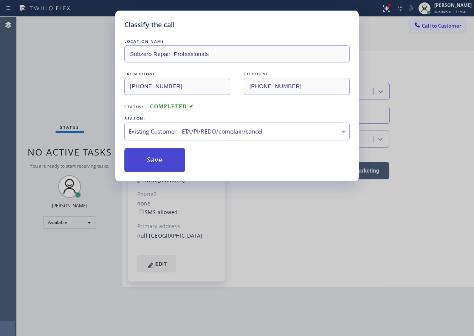
click at [167, 160] on button "Save" at bounding box center [154, 160] width 61 height 24
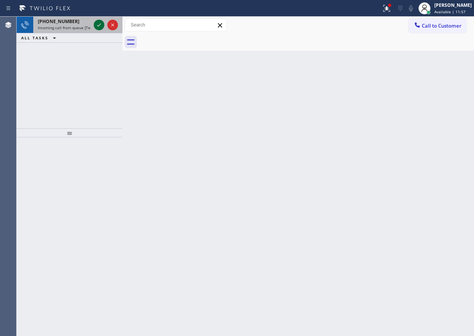
click at [96, 26] on icon at bounding box center [99, 24] width 9 height 9
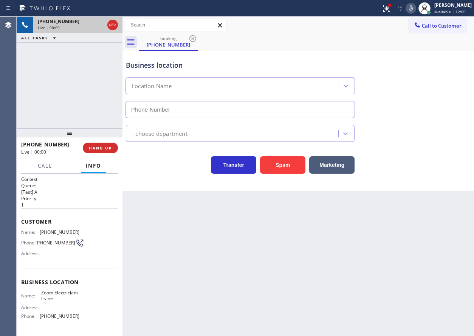
type input "[PHONE_NUMBER]"
click at [299, 163] on button "Spam" at bounding box center [282, 164] width 45 height 17
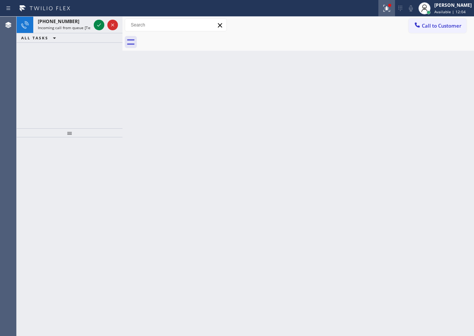
click at [390, 6] on icon at bounding box center [386, 8] width 9 height 9
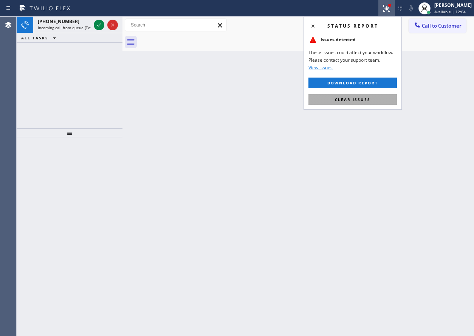
click at [373, 103] on button "Clear issues" at bounding box center [353, 99] width 88 height 11
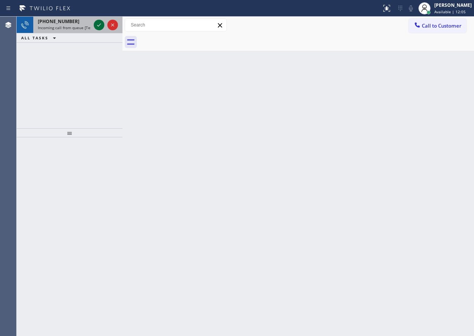
click at [99, 27] on icon at bounding box center [99, 24] width 9 height 9
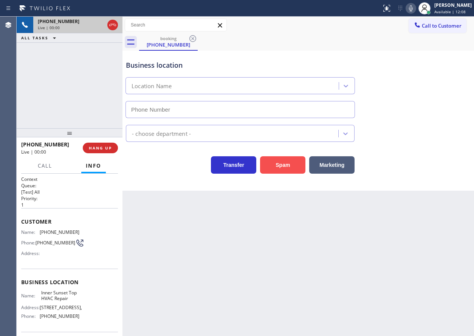
type input "[PHONE_NUMBER]"
click at [292, 166] on button "Spam" at bounding box center [282, 164] width 45 height 17
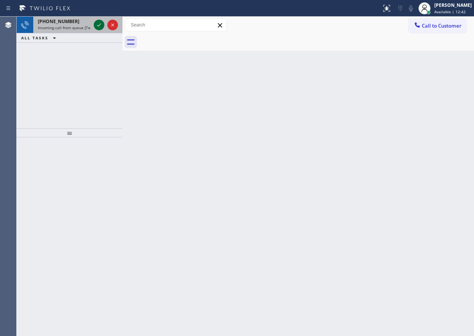
click at [99, 23] on icon at bounding box center [99, 24] width 9 height 9
click at [98, 23] on icon at bounding box center [99, 24] width 9 height 9
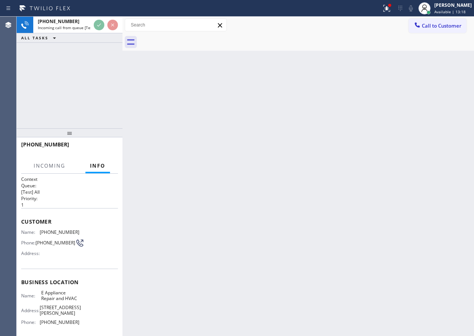
click at [323, 214] on div "Back to Dashboard Change Sender ID Customers Technicians Select a contact Outbo…" at bounding box center [299, 176] width 352 height 319
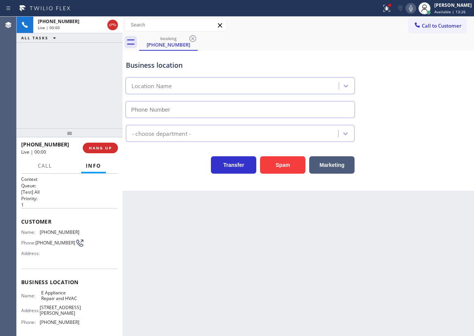
type input "[PHONE_NUMBER]"
click at [41, 300] on span "E Appliance Repair and HVAC" at bounding box center [60, 296] width 38 height 12
drag, startPoint x: 293, startPoint y: 165, endPoint x: 397, endPoint y: 99, distance: 123.4
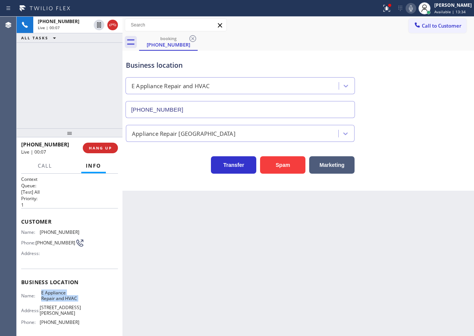
click at [293, 165] on button "Spam" at bounding box center [282, 164] width 45 height 17
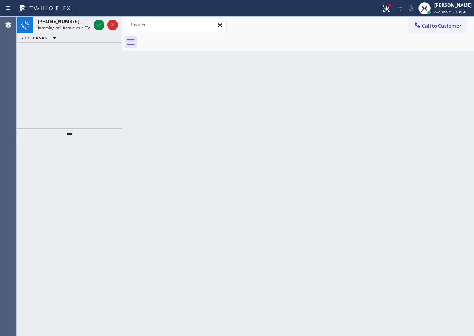
click at [415, 60] on div "Back to Dashboard Change Sender ID Customers Technicians Select a contact Outbo…" at bounding box center [299, 176] width 352 height 319
click at [99, 26] on icon at bounding box center [99, 24] width 9 height 9
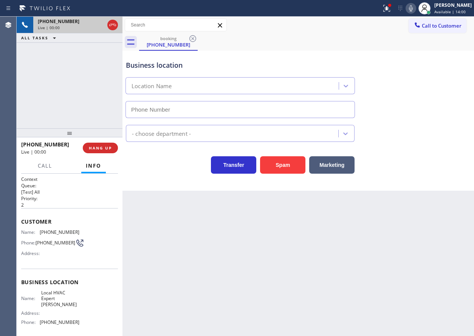
type input "[PHONE_NUMBER]"
click at [99, 148] on span "HANG UP" at bounding box center [100, 147] width 23 height 5
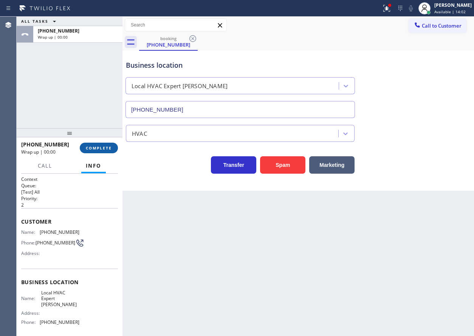
click at [99, 148] on span "COMPLETE" at bounding box center [99, 147] width 26 height 5
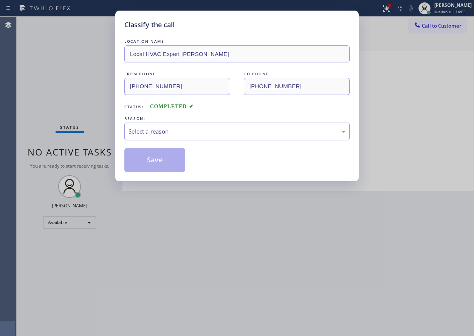
click at [155, 131] on div "Select a reason" at bounding box center [237, 131] width 217 height 9
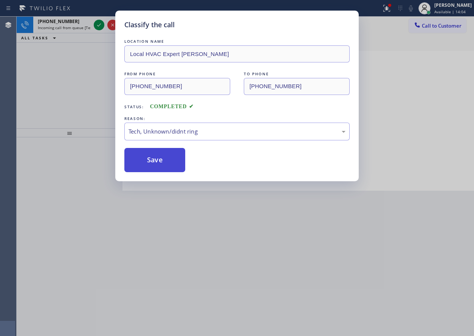
click at [153, 171] on button "Save" at bounding box center [154, 160] width 61 height 24
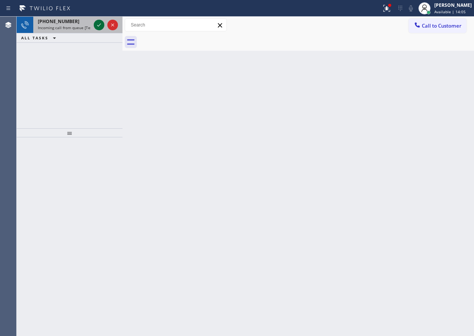
click at [99, 23] on icon at bounding box center [99, 24] width 9 height 9
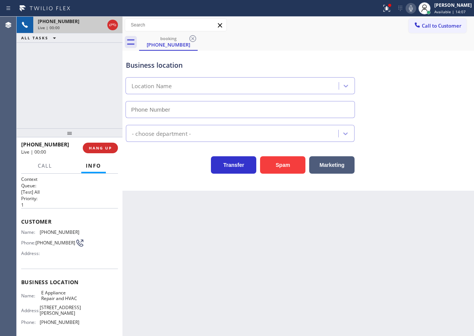
type input "[PHONE_NUMBER]"
click at [59, 295] on span "E Appliance Repair and HVAC" at bounding box center [60, 296] width 38 height 12
click at [263, 111] on input "[PHONE_NUMBER]" at bounding box center [241, 109] width 230 height 17
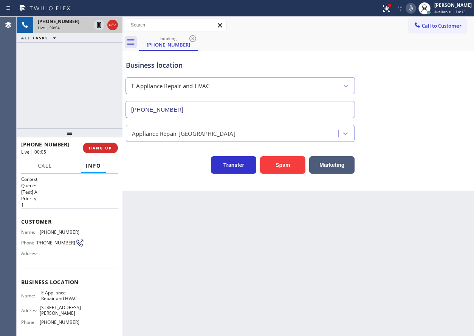
click at [263, 111] on input "[PHONE_NUMBER]" at bounding box center [241, 109] width 230 height 17
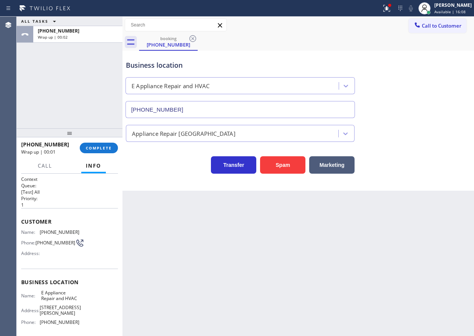
click at [57, 229] on span "[PHONE_NUMBER]" at bounding box center [60, 232] width 40 height 6
click at [412, 26] on button "Call to Customer" at bounding box center [438, 26] width 58 height 14
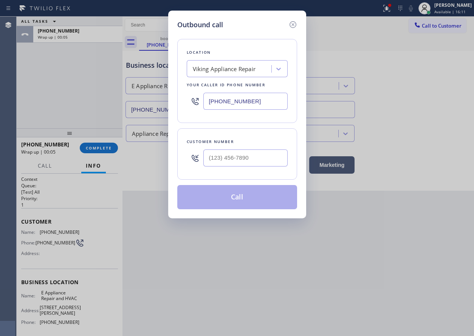
click at [276, 102] on input "[PHONE_NUMBER]" at bounding box center [245, 101] width 84 height 17
paste input "77) 800-009"
type input "[PHONE_NUMBER]"
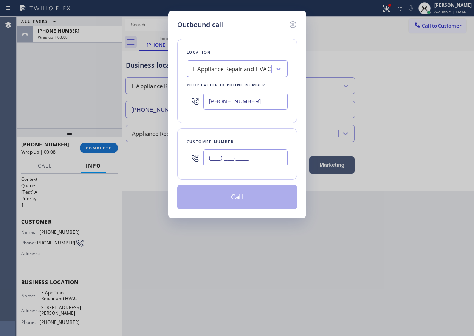
click at [276, 160] on input "(___) ___-____" at bounding box center [245, 157] width 84 height 17
paste input "202) 431-9342"
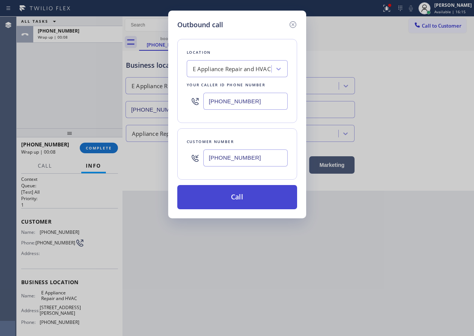
type input "[PHONE_NUMBER]"
click at [257, 201] on button "Call" at bounding box center [237, 197] width 120 height 24
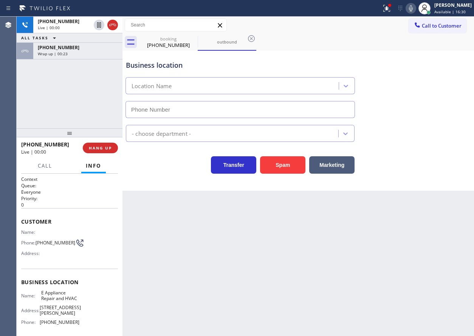
type input "[PHONE_NUMBER]"
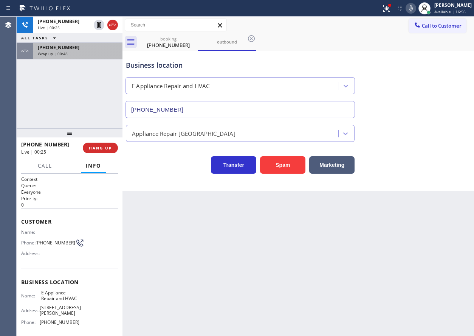
click at [67, 53] on span "Wrap up | 00:48" at bounding box center [53, 53] width 30 height 5
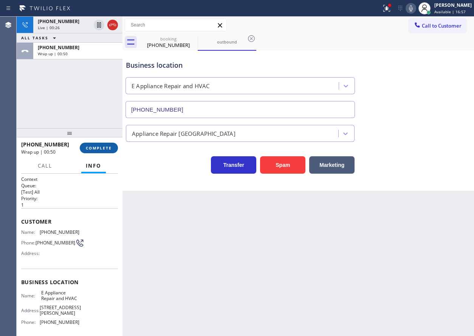
click at [100, 144] on button "COMPLETE" at bounding box center [99, 148] width 38 height 11
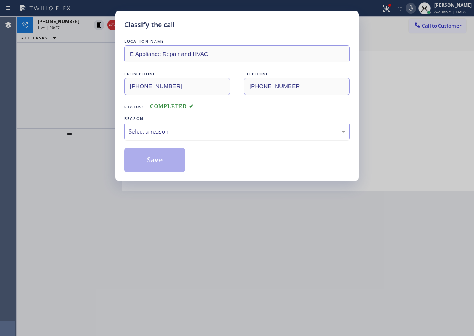
click at [208, 128] on div "Select a reason" at bounding box center [237, 131] width 217 height 9
click at [158, 157] on button "Save" at bounding box center [154, 160] width 61 height 24
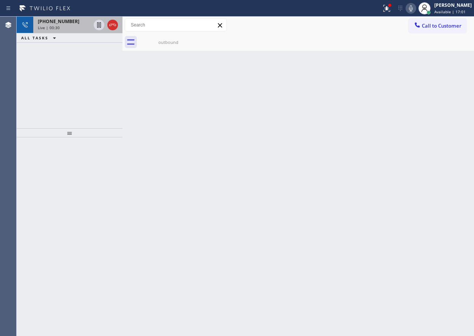
click at [52, 25] on span "Live | 00:30" at bounding box center [49, 27] width 22 height 5
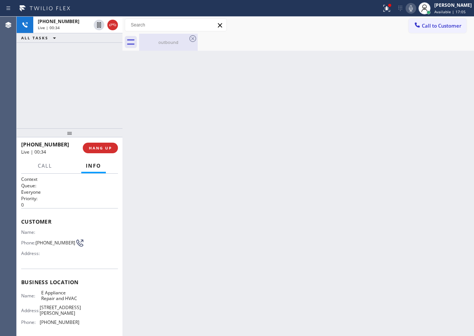
click at [160, 47] on div "outbound" at bounding box center [168, 42] width 57 height 17
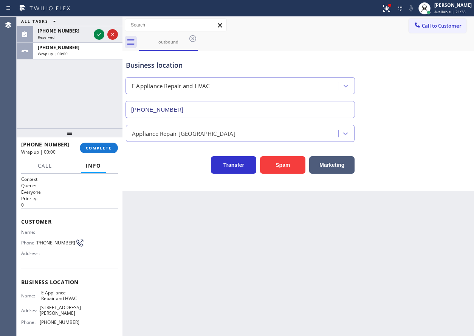
click at [114, 146] on button "COMPLETE" at bounding box center [99, 148] width 38 height 11
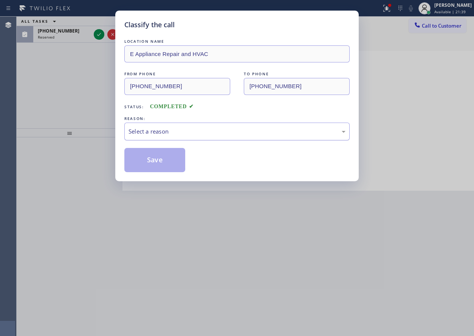
click at [201, 133] on div "Select a reason" at bounding box center [237, 131] width 217 height 9
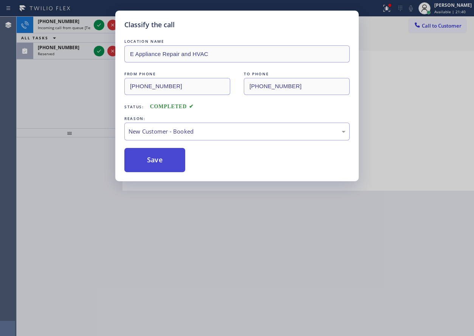
click at [161, 159] on button "Save" at bounding box center [154, 160] width 61 height 24
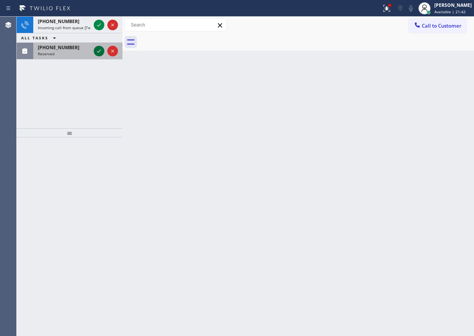
click at [98, 49] on icon at bounding box center [99, 51] width 9 height 9
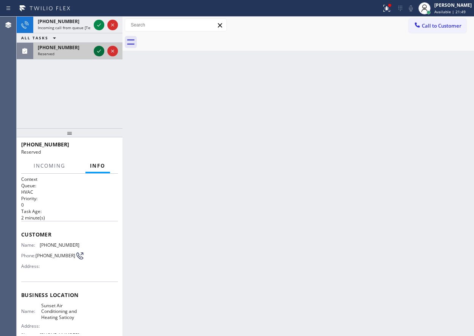
click at [101, 47] on icon at bounding box center [99, 51] width 9 height 9
click at [91, 50] on div "[PHONE_NUMBER]" at bounding box center [64, 47] width 53 height 6
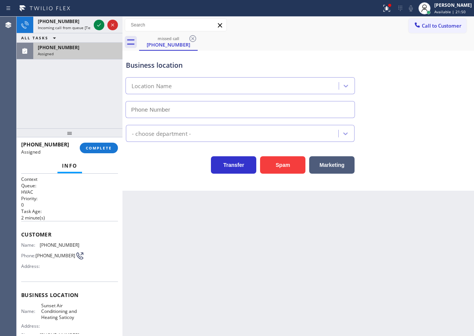
click at [97, 50] on div "[PHONE_NUMBER]" at bounding box center [78, 47] width 80 height 6
type input "[PHONE_NUMBER]"
click at [102, 151] on button "COMPLETE" at bounding box center [99, 148] width 38 height 11
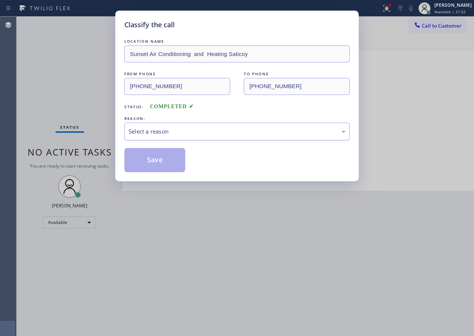
click at [193, 126] on div "Select a reason" at bounding box center [236, 132] width 225 height 18
click at [176, 163] on button "Save" at bounding box center [154, 160] width 61 height 24
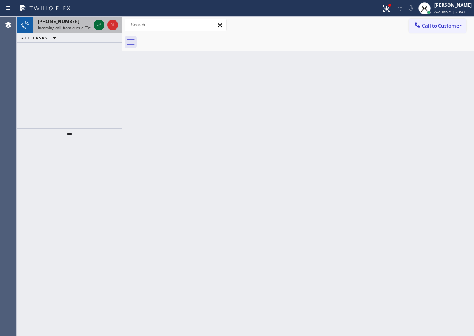
click at [95, 26] on icon at bounding box center [99, 24] width 9 height 9
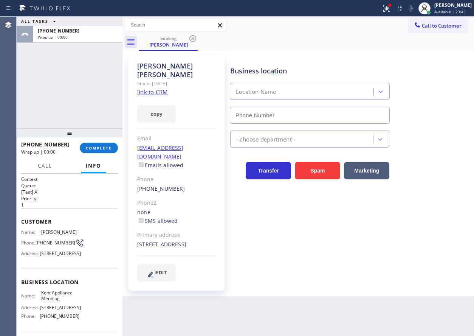
type input "[PHONE_NUMBER]"
click at [112, 149] on span "COMPLETE" at bounding box center [99, 147] width 26 height 5
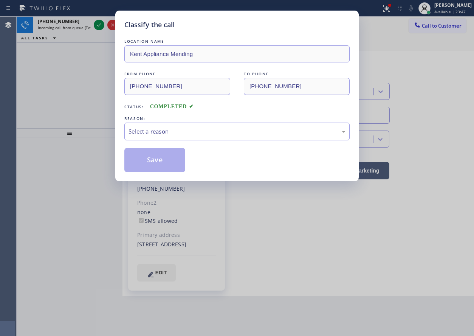
click at [200, 129] on div "Select a reason" at bounding box center [237, 131] width 217 height 9
click at [157, 160] on button "Save" at bounding box center [154, 160] width 61 height 24
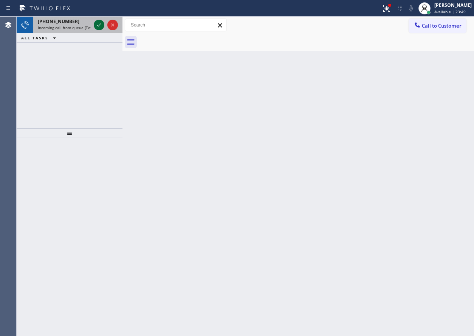
click at [99, 25] on icon at bounding box center [99, 24] width 9 height 9
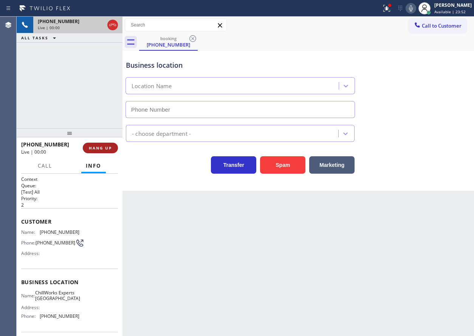
type input "[PHONE_NUMBER]"
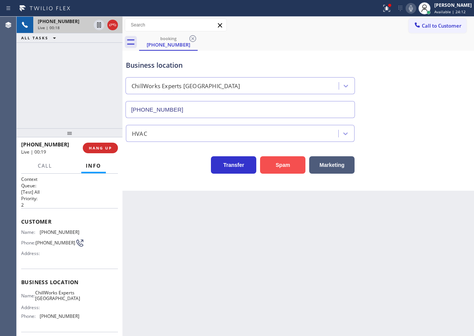
click at [271, 163] on button "Spam" at bounding box center [282, 164] width 45 height 17
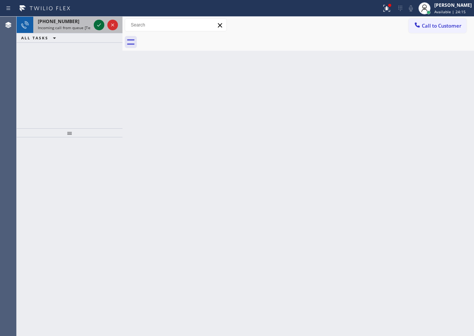
click at [95, 26] on icon at bounding box center [99, 24] width 9 height 9
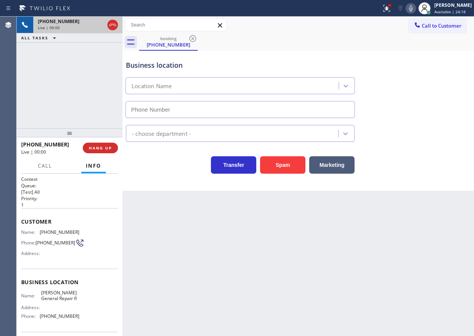
type input "[PHONE_NUMBER]"
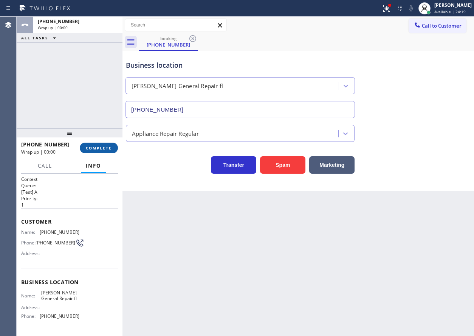
click at [101, 152] on button "COMPLETE" at bounding box center [99, 148] width 38 height 11
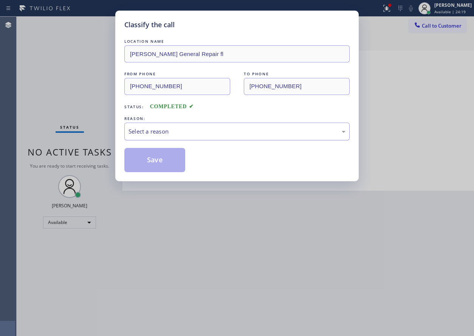
click at [174, 134] on div "Select a reason" at bounding box center [237, 131] width 217 height 9
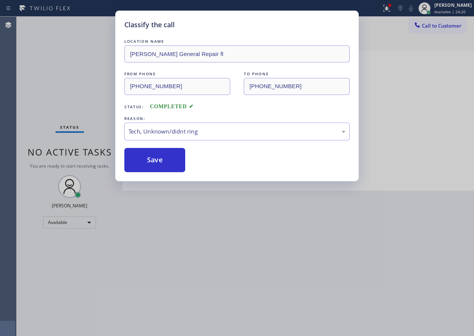
click at [157, 160] on button "Save" at bounding box center [154, 160] width 61 height 24
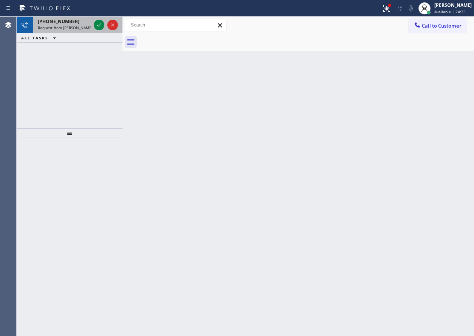
click at [70, 27] on span "Request from [PERSON_NAME] (direct)" at bounding box center [72, 27] width 69 height 5
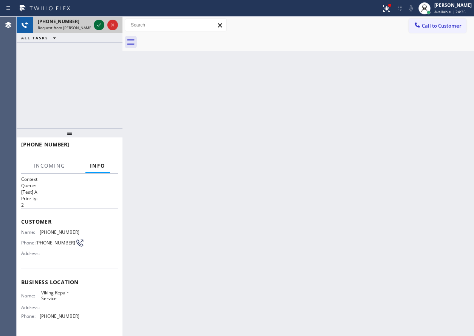
click at [97, 23] on icon at bounding box center [99, 24] width 9 height 9
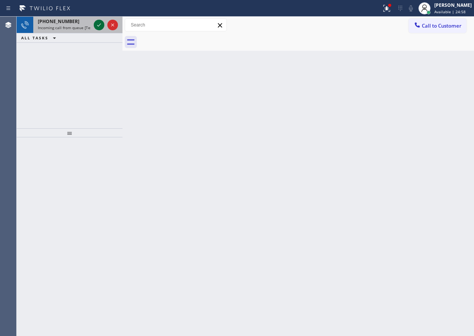
click at [98, 24] on icon at bounding box center [99, 24] width 9 height 9
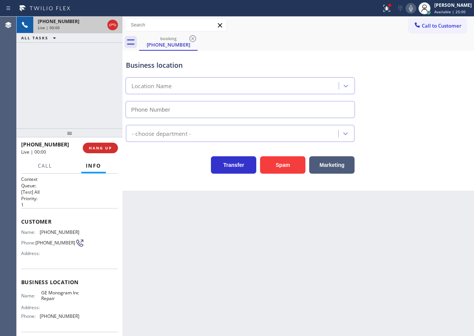
type input "[PHONE_NUMBER]"
click at [65, 300] on span "GE Monogram Inc Repair" at bounding box center [60, 296] width 38 height 12
click at [243, 104] on input "[PHONE_NUMBER]" at bounding box center [241, 109] width 230 height 17
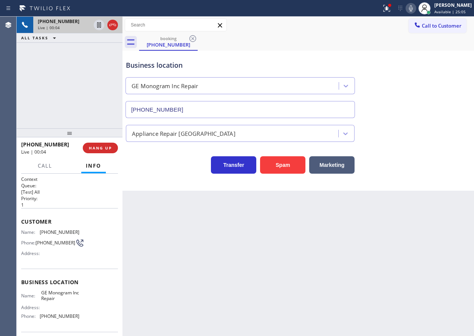
click at [243, 104] on input "[PHONE_NUMBER]" at bounding box center [241, 109] width 230 height 17
click at [387, 7] on div at bounding box center [387, 8] width 17 height 9
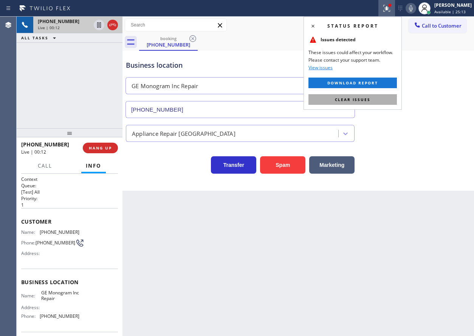
click at [388, 100] on button "Clear issues" at bounding box center [353, 99] width 88 height 11
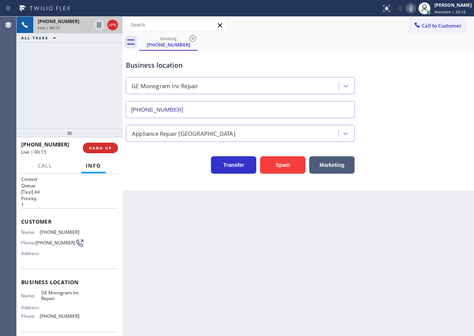
click at [416, 13] on button at bounding box center [411, 8] width 11 height 11
click at [95, 146] on span "HANG UP" at bounding box center [100, 147] width 23 height 5
click at [97, 148] on span "HANG UP" at bounding box center [100, 147] width 23 height 5
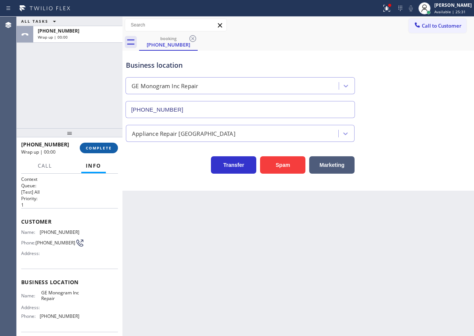
click at [104, 144] on button "COMPLETE" at bounding box center [99, 148] width 38 height 11
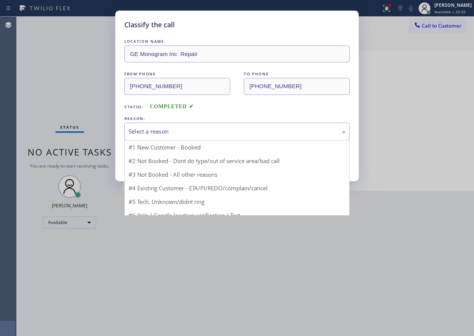
click at [177, 128] on div "Select a reason" at bounding box center [237, 131] width 217 height 9
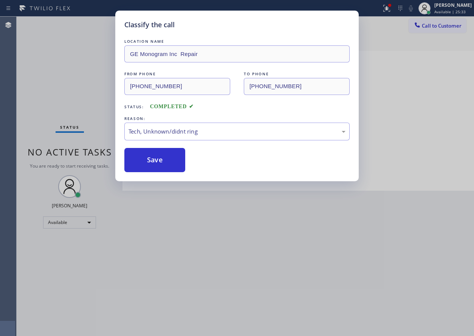
click at [152, 162] on button "Save" at bounding box center [154, 160] width 61 height 24
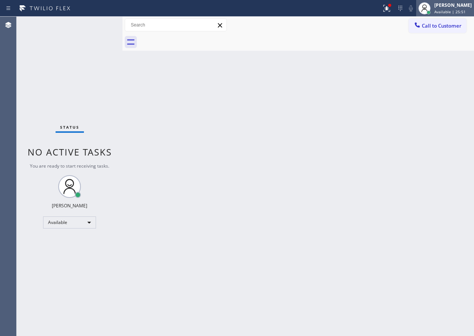
click at [445, 7] on div "[PERSON_NAME]" at bounding box center [453, 5] width 37 height 6
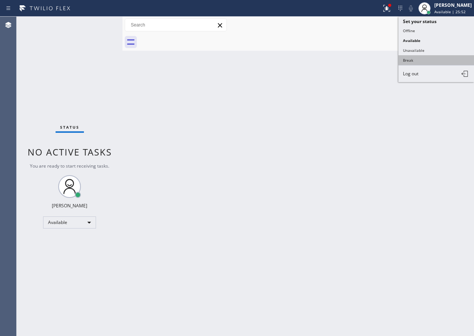
click at [421, 61] on button "Break" at bounding box center [437, 60] width 76 height 10
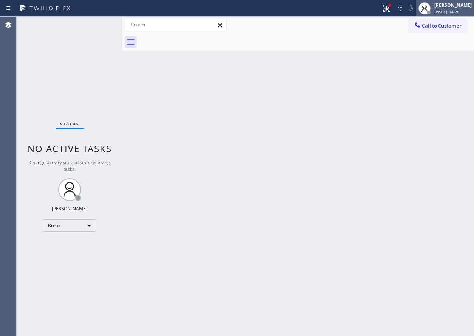
click at [454, 12] on span "Break | 14:28" at bounding box center [447, 11] width 25 height 5
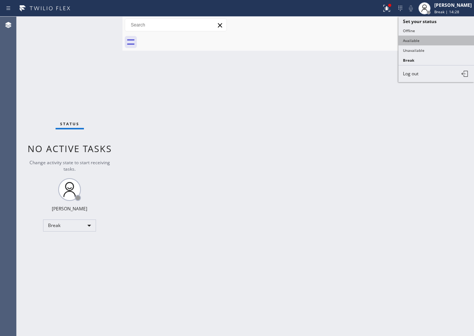
click at [443, 40] on button "Available" at bounding box center [437, 41] width 76 height 10
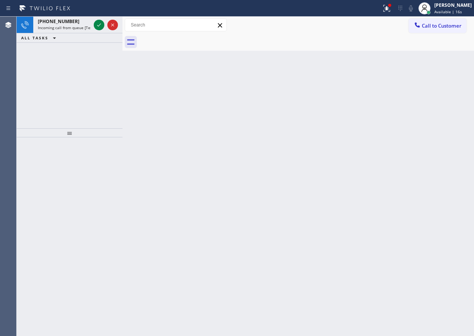
click at [387, 145] on div "Back to Dashboard Change Sender ID Customers Technicians Select a contact Outbo…" at bounding box center [299, 176] width 352 height 319
click at [96, 25] on icon at bounding box center [99, 24] width 9 height 9
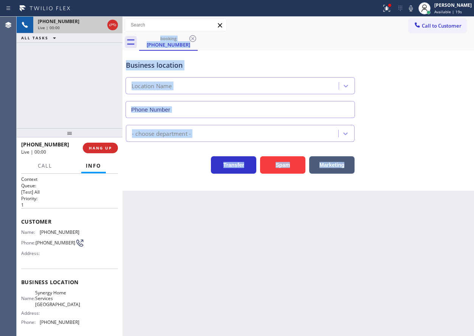
type input "[PHONE_NUMBER]"
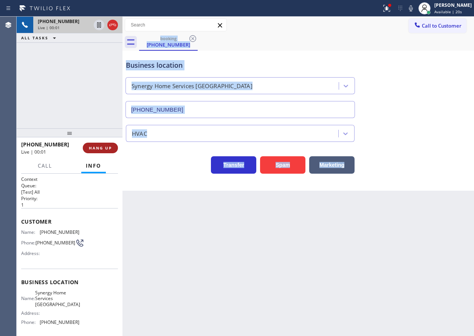
click at [96, 150] on span "HANG UP" at bounding box center [100, 147] width 23 height 5
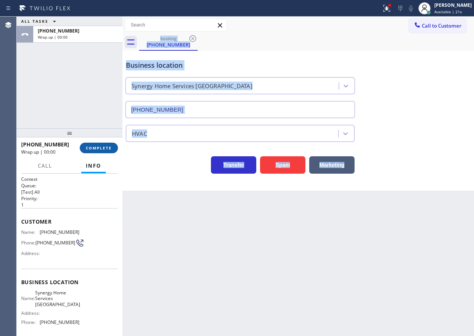
click at [96, 150] on span "COMPLETE" at bounding box center [99, 147] width 26 height 5
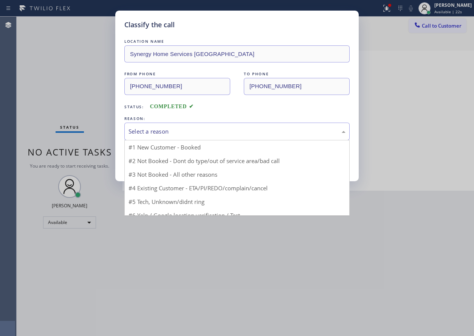
click at [164, 139] on div "Select a reason" at bounding box center [236, 132] width 225 height 18
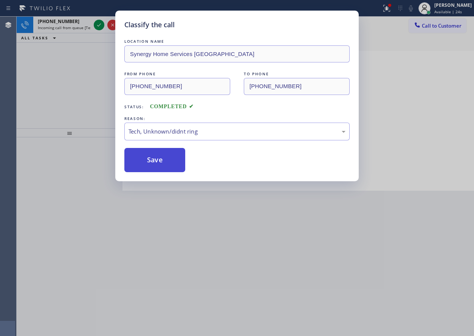
click at [154, 157] on button "Save" at bounding box center [154, 160] width 61 height 24
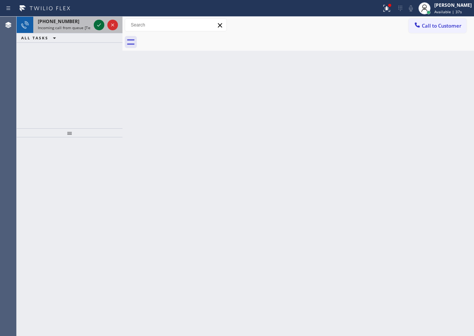
click at [98, 28] on icon at bounding box center [99, 24] width 9 height 9
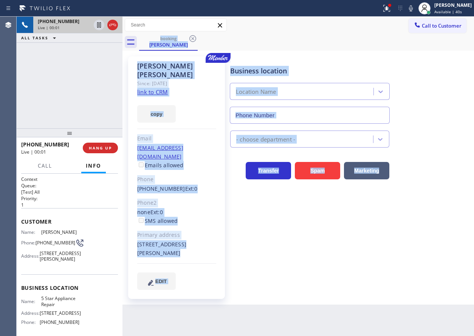
type input "[PHONE_NUMBER]"
click at [296, 220] on div "Business location 5 Star Appliance Repair [PHONE_NUMBER] 5 Star Appliance Trans…" at bounding box center [351, 172] width 244 height 229
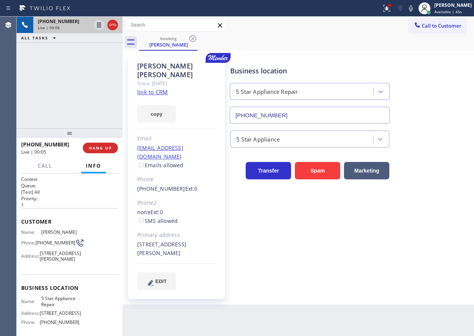
click at [162, 88] on link "link to CRM" at bounding box center [152, 92] width 31 height 8
click at [52, 307] on span "5 Star Appliance Repair" at bounding box center [60, 301] width 38 height 12
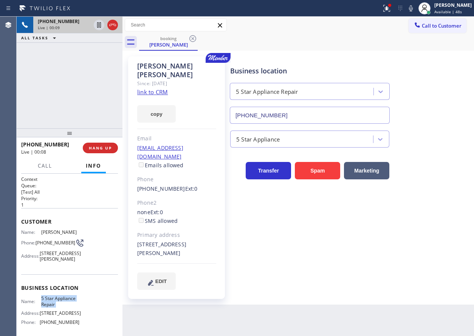
click at [52, 307] on span "5 Star Appliance Repair" at bounding box center [60, 301] width 38 height 12
click at [310, 118] on input "[PHONE_NUMBER]" at bounding box center [310, 115] width 160 height 17
click at [96, 24] on icon at bounding box center [99, 24] width 9 height 9
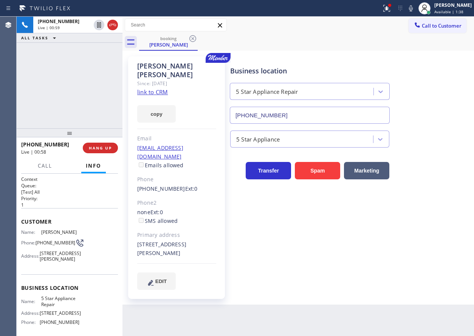
click at [416, 8] on icon at bounding box center [411, 8] width 9 height 9
drag, startPoint x: 96, startPoint y: 26, endPoint x: 104, endPoint y: 26, distance: 8.3
click at [96, 26] on icon at bounding box center [99, 24] width 9 height 9
click at [414, 7] on icon at bounding box center [411, 8] width 9 height 9
click at [413, 9] on icon at bounding box center [411, 8] width 4 height 6
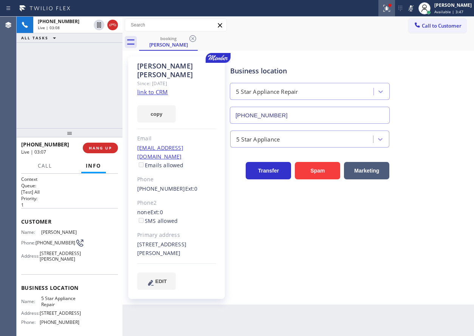
click at [391, 9] on icon at bounding box center [386, 8] width 9 height 9
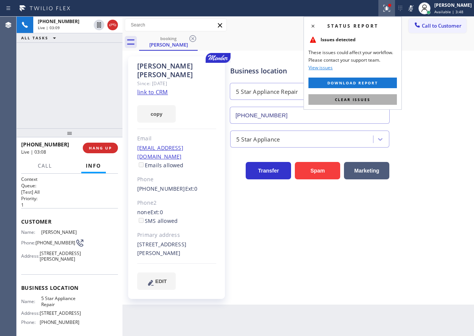
click at [382, 99] on button "Clear issues" at bounding box center [353, 99] width 88 height 11
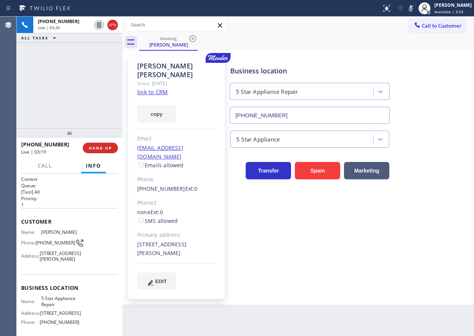
click at [416, 7] on icon at bounding box center [411, 8] width 9 height 9
click at [413, 9] on icon at bounding box center [411, 8] width 4 height 6
drag, startPoint x: 428, startPoint y: 96, endPoint x: 427, endPoint y: 73, distance: 22.3
click at [428, 96] on div "Business location 5 Star Appliance Repair [PHONE_NUMBER]" at bounding box center [351, 89] width 244 height 68
click at [416, 11] on icon at bounding box center [411, 8] width 9 height 9
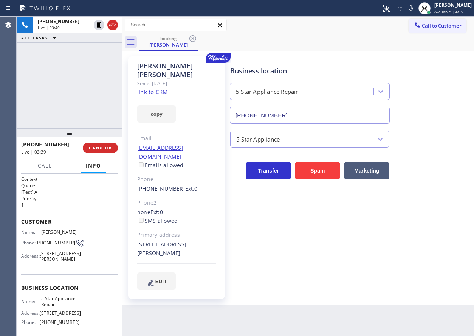
click at [414, 9] on icon at bounding box center [411, 8] width 9 height 9
click at [447, 99] on div "Business location 5 Star Appliance Repair [PHONE_NUMBER]" at bounding box center [351, 89] width 244 height 68
click at [416, 6] on icon at bounding box center [411, 8] width 9 height 9
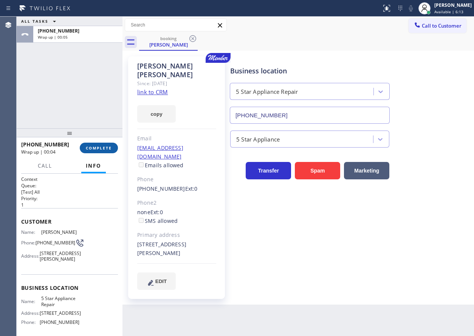
click at [104, 147] on span "COMPLETE" at bounding box center [99, 147] width 26 height 5
click at [96, 148] on span "COMPLETE" at bounding box center [99, 147] width 26 height 5
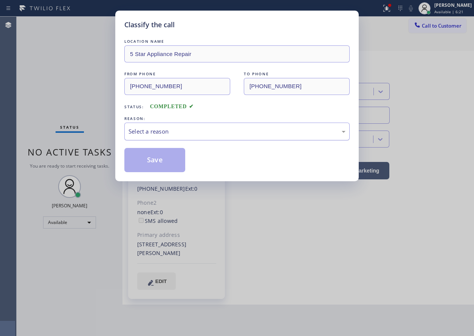
drag, startPoint x: 149, startPoint y: 157, endPoint x: 187, endPoint y: 127, distance: 48.4
click at [187, 127] on div "Select a reason" at bounding box center [237, 131] width 217 height 9
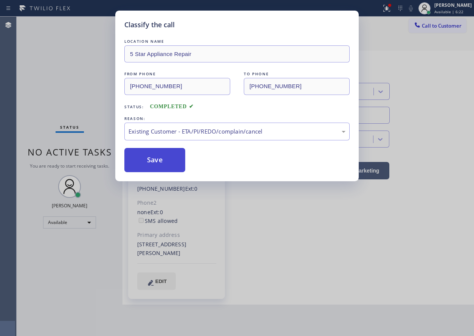
click at [156, 165] on button "Save" at bounding box center [154, 160] width 61 height 24
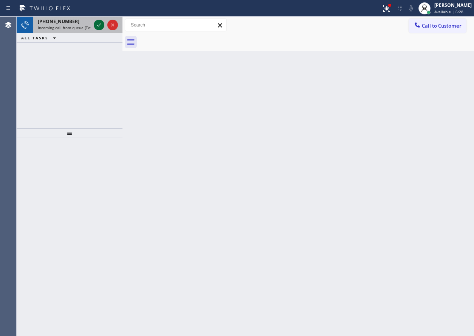
click at [96, 24] on icon at bounding box center [99, 24] width 9 height 9
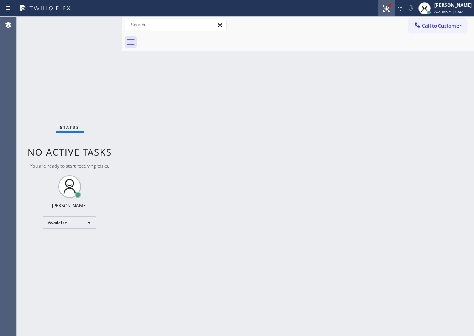
click at [395, 14] on button at bounding box center [387, 8] width 17 height 17
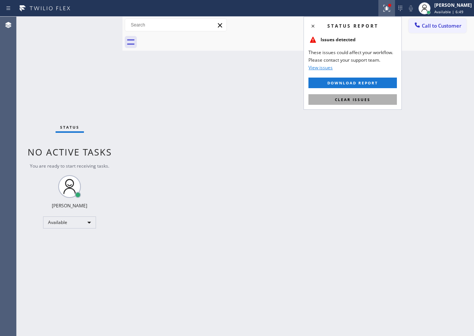
click at [377, 101] on button "Clear issues" at bounding box center [353, 99] width 88 height 11
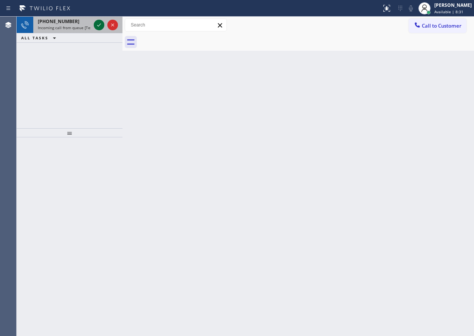
click at [100, 25] on icon at bounding box center [99, 24] width 4 height 3
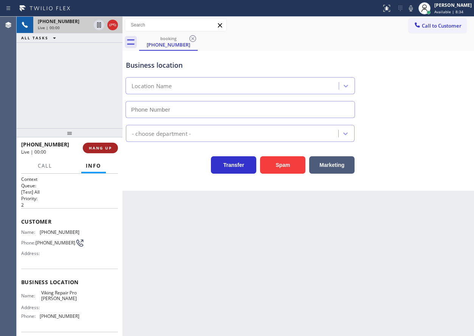
type input "[PHONE_NUMBER]"
click at [98, 152] on button "HANG UP" at bounding box center [100, 148] width 35 height 11
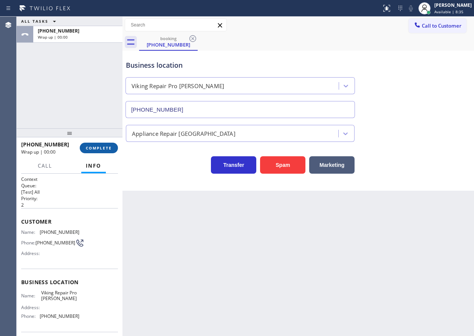
click at [99, 149] on span "COMPLETE" at bounding box center [99, 147] width 26 height 5
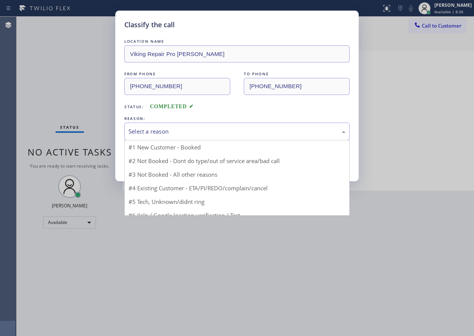
click at [202, 129] on div "Select a reason" at bounding box center [237, 131] width 217 height 9
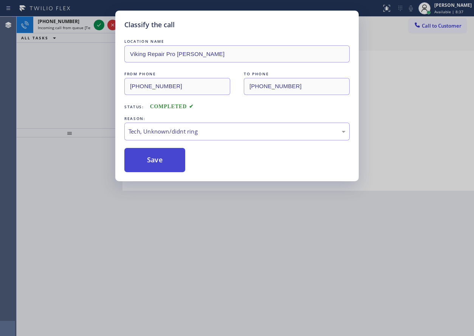
click at [155, 155] on button "Save" at bounding box center [154, 160] width 61 height 24
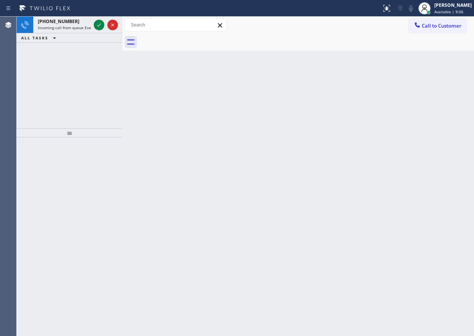
drag, startPoint x: 98, startPoint y: 25, endPoint x: 127, endPoint y: 70, distance: 53.9
click at [98, 25] on icon at bounding box center [99, 24] width 9 height 9
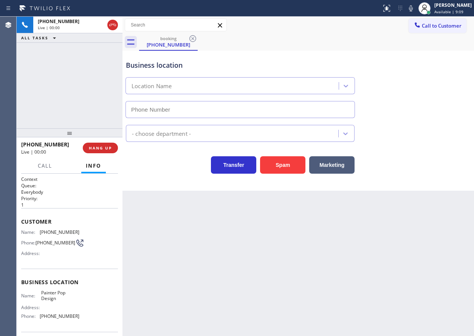
type input "[PHONE_NUMBER]"
click at [107, 144] on button "HANG UP" at bounding box center [100, 148] width 35 height 11
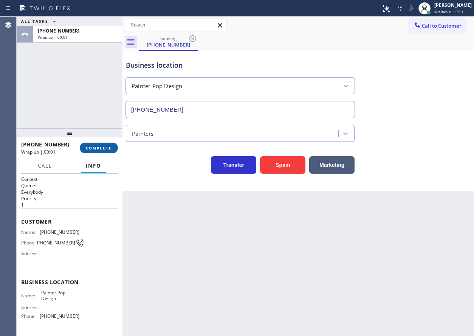
click at [106, 146] on span "COMPLETE" at bounding box center [99, 147] width 26 height 5
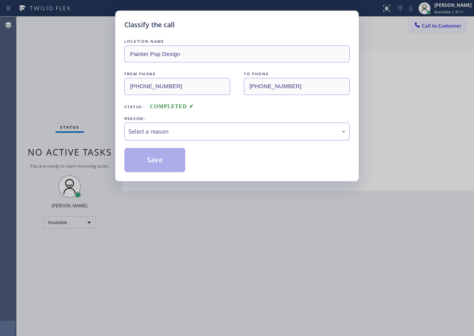
click at [187, 135] on div "Select a reason" at bounding box center [237, 131] width 217 height 9
click at [172, 165] on button "Save" at bounding box center [154, 160] width 61 height 24
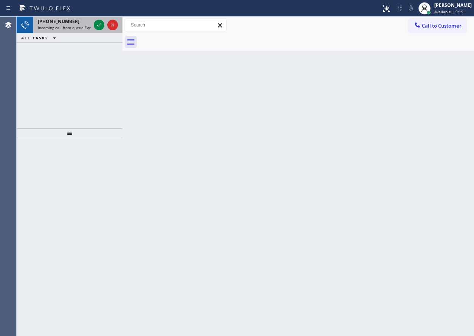
click at [72, 28] on span "Incoming call from queue Everybody" at bounding box center [70, 27] width 65 height 5
click at [76, 22] on div "[PHONE_NUMBER]" at bounding box center [64, 21] width 53 height 6
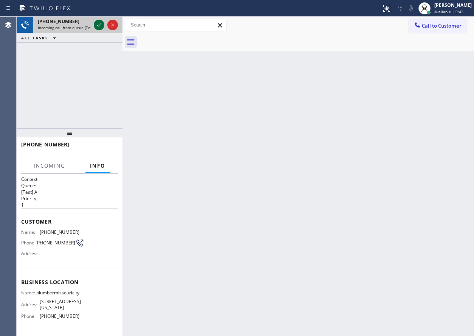
click at [99, 25] on icon at bounding box center [99, 24] width 4 height 3
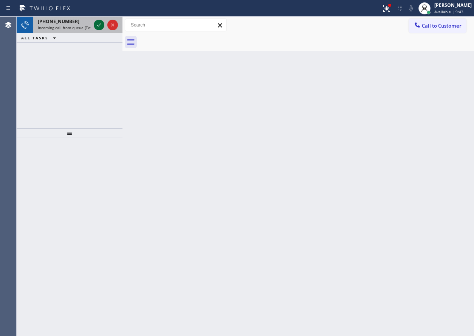
click at [96, 26] on icon at bounding box center [99, 24] width 9 height 9
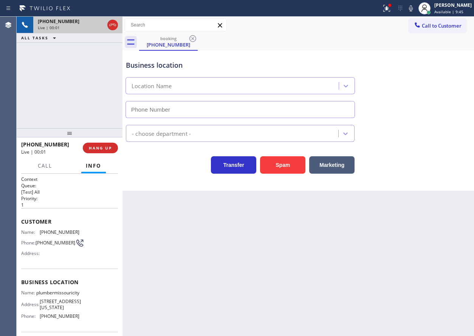
type input "[PHONE_NUMBER]"
click at [104, 144] on button "HANG UP" at bounding box center [100, 148] width 35 height 11
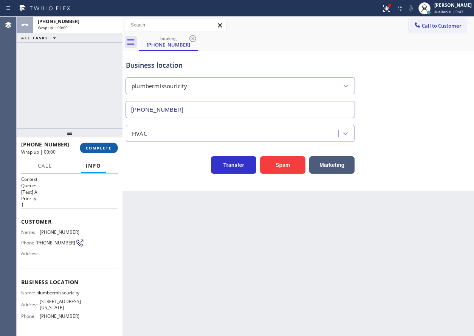
click at [104, 145] on span "COMPLETE" at bounding box center [99, 147] width 26 height 5
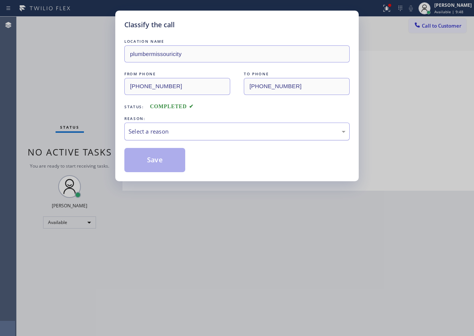
click at [156, 130] on div "Select a reason" at bounding box center [237, 131] width 217 height 9
click at [161, 155] on button "Save" at bounding box center [154, 160] width 61 height 24
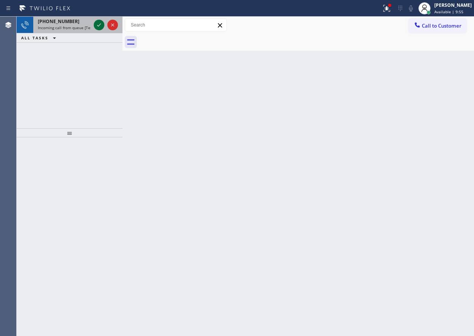
click at [99, 25] on icon at bounding box center [99, 24] width 4 height 3
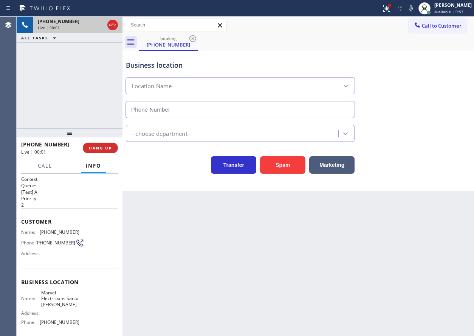
type input "[PHONE_NUMBER]"
click at [99, 147] on span "HANG UP" at bounding box center [100, 147] width 23 height 5
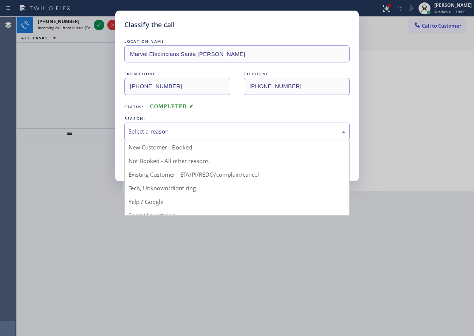
click at [209, 131] on div "Select a reason" at bounding box center [237, 131] width 217 height 9
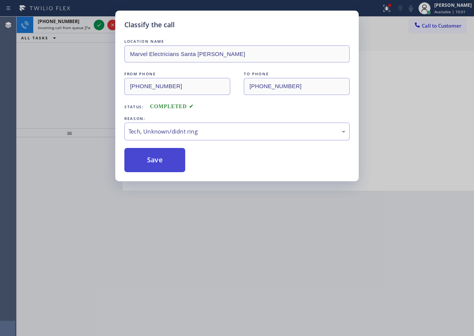
click at [168, 165] on button "Save" at bounding box center [154, 160] width 61 height 24
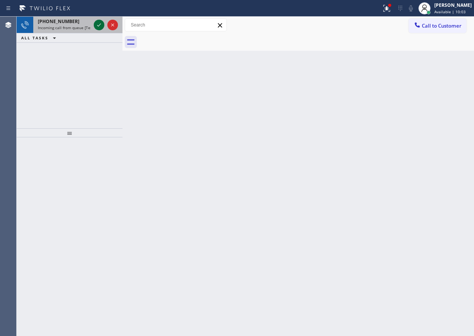
click at [97, 26] on icon at bounding box center [99, 24] width 9 height 9
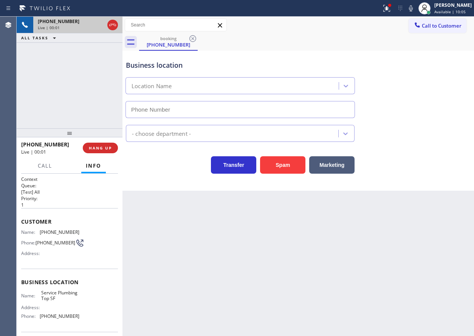
type input "[PHONE_NUMBER]"
click at [96, 147] on span "HANG UP" at bounding box center [100, 147] width 23 height 5
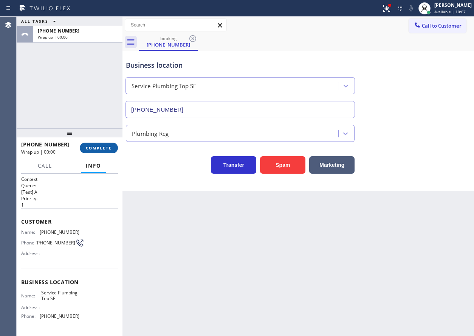
click at [98, 146] on span "COMPLETE" at bounding box center [99, 147] width 26 height 5
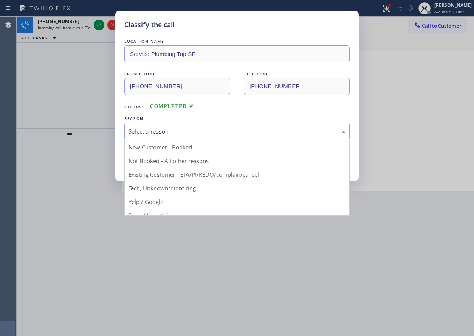
drag, startPoint x: 169, startPoint y: 132, endPoint x: 158, endPoint y: 176, distance: 45.8
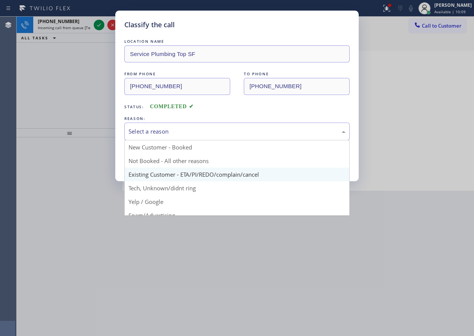
click at [169, 132] on div "Select a reason" at bounding box center [237, 131] width 217 height 9
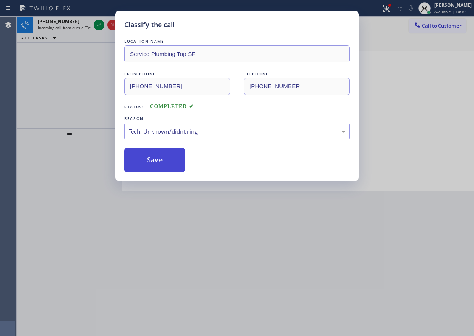
click at [158, 161] on button "Save" at bounding box center [154, 160] width 61 height 24
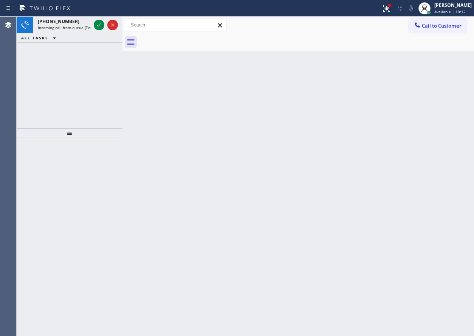
click at [63, 25] on div "[PHONE_NUMBER] Incoming call from queue [Test] All" at bounding box center [62, 25] width 59 height 17
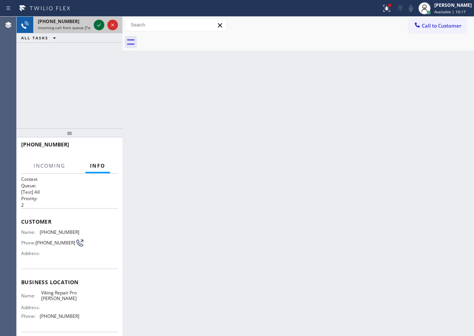
click at [98, 22] on icon at bounding box center [99, 24] width 9 height 9
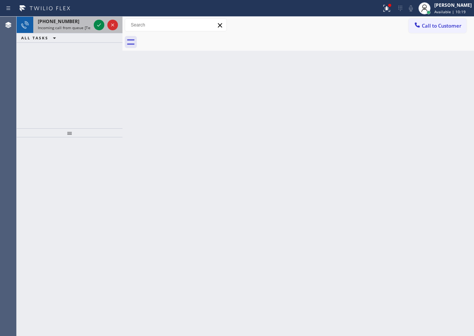
click at [72, 24] on div "[PHONE_NUMBER]" at bounding box center [64, 21] width 53 height 6
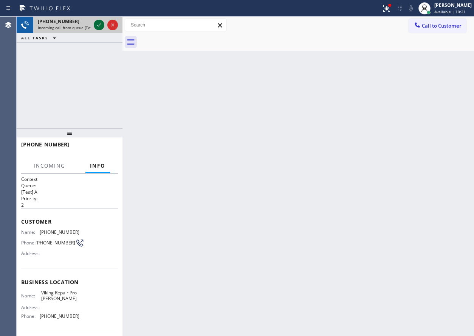
click at [99, 25] on icon at bounding box center [99, 24] width 9 height 9
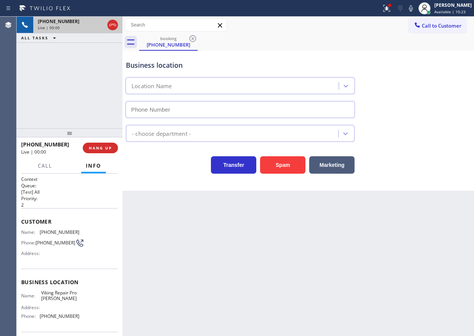
type input "[PHONE_NUMBER]"
click at [287, 163] on button "Spam" at bounding box center [282, 164] width 45 height 17
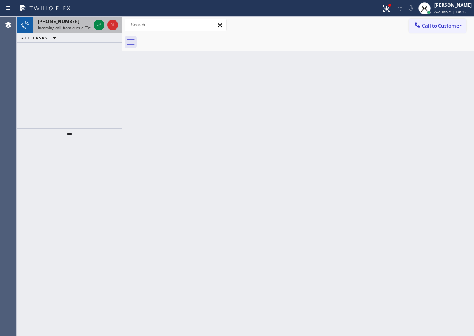
click at [61, 28] on span "Incoming call from queue [Test] All" at bounding box center [69, 27] width 63 height 5
click at [467, 149] on div "Back to Dashboard Change Sender ID Customers Technicians Select a contact Outbo…" at bounding box center [299, 176] width 352 height 319
click at [67, 24] on span "[PHONE_NUMBER]" at bounding box center [59, 21] width 42 height 6
click at [83, 25] on span "Incoming call from queue [Test] All" at bounding box center [69, 27] width 63 height 5
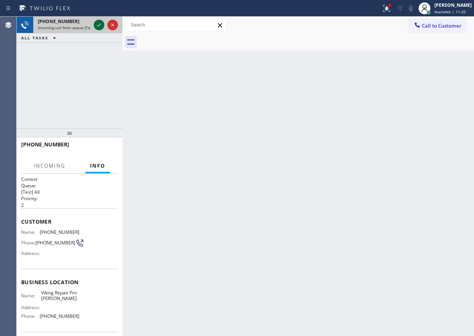
click at [96, 25] on icon at bounding box center [99, 24] width 9 height 9
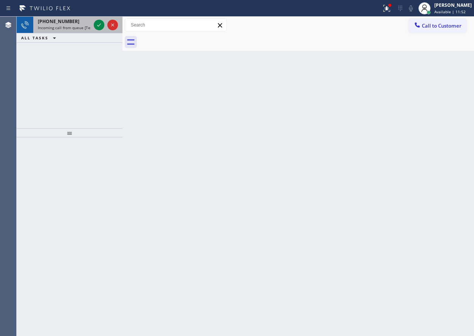
click at [63, 19] on span "[PHONE_NUMBER]" at bounding box center [59, 21] width 42 height 6
click at [81, 20] on div "[PHONE_NUMBER]" at bounding box center [64, 21] width 53 height 6
click at [55, 23] on span "[PHONE_NUMBER]" at bounding box center [59, 21] width 42 height 6
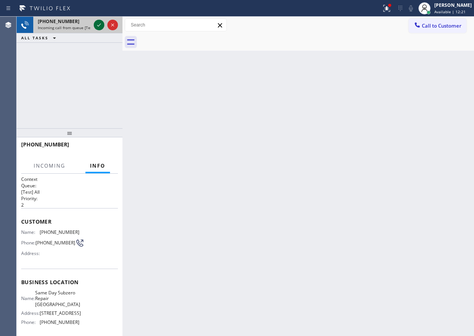
click at [96, 26] on icon at bounding box center [99, 24] width 9 height 9
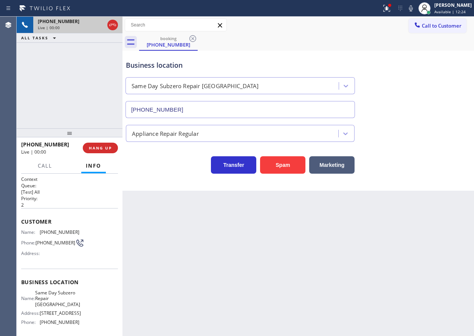
type input "[PHONE_NUMBER]"
click at [65, 298] on span "Same Day Subzero Repair [GEOGRAPHIC_DATA]" at bounding box center [57, 298] width 45 height 17
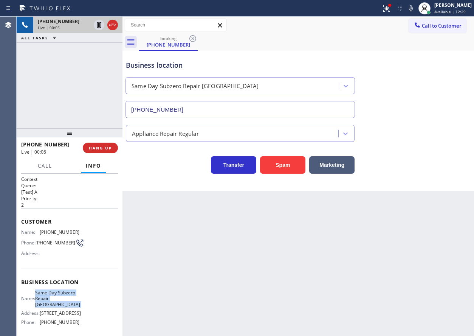
click at [202, 112] on input "[PHONE_NUMBER]" at bounding box center [241, 109] width 230 height 17
click at [414, 8] on icon at bounding box center [411, 8] width 9 height 9
click at [391, 13] on button at bounding box center [387, 8] width 17 height 17
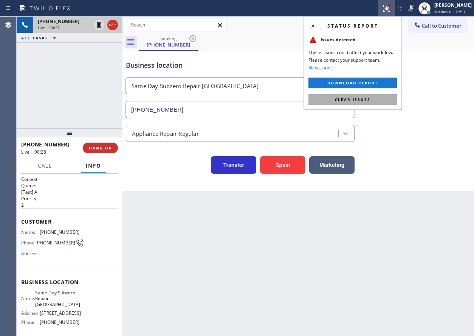
click at [385, 103] on button "Clear issues" at bounding box center [353, 99] width 88 height 11
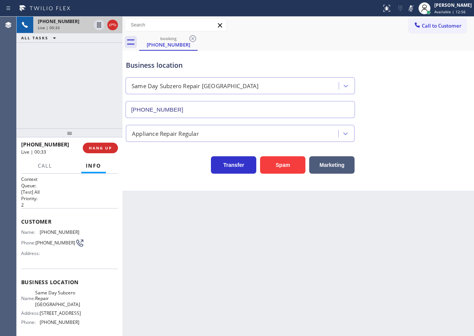
click at [416, 10] on icon at bounding box center [411, 8] width 9 height 9
click at [50, 299] on span "Same Day Subzero Repair [GEOGRAPHIC_DATA]" at bounding box center [57, 298] width 45 height 17
click at [441, 96] on div "Business location Same Day Subzero Repair [GEOGRAPHIC_DATA] [PHONE_NUMBER]" at bounding box center [298, 84] width 348 height 68
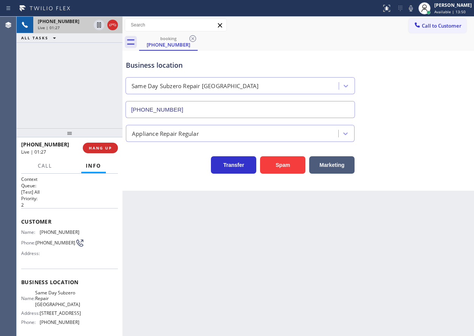
click at [206, 255] on div "Back to Dashboard Change Sender ID Customers Technicians Select a contact Outbo…" at bounding box center [299, 176] width 352 height 319
click at [51, 233] on span "[PHONE_NUMBER]" at bounding box center [60, 232] width 40 height 6
click at [102, 148] on span "HANG UP" at bounding box center [100, 147] width 23 height 5
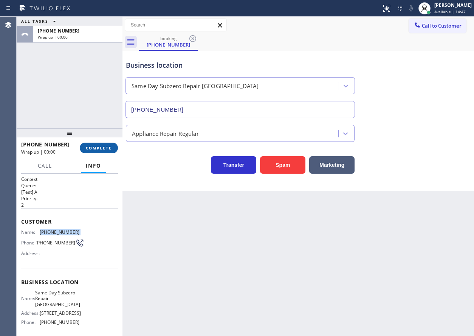
click at [102, 148] on span "COMPLETE" at bounding box center [99, 147] width 26 height 5
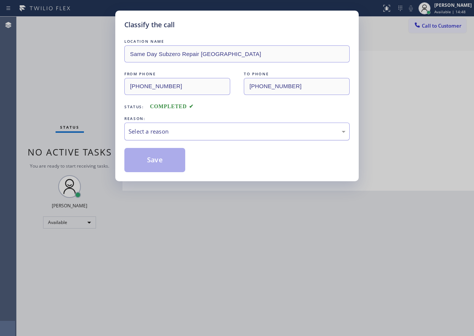
click at [204, 131] on div "Select a reason" at bounding box center [237, 131] width 217 height 9
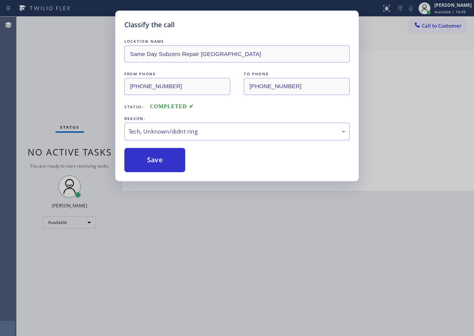
click at [147, 159] on button "Save" at bounding box center [154, 160] width 61 height 24
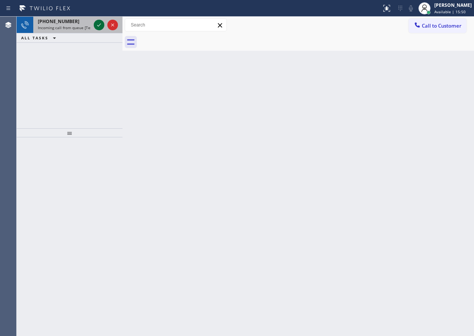
click at [97, 26] on icon at bounding box center [99, 24] width 9 height 9
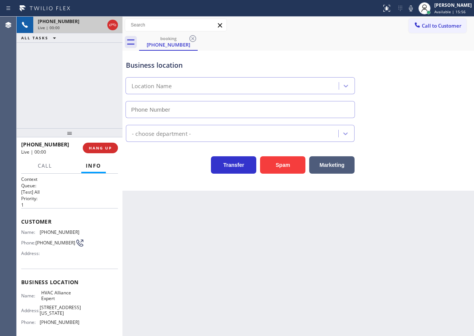
type input "[PHONE_NUMBER]"
click at [297, 161] on button "Spam" at bounding box center [282, 164] width 45 height 17
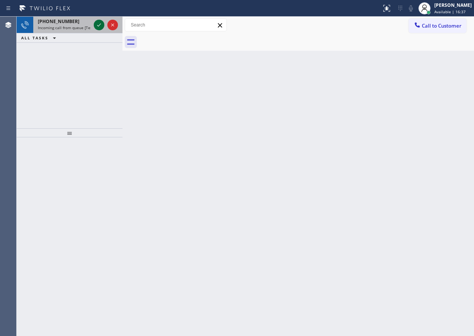
click at [99, 23] on icon at bounding box center [99, 24] width 9 height 9
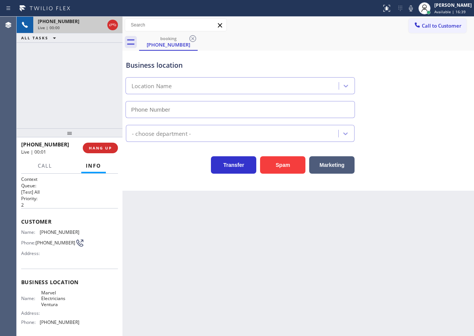
type input "[PHONE_NUMBER]"
click at [280, 157] on button "Spam" at bounding box center [282, 164] width 45 height 17
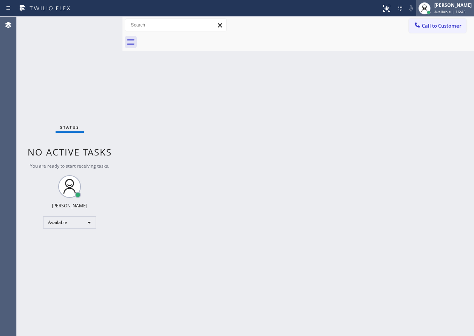
click at [449, 10] on span "Available | 16:45" at bounding box center [450, 11] width 31 height 5
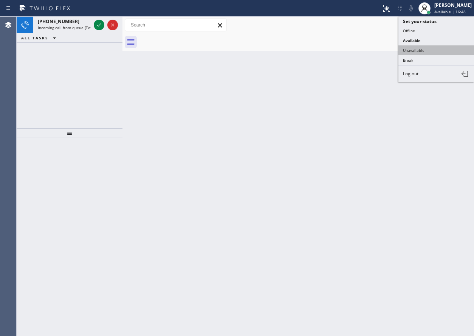
click at [410, 49] on button "Unavailable" at bounding box center [437, 50] width 76 height 10
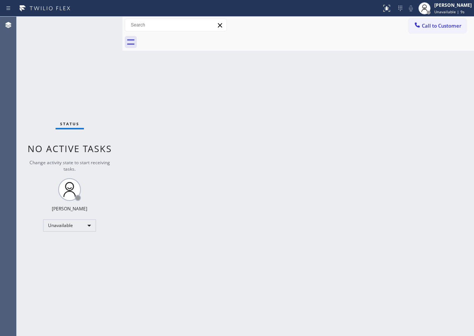
click at [408, 182] on div "Back to Dashboard Change Sender ID Customers Technicians Select a contact Outbo…" at bounding box center [299, 176] width 352 height 319
click at [449, 2] on div "[PERSON_NAME]" at bounding box center [453, 5] width 37 height 6
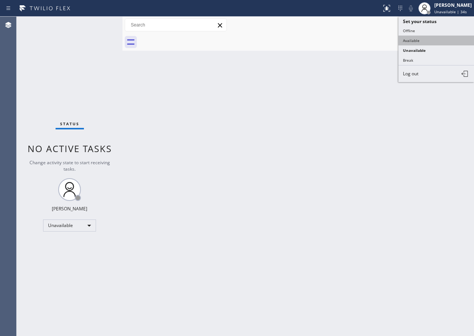
click at [426, 43] on button "Available" at bounding box center [437, 41] width 76 height 10
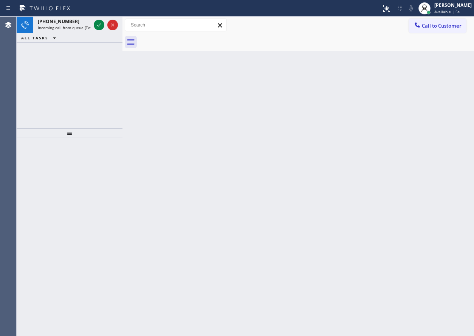
click at [101, 26] on icon at bounding box center [99, 24] width 9 height 9
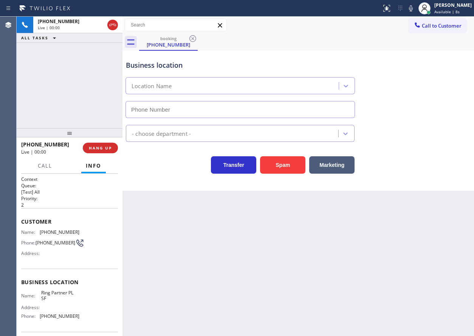
type input "(415) 969-9693"
click at [115, 146] on button "HANG UP" at bounding box center [100, 148] width 35 height 11
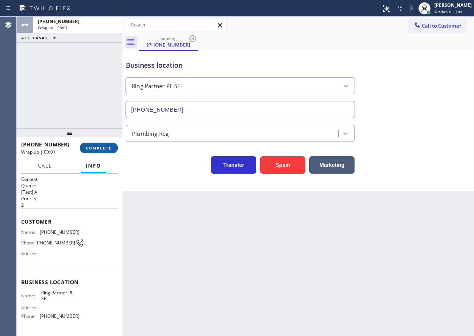
click at [114, 147] on button "COMPLETE" at bounding box center [99, 148] width 38 height 11
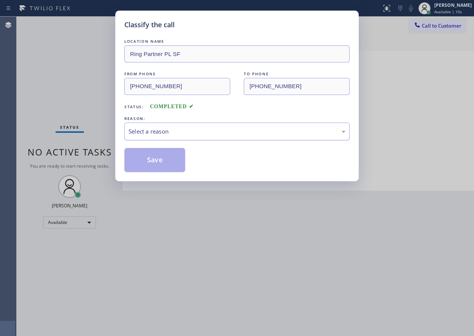
click at [179, 133] on div "Select a reason" at bounding box center [237, 131] width 217 height 9
click at [169, 168] on button "Save" at bounding box center [154, 160] width 61 height 24
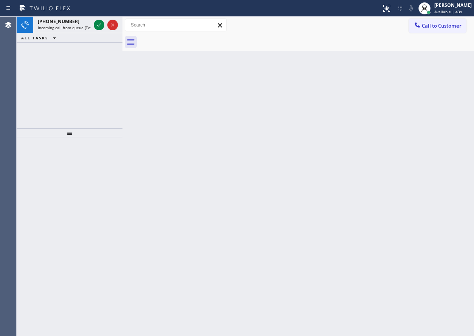
click at [423, 79] on div "Back to Dashboard Change Sender ID Customers Technicians Select a contact Outbo…" at bounding box center [299, 176] width 352 height 319
click at [81, 27] on span "Incoming call from queue [Test] All" at bounding box center [69, 27] width 63 height 5
click at [68, 30] on div "+15106092800 Incoming call from queue [Test] All" at bounding box center [62, 25] width 59 height 17
click at [54, 26] on span "Incoming call from queue [Test] All" at bounding box center [69, 27] width 63 height 5
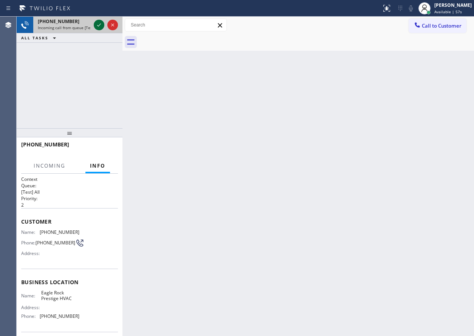
click at [100, 25] on icon at bounding box center [99, 24] width 9 height 9
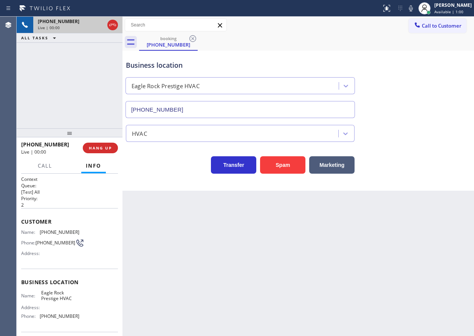
type input "(818) 732-8552"
click at [99, 144] on button "HANG UP" at bounding box center [100, 148] width 35 height 11
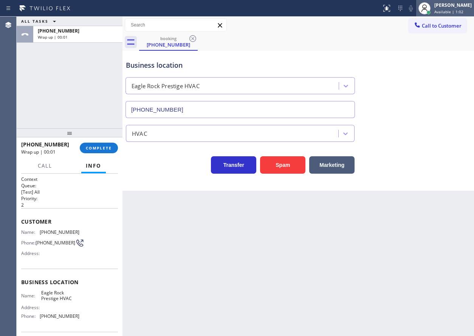
click at [448, 11] on span "Available | 1:02" at bounding box center [449, 11] width 29 height 5
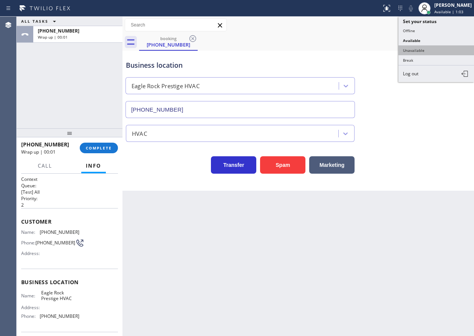
click at [419, 53] on button "Unavailable" at bounding box center [437, 50] width 76 height 10
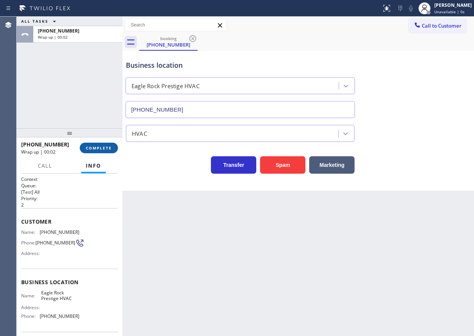
click at [104, 145] on button "COMPLETE" at bounding box center [99, 148] width 38 height 11
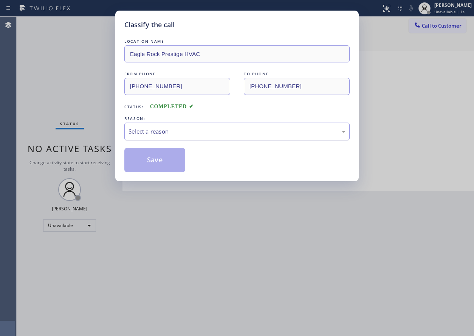
drag, startPoint x: 173, startPoint y: 128, endPoint x: 172, endPoint y: 136, distance: 7.7
click at [173, 129] on div "Select a reason" at bounding box center [237, 131] width 217 height 9
click at [148, 157] on button "Save" at bounding box center [154, 160] width 61 height 24
